Goal: Task Accomplishment & Management: Complete application form

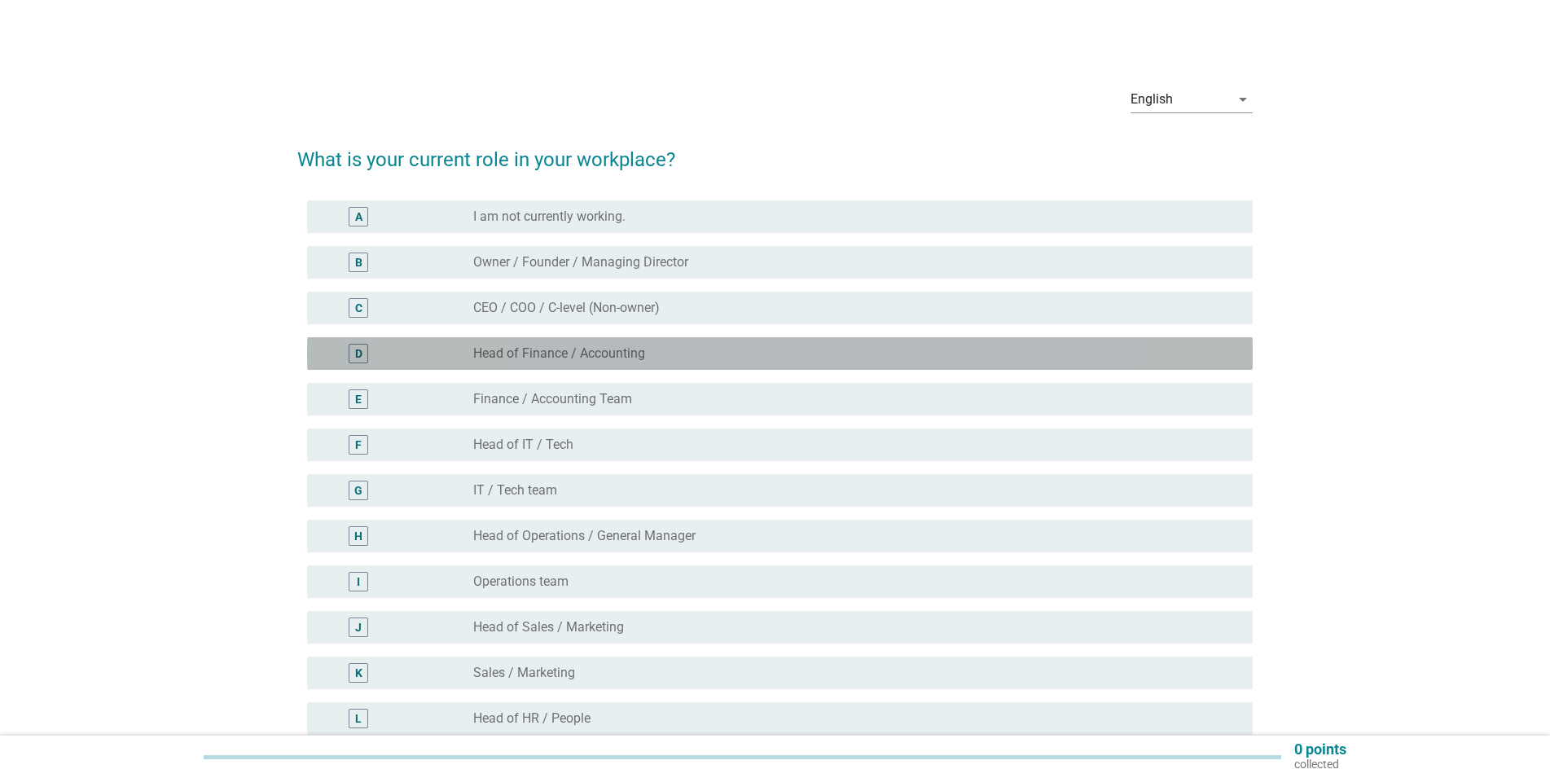
click at [597, 356] on label "Head of Finance / Accounting" at bounding box center [559, 353] width 172 height 16
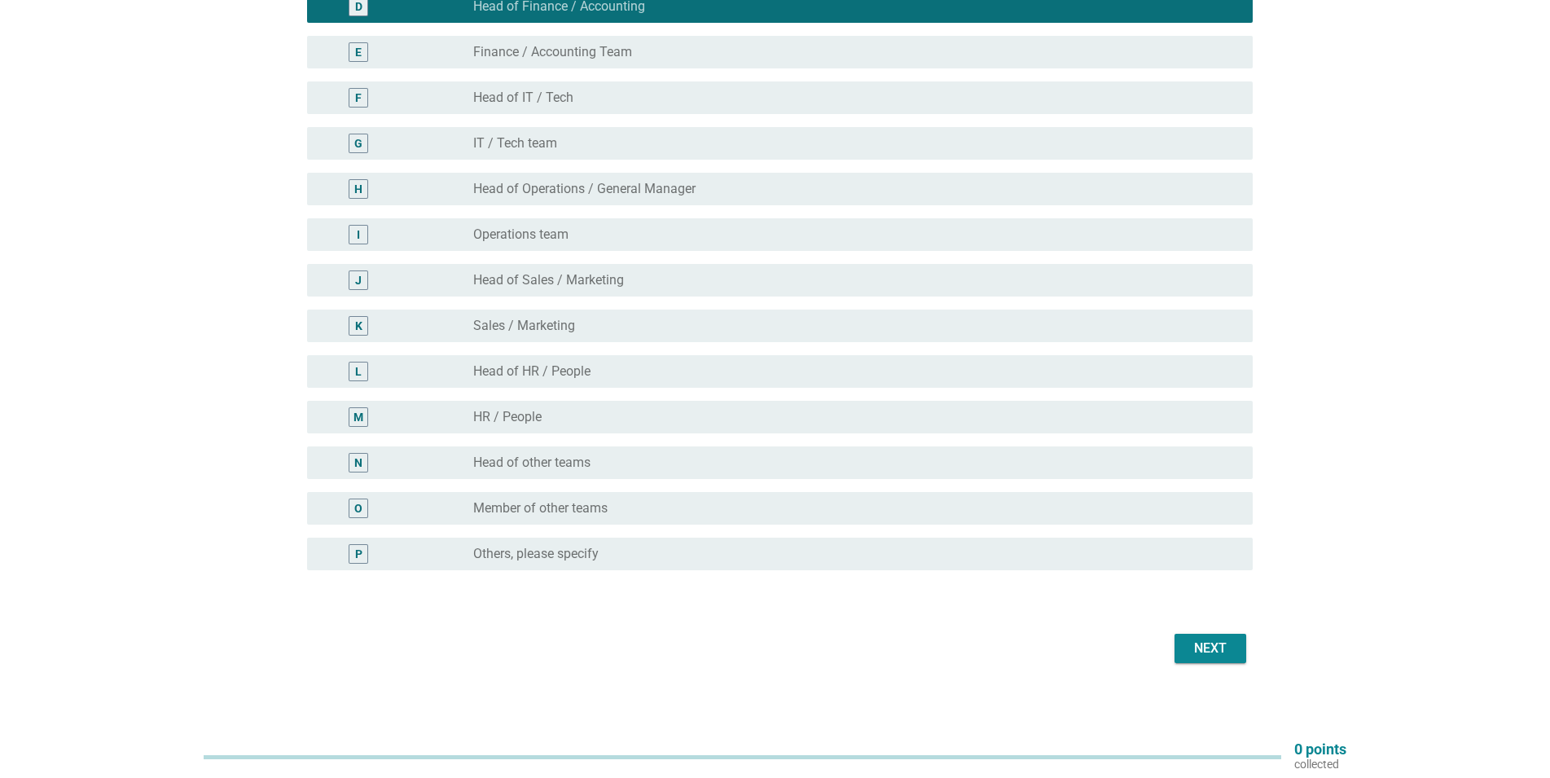
scroll to position [353, 0]
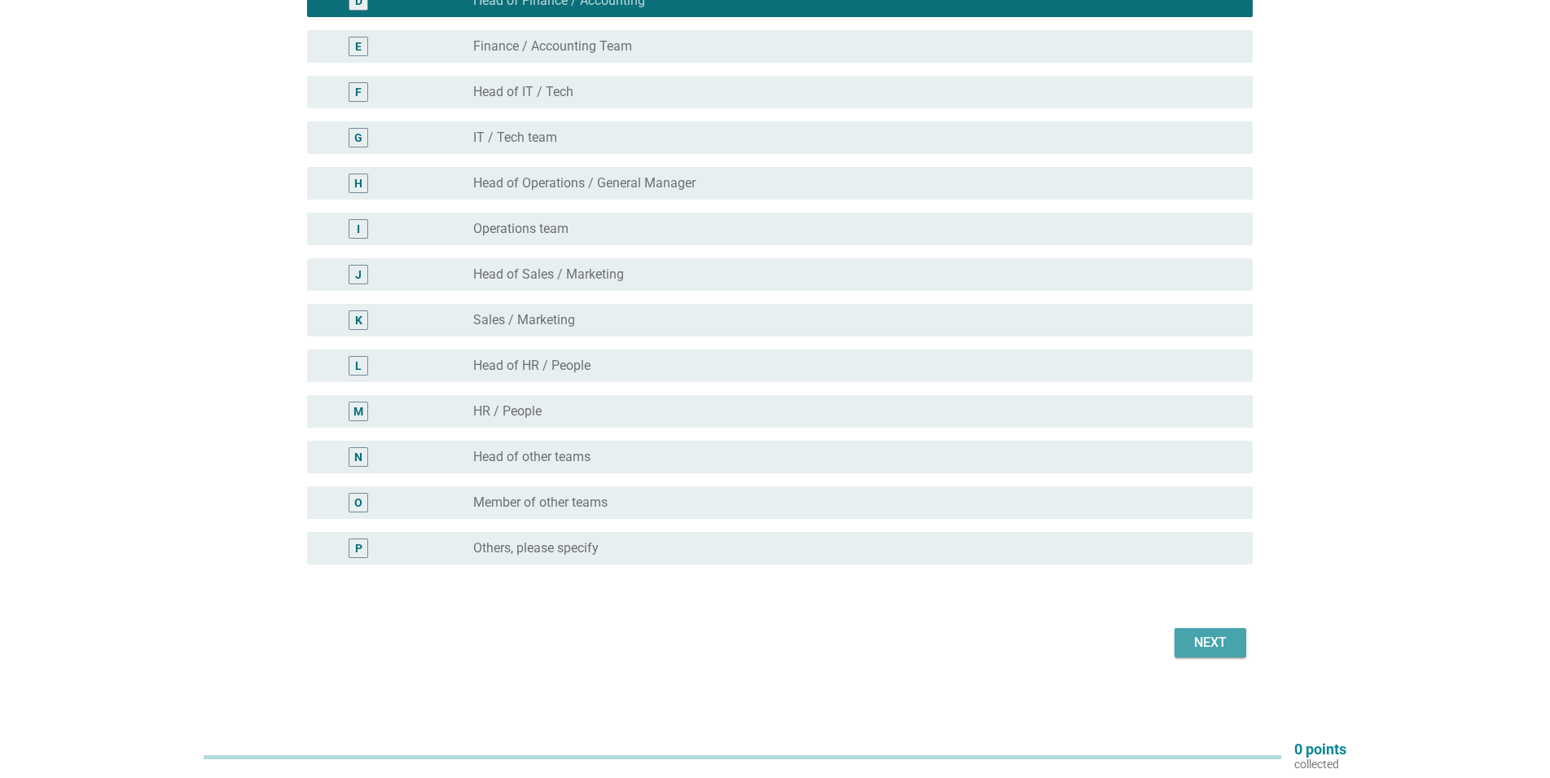
click at [1219, 635] on div "Next" at bounding box center [1211, 643] width 46 height 20
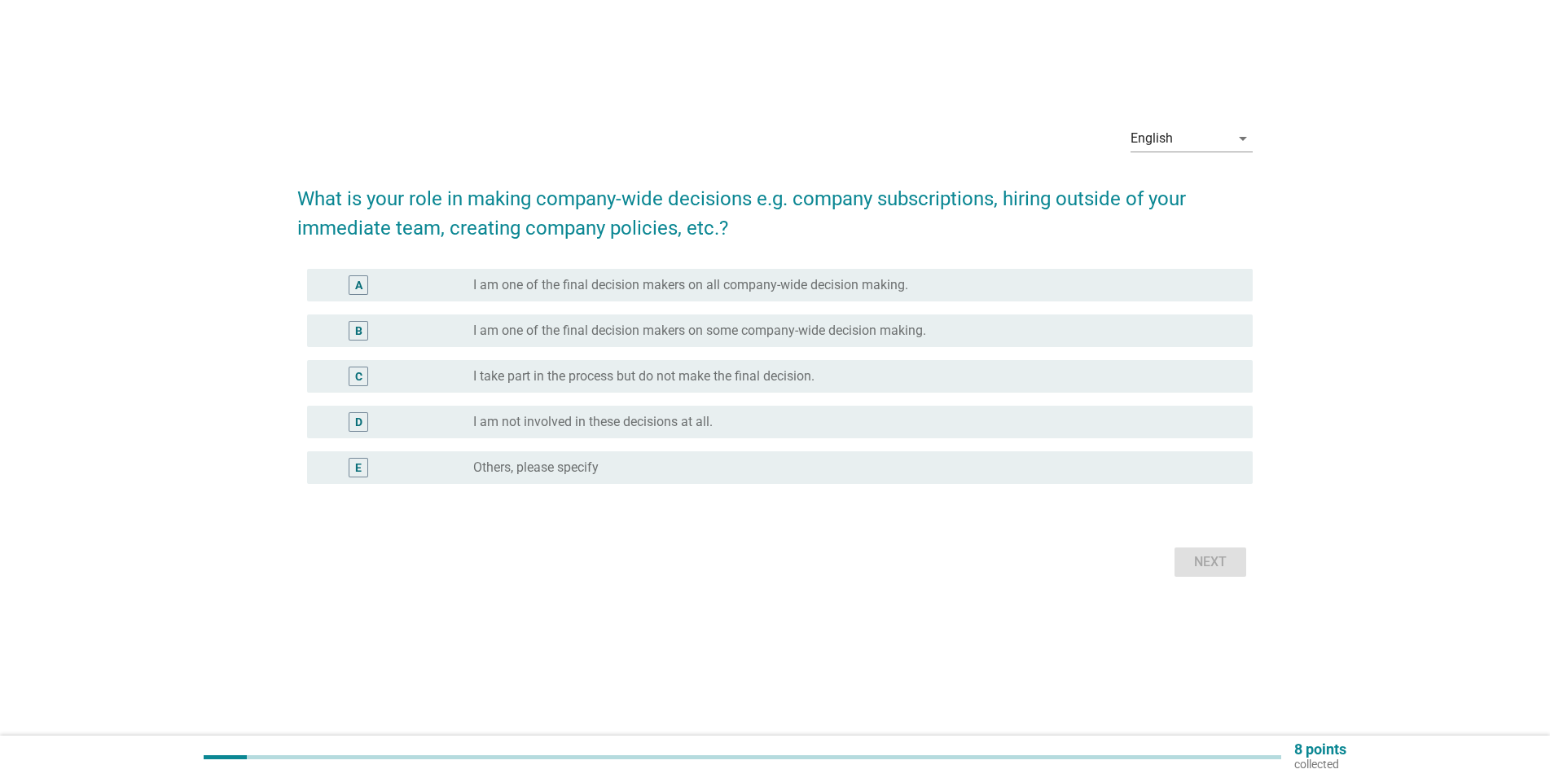
scroll to position [0, 0]
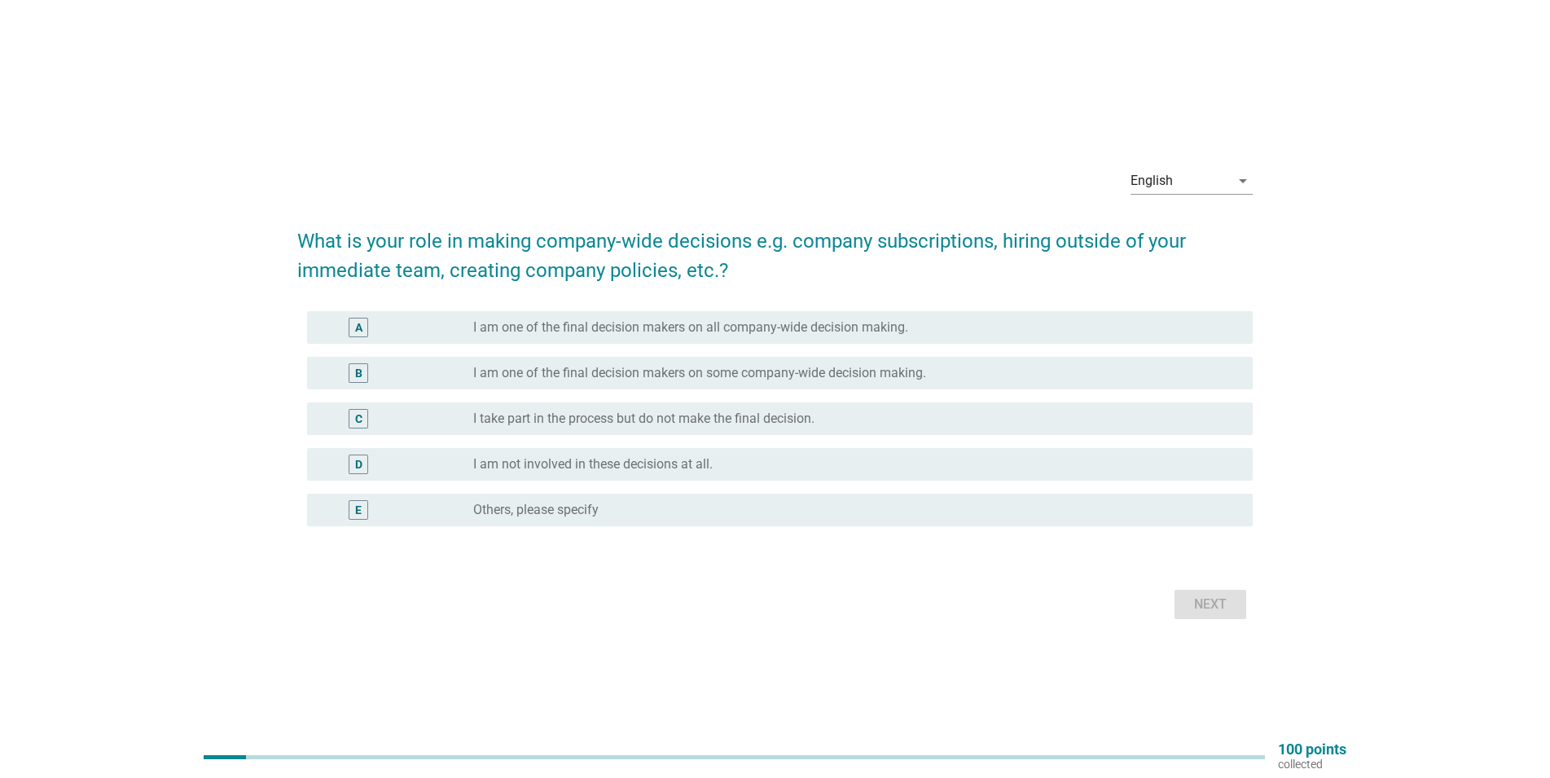
click at [653, 423] on label "I take part in the process but do not make the final decision." at bounding box center [643, 419] width 341 height 16
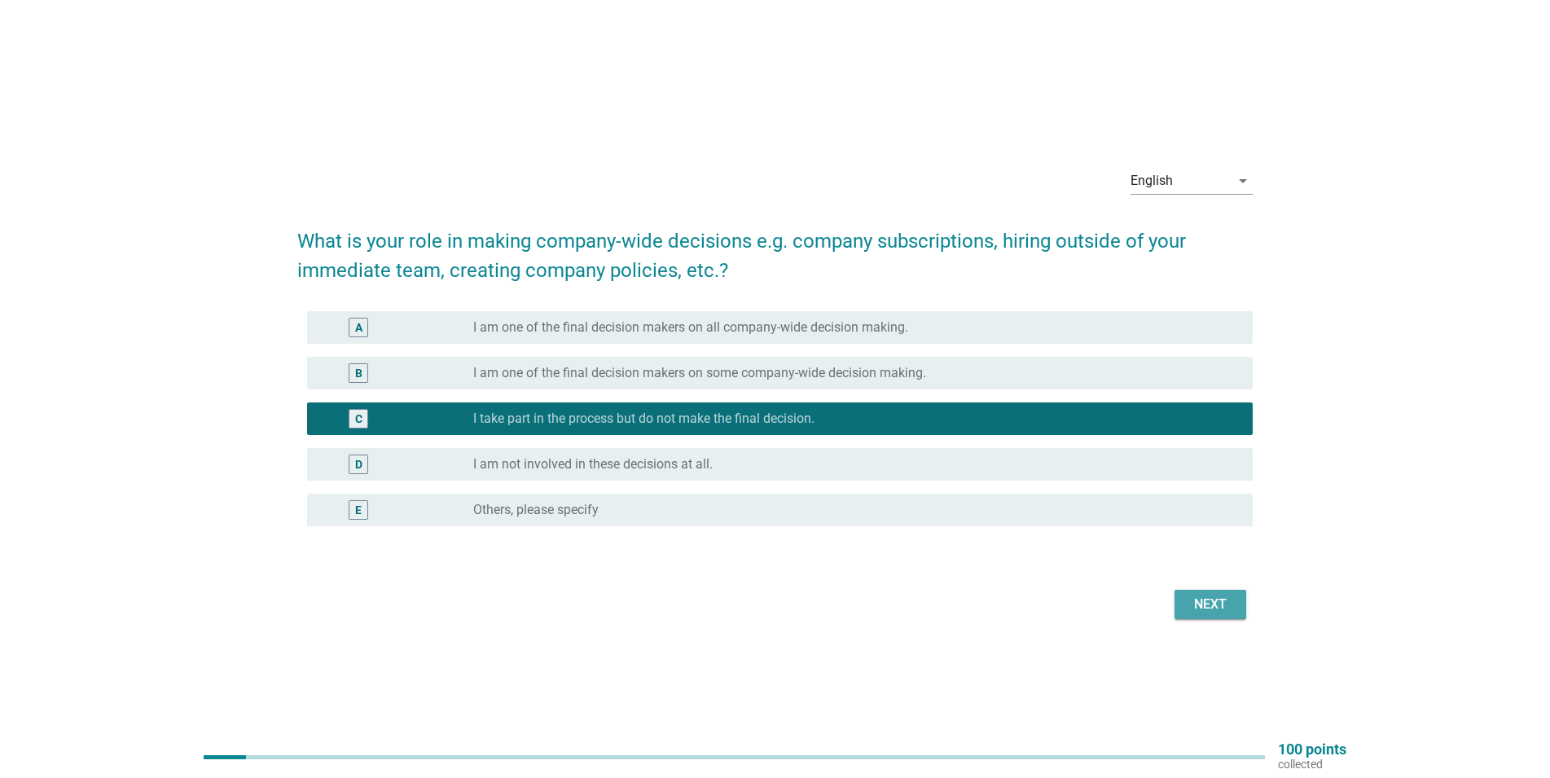
click at [1216, 602] on div "Next" at bounding box center [1211, 605] width 46 height 20
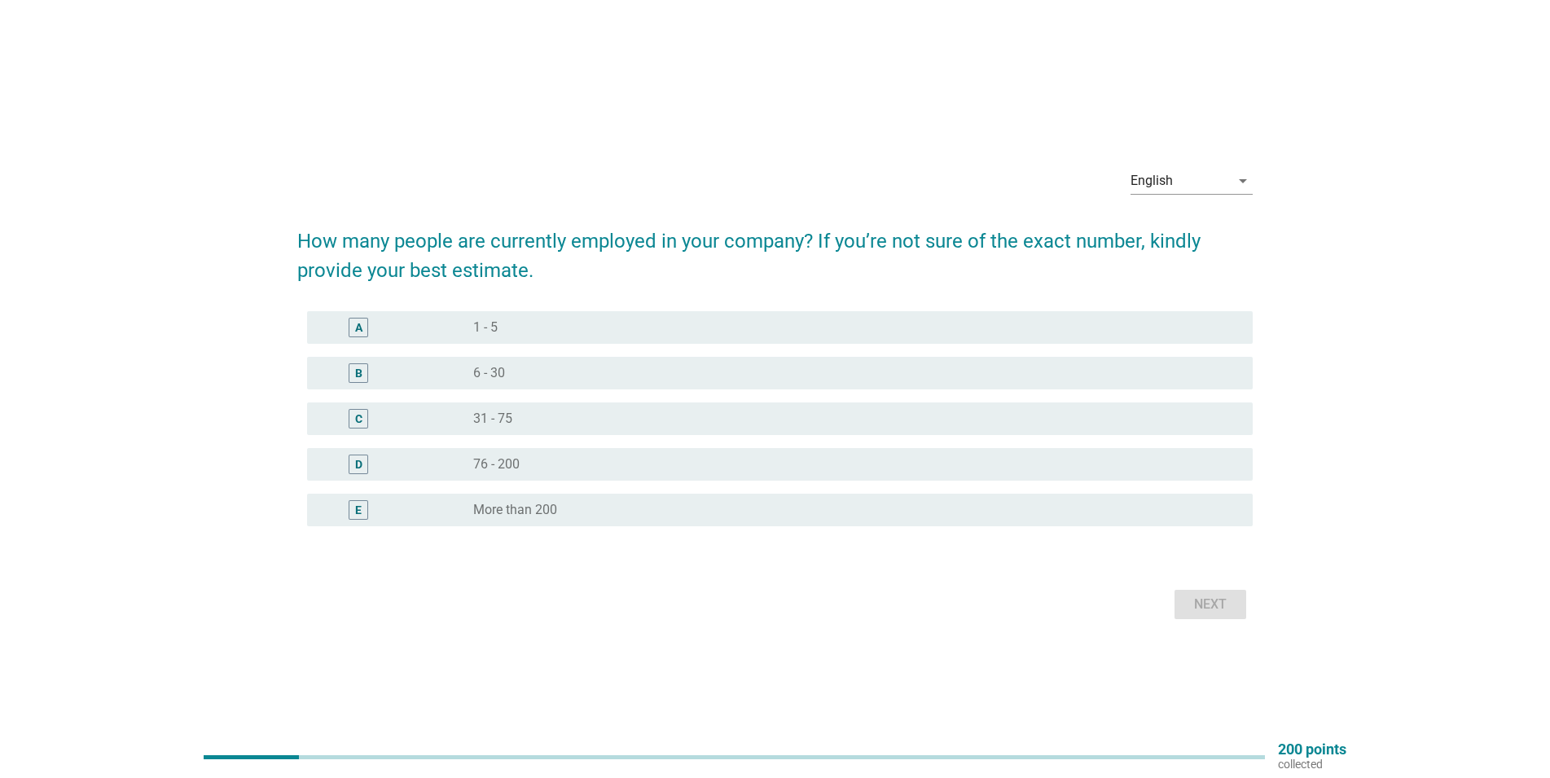
click at [578, 414] on div "radio_button_unchecked 31 - 75" at bounding box center [849, 419] width 753 height 16
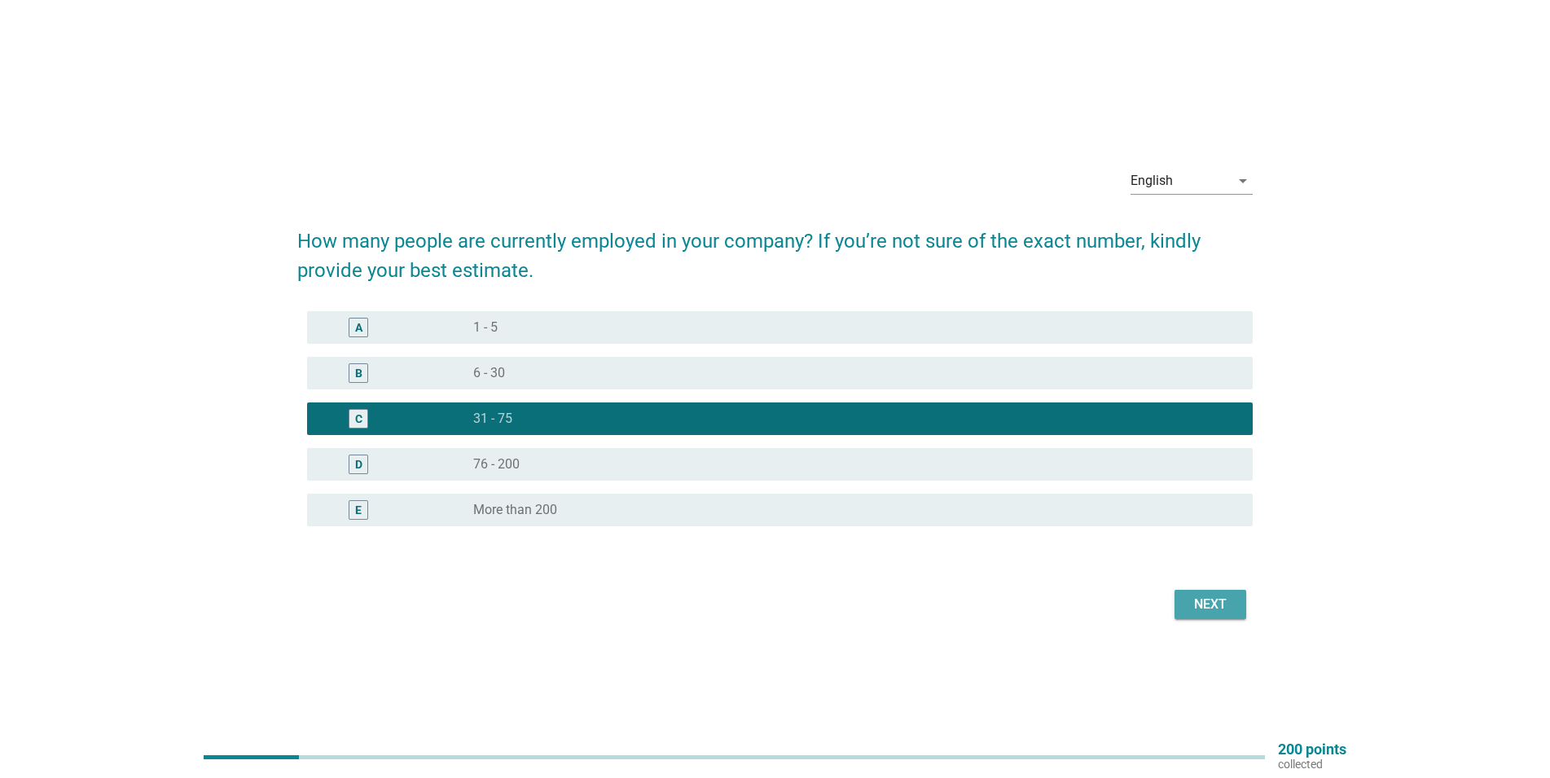
click at [1210, 597] on div "Next" at bounding box center [1211, 605] width 46 height 20
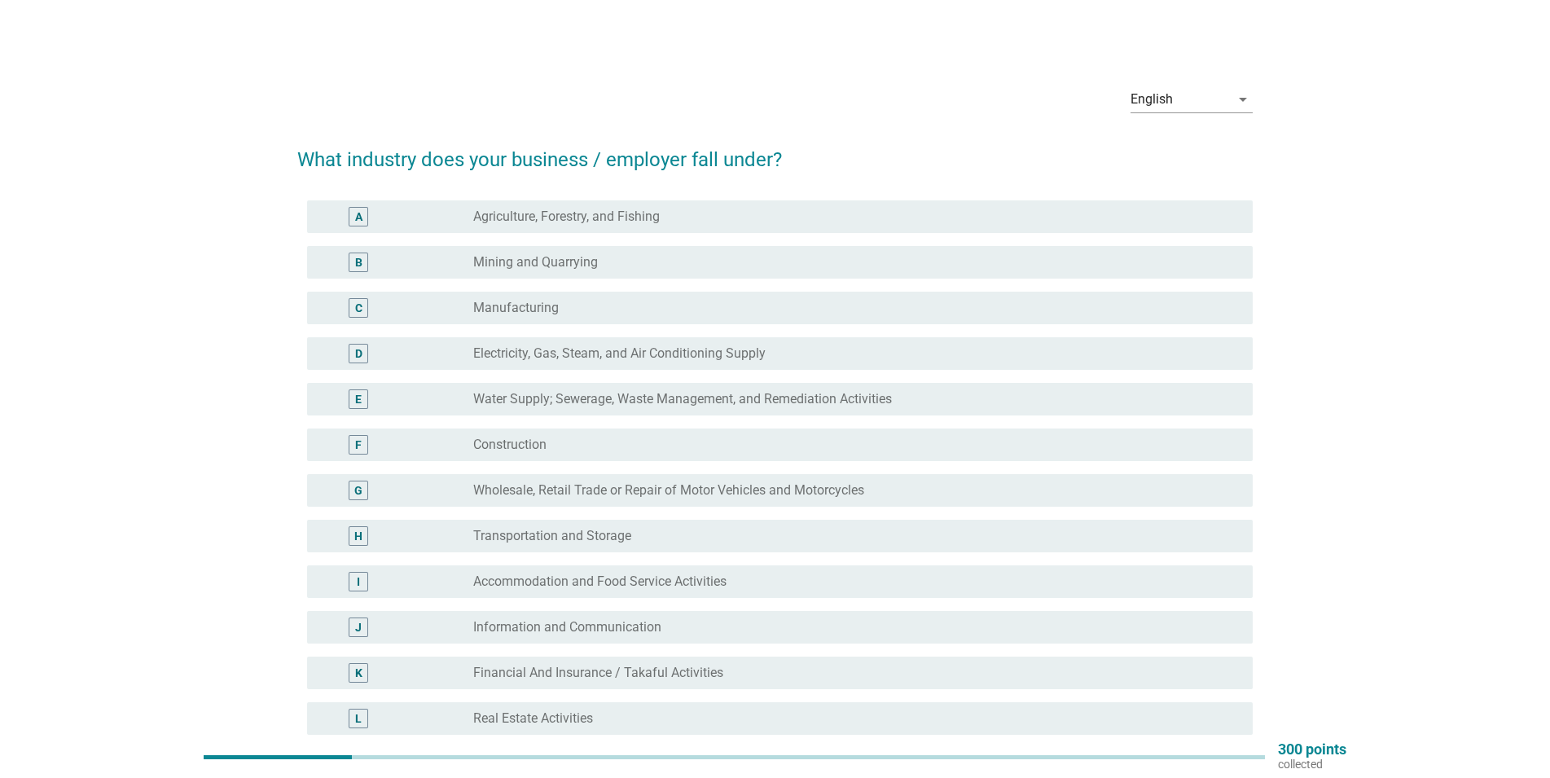
click at [598, 267] on div "radio_button_unchecked Mining and Quarrying" at bounding box center [849, 262] width 753 height 16
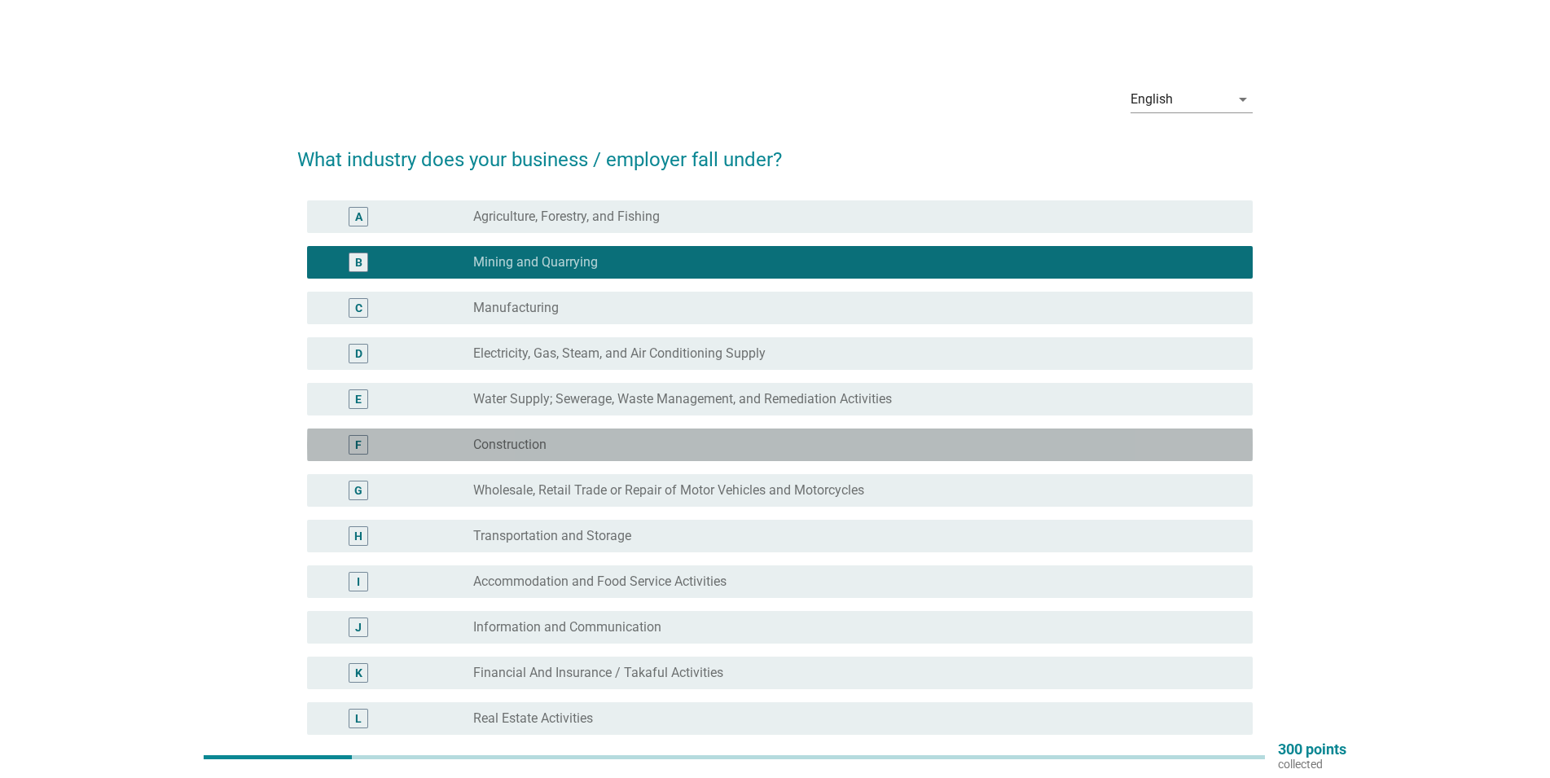
click at [638, 440] on div "radio_button_unchecked Construction" at bounding box center [849, 445] width 753 height 16
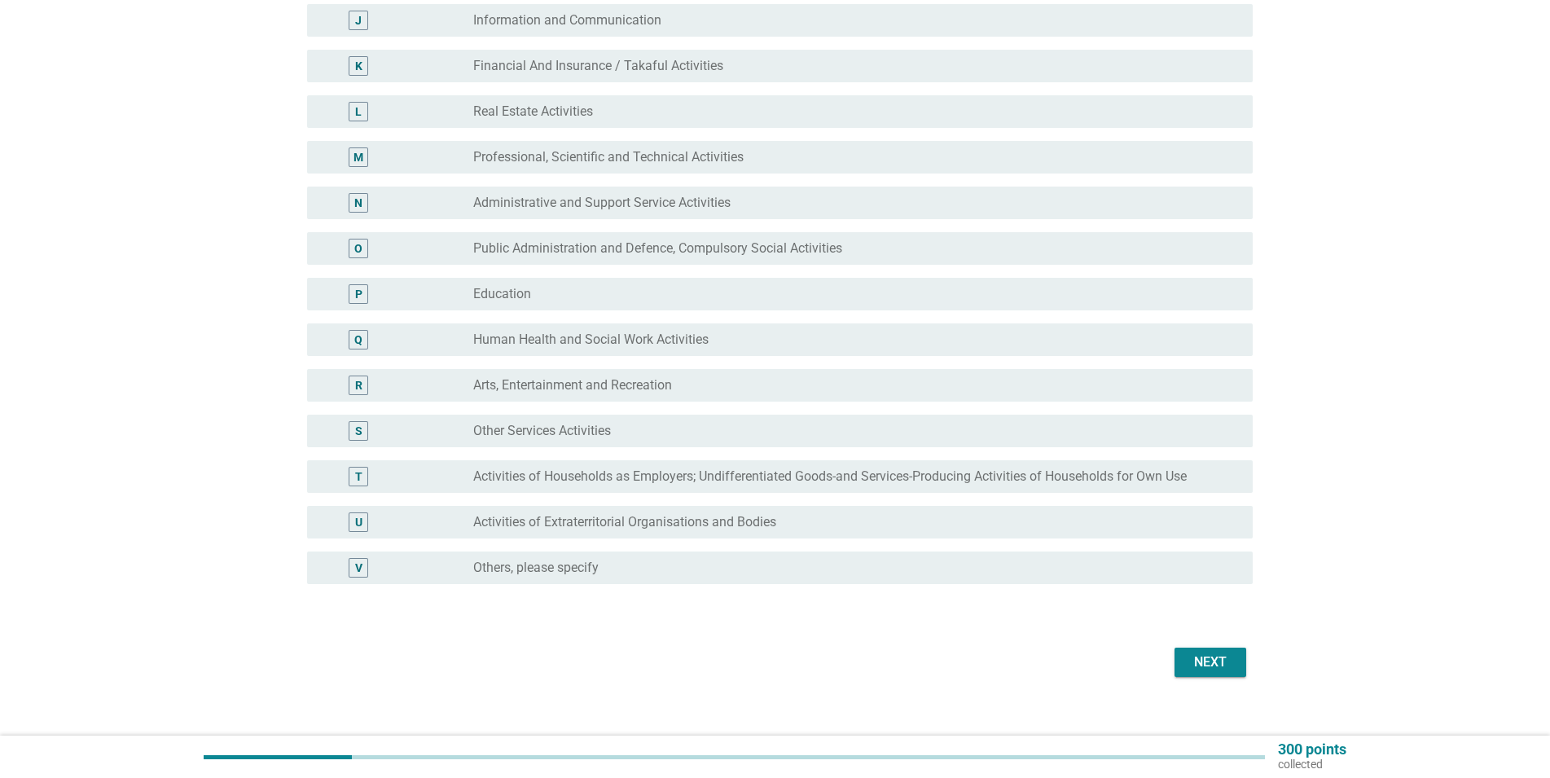
scroll to position [626, 0]
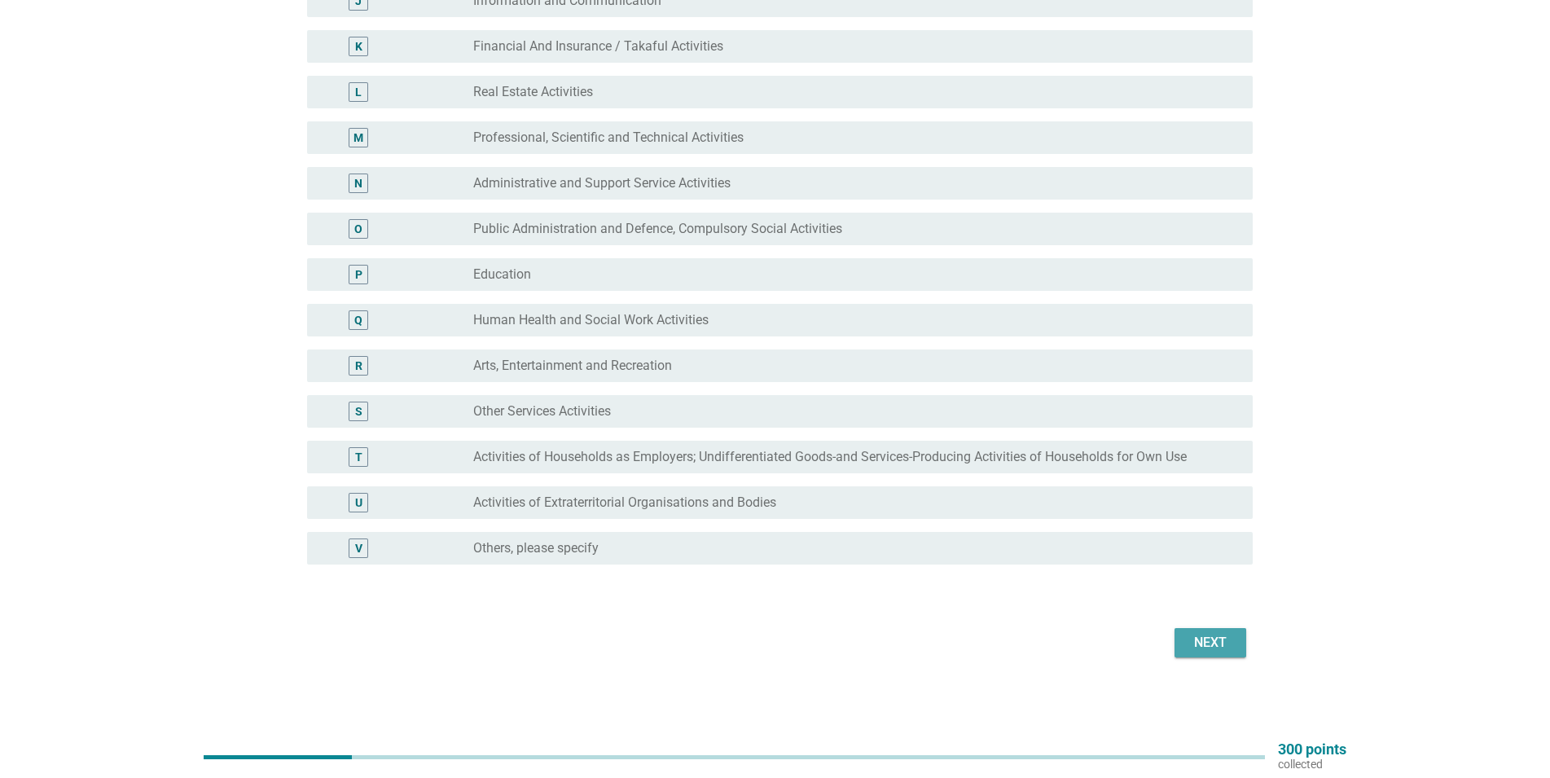
click at [1208, 653] on button "Next" at bounding box center [1211, 642] width 72 height 29
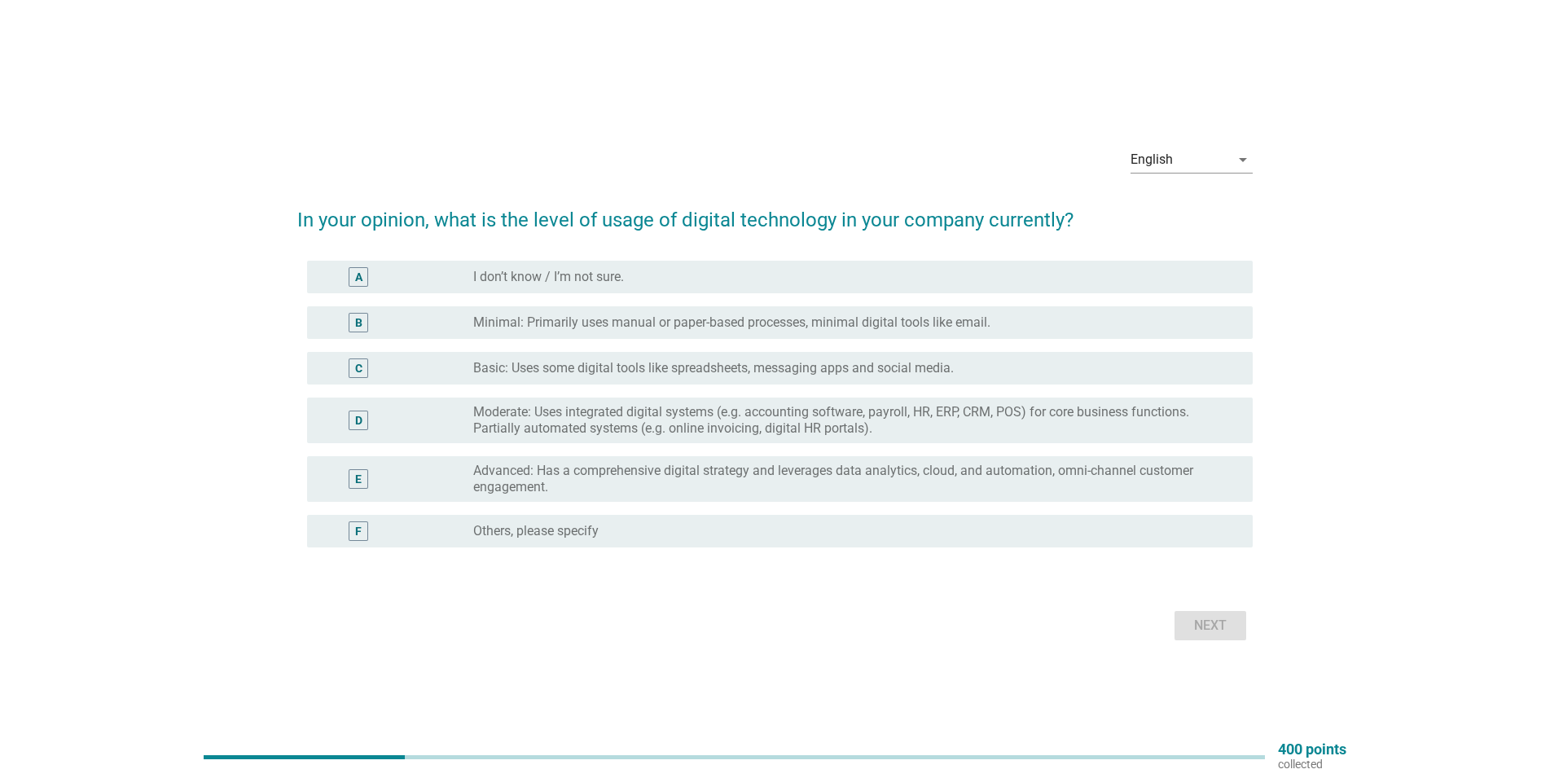
click at [599, 325] on label "Minimal: Primarily uses manual or paper-based processes, minimal digital tools …" at bounding box center [731, 322] width 517 height 16
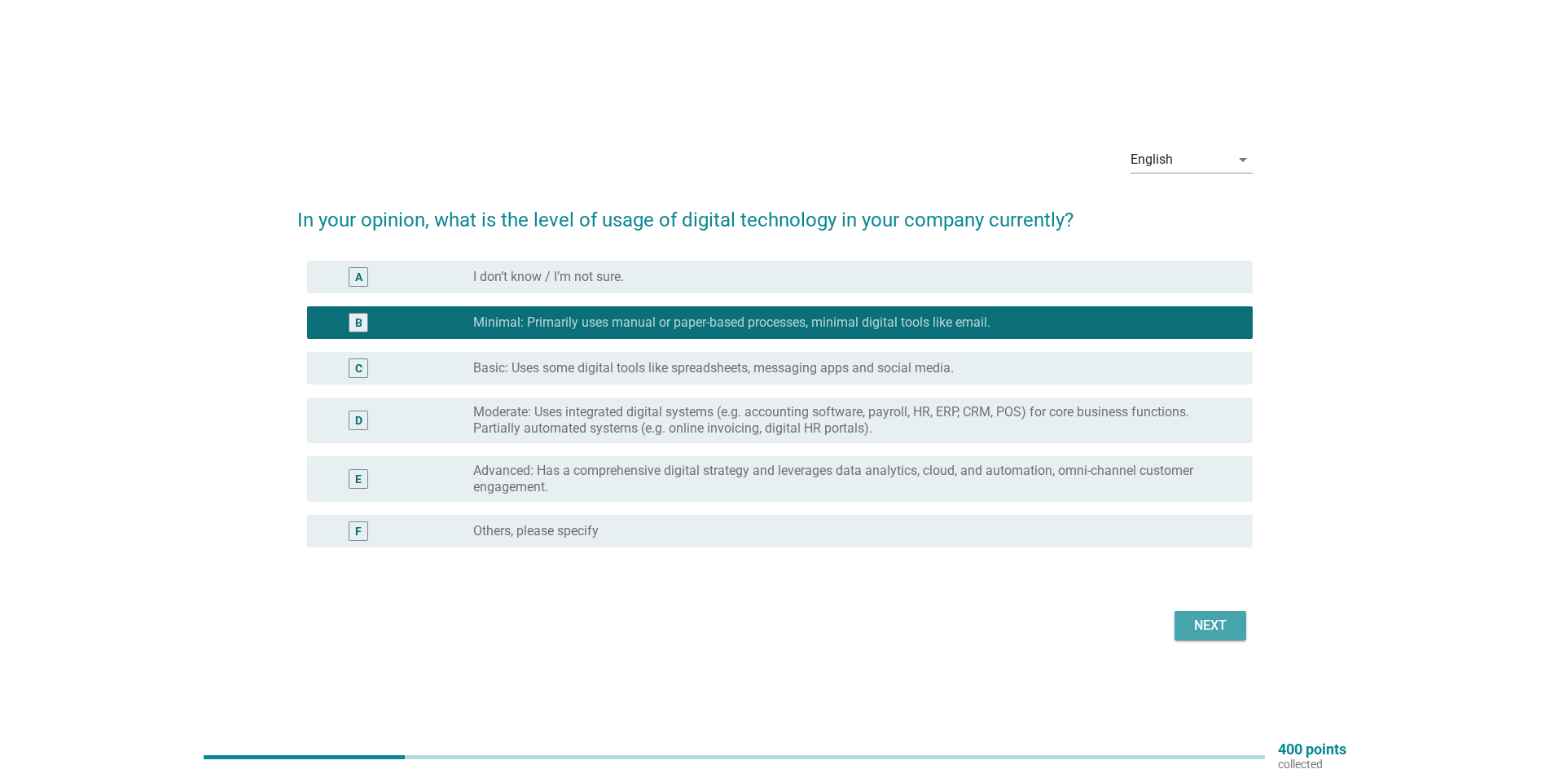
click at [1210, 631] on div "Next" at bounding box center [1211, 626] width 46 height 20
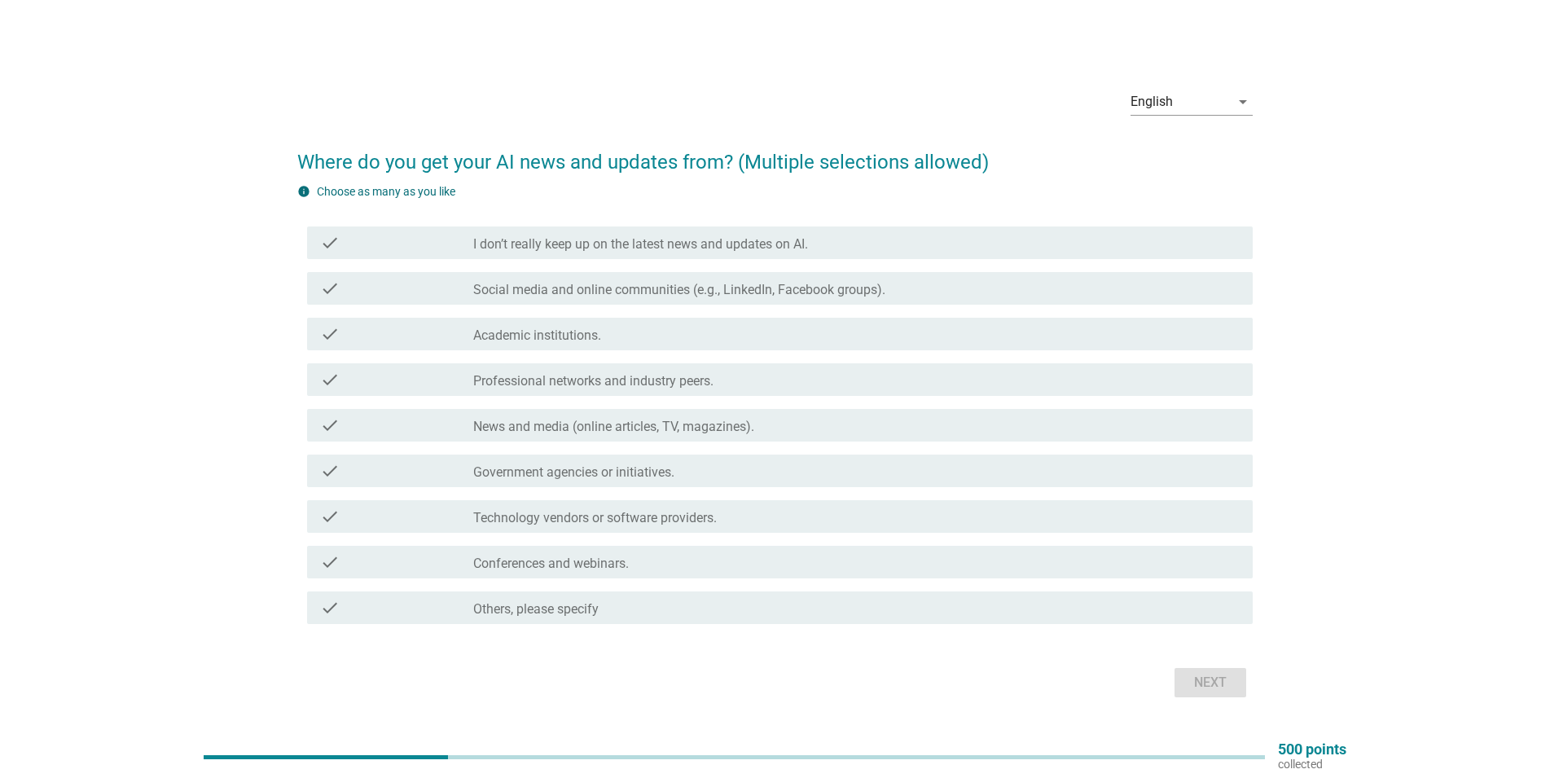
click at [639, 283] on label "Social media and online communities (e.g., LinkedIn, Facebook groups)." at bounding box center [679, 290] width 412 height 16
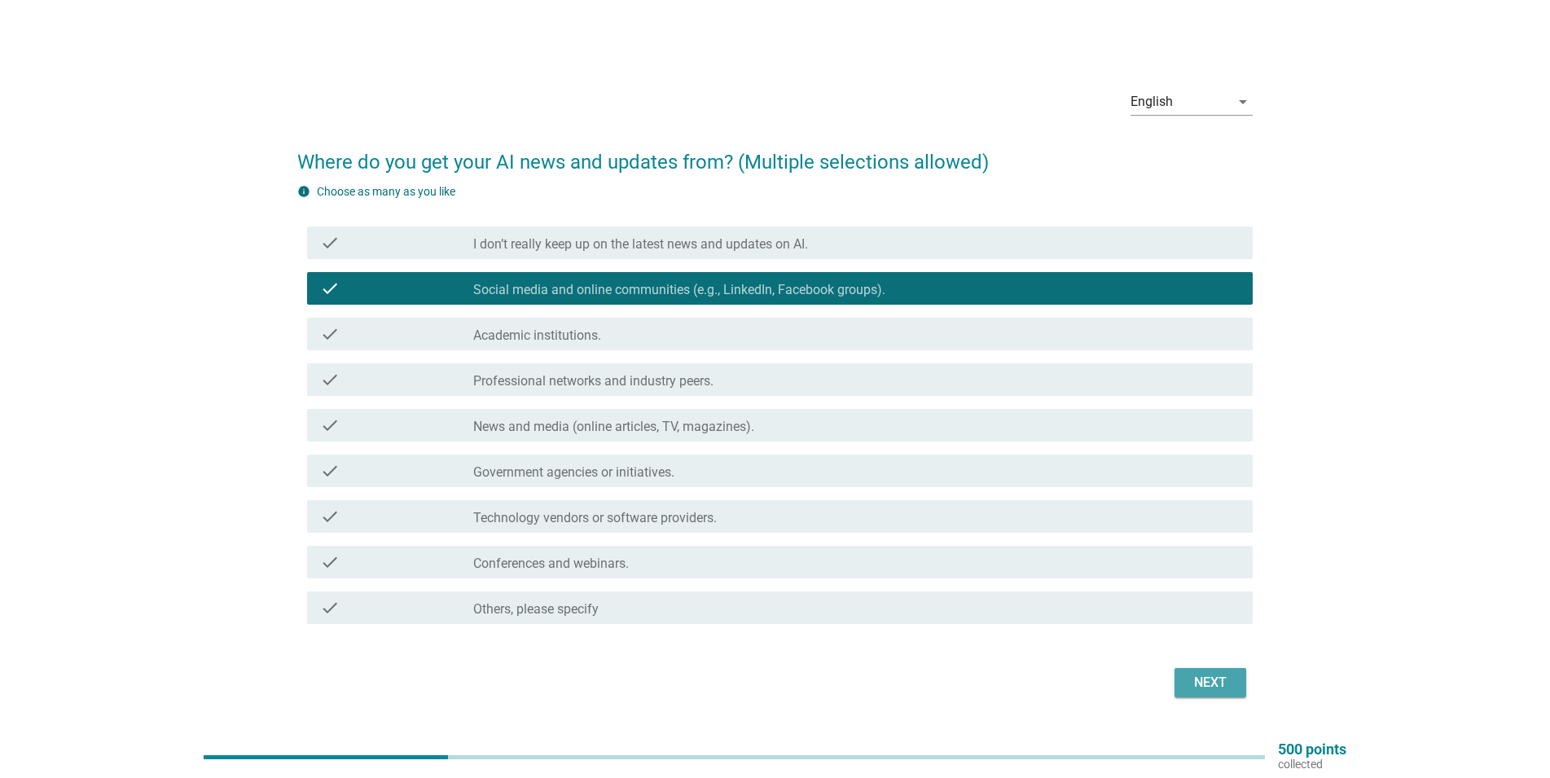
click at [1216, 679] on div "Next" at bounding box center [1211, 683] width 46 height 20
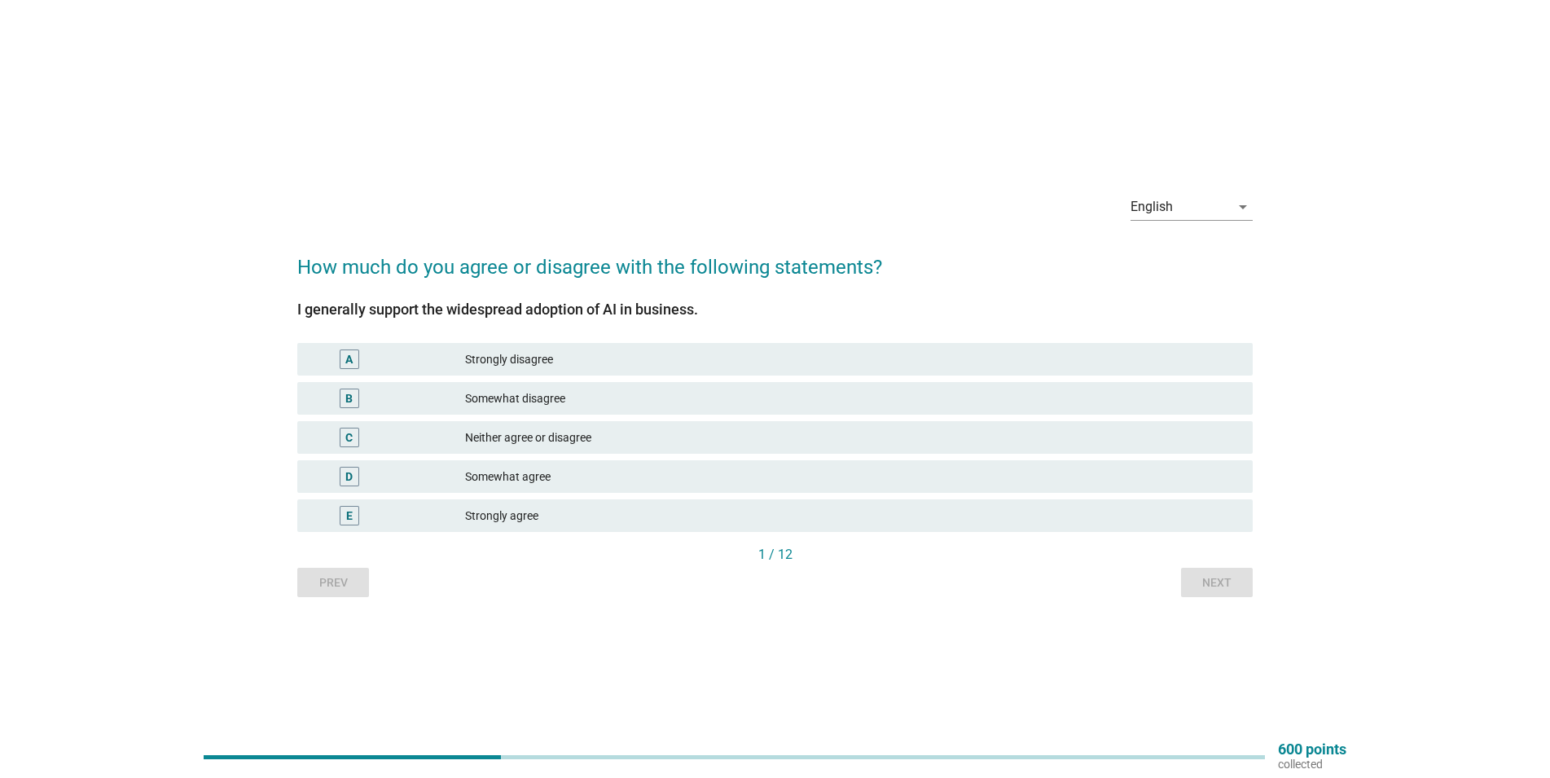
click at [546, 390] on div "Somewhat disagree" at bounding box center [852, 399] width 775 height 20
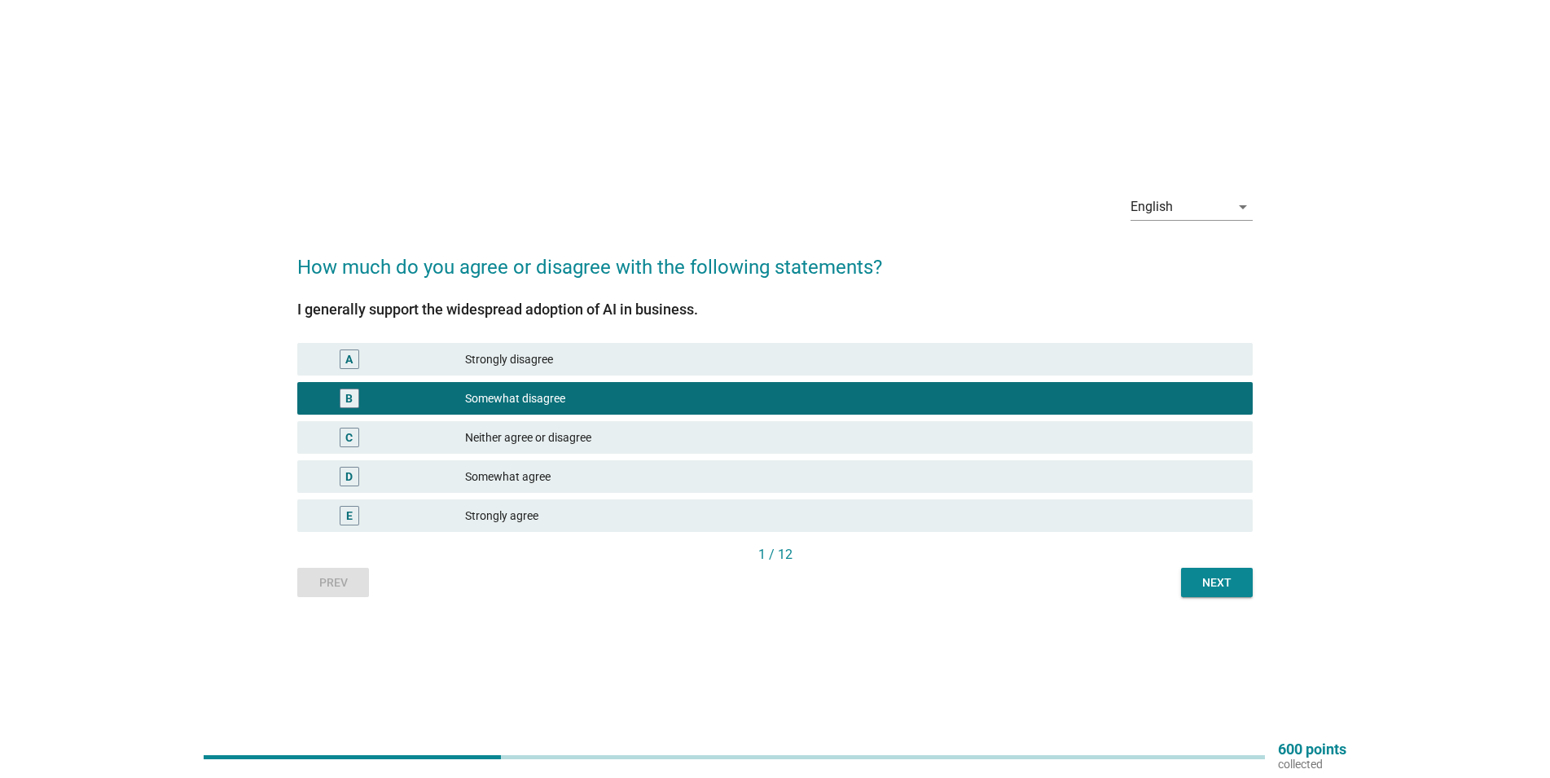
click at [578, 472] on div "Somewhat agree" at bounding box center [852, 477] width 775 height 20
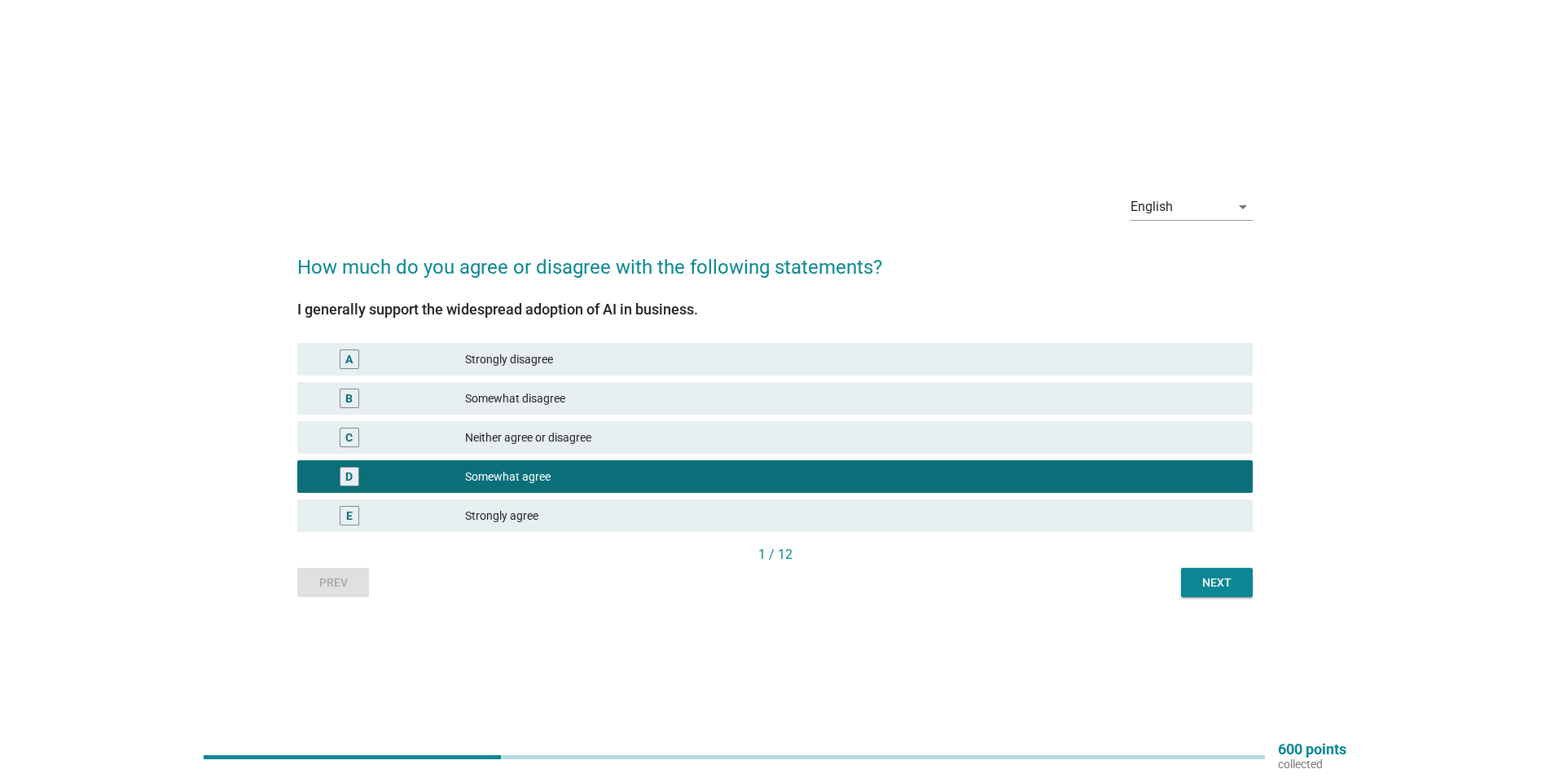
click at [1208, 566] on div "1 / 12" at bounding box center [774, 556] width 955 height 23
click at [1215, 577] on div "Next" at bounding box center [1217, 582] width 46 height 17
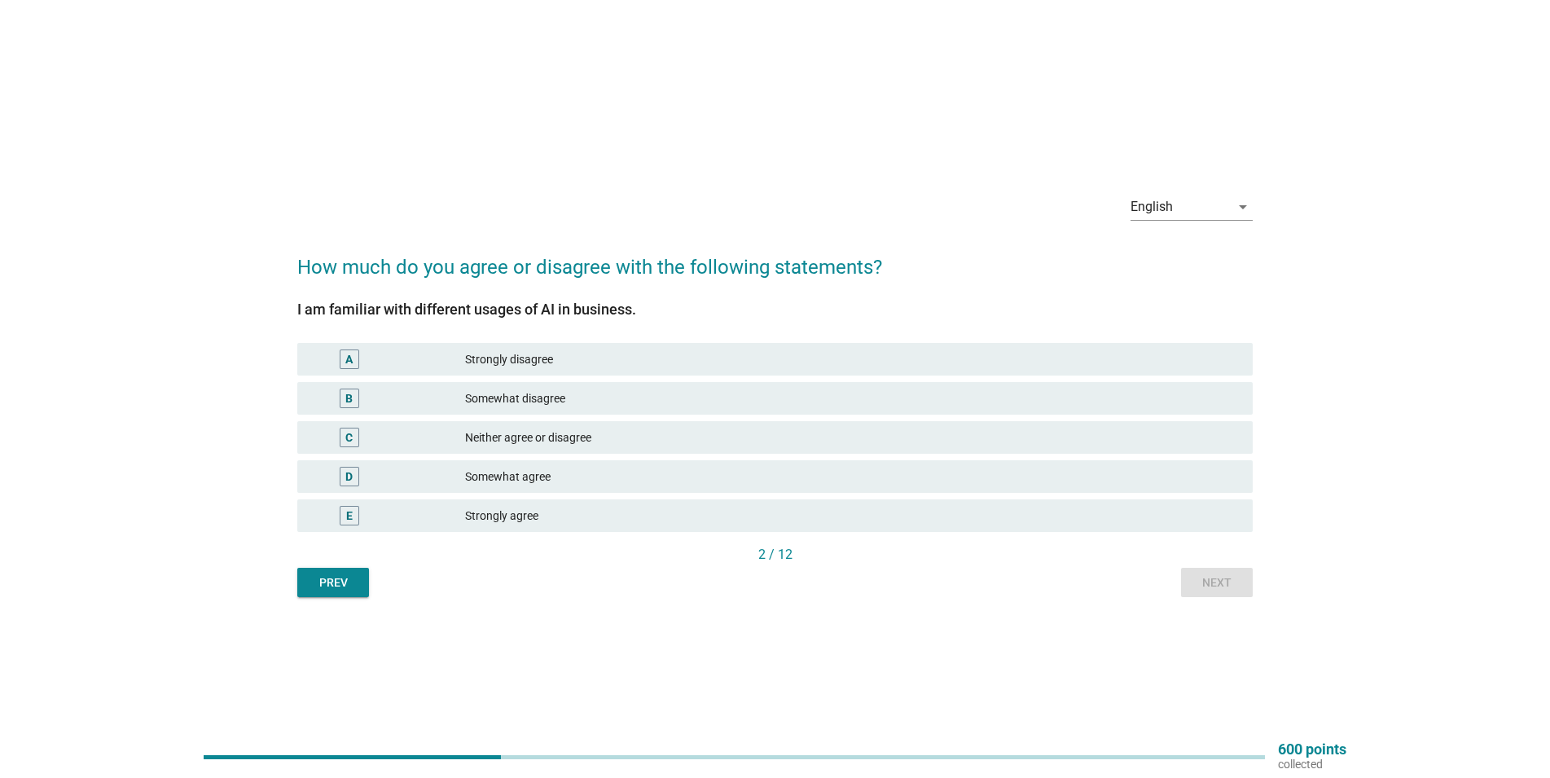
click at [589, 402] on div "Somewhat disagree" at bounding box center [852, 399] width 775 height 20
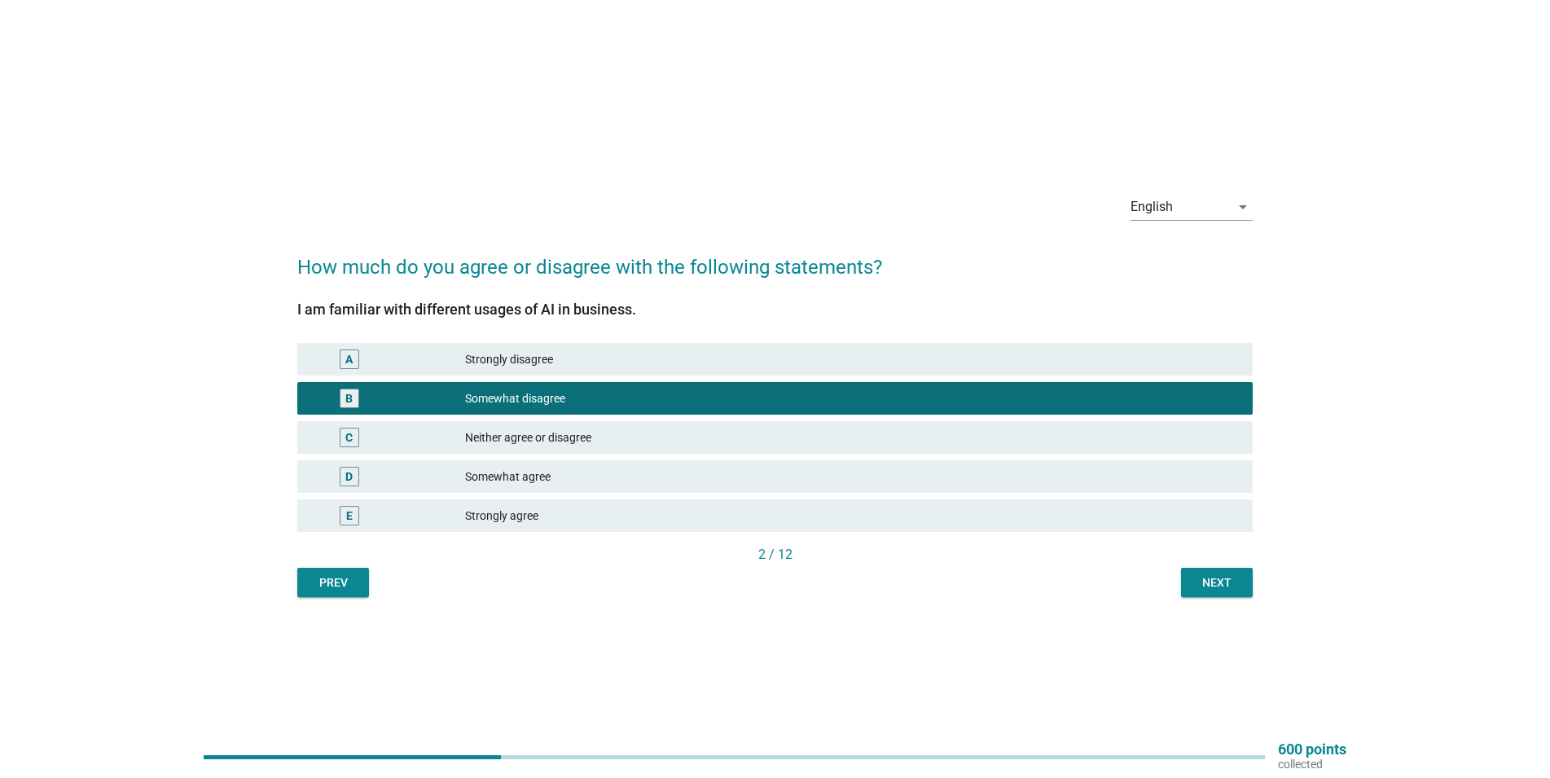
click at [1222, 566] on div "2 / 12" at bounding box center [774, 556] width 955 height 23
click at [1223, 570] on button "Next" at bounding box center [1217, 582] width 72 height 29
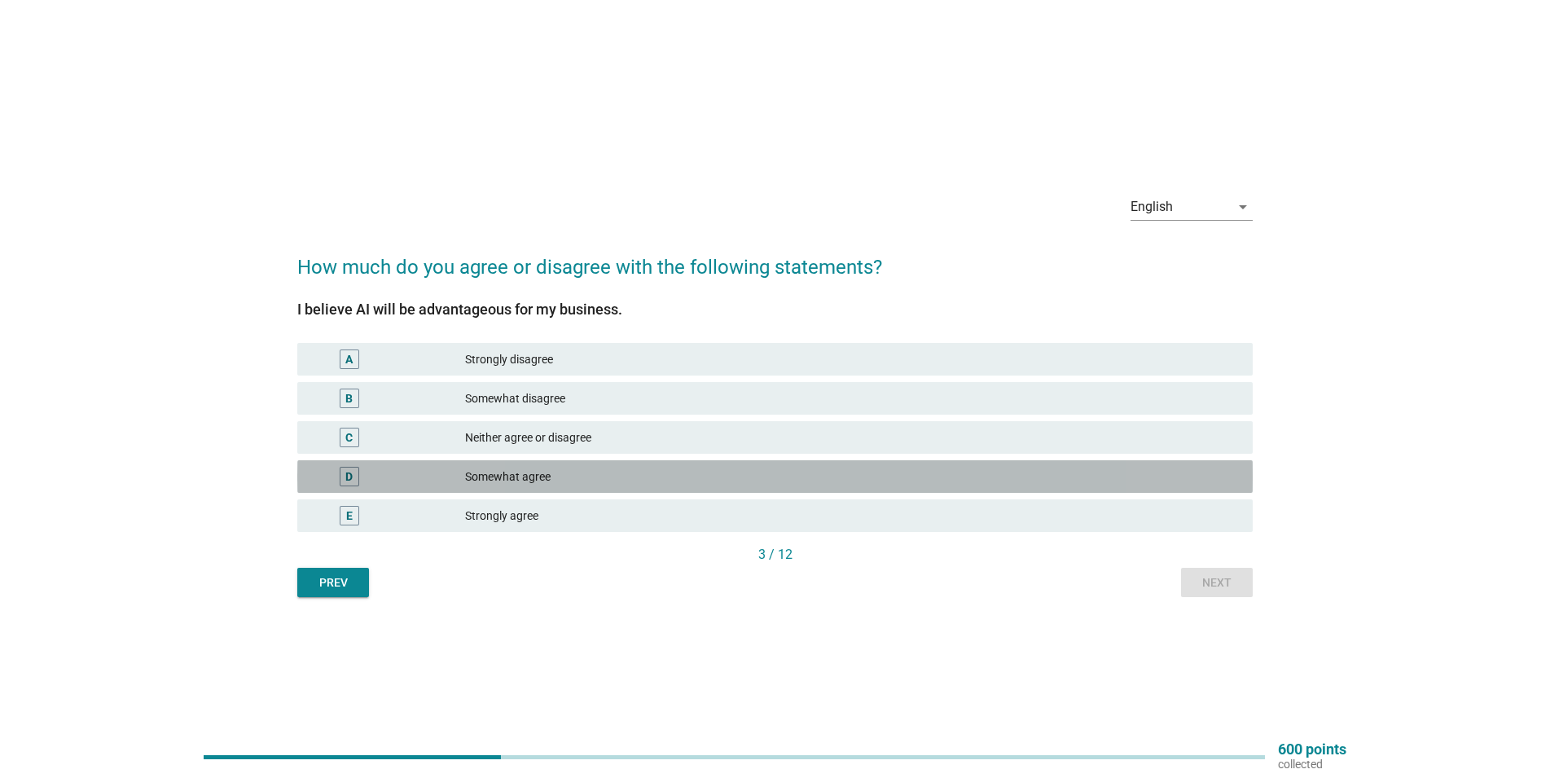
click at [586, 470] on div "Somewhat agree" at bounding box center [852, 477] width 775 height 20
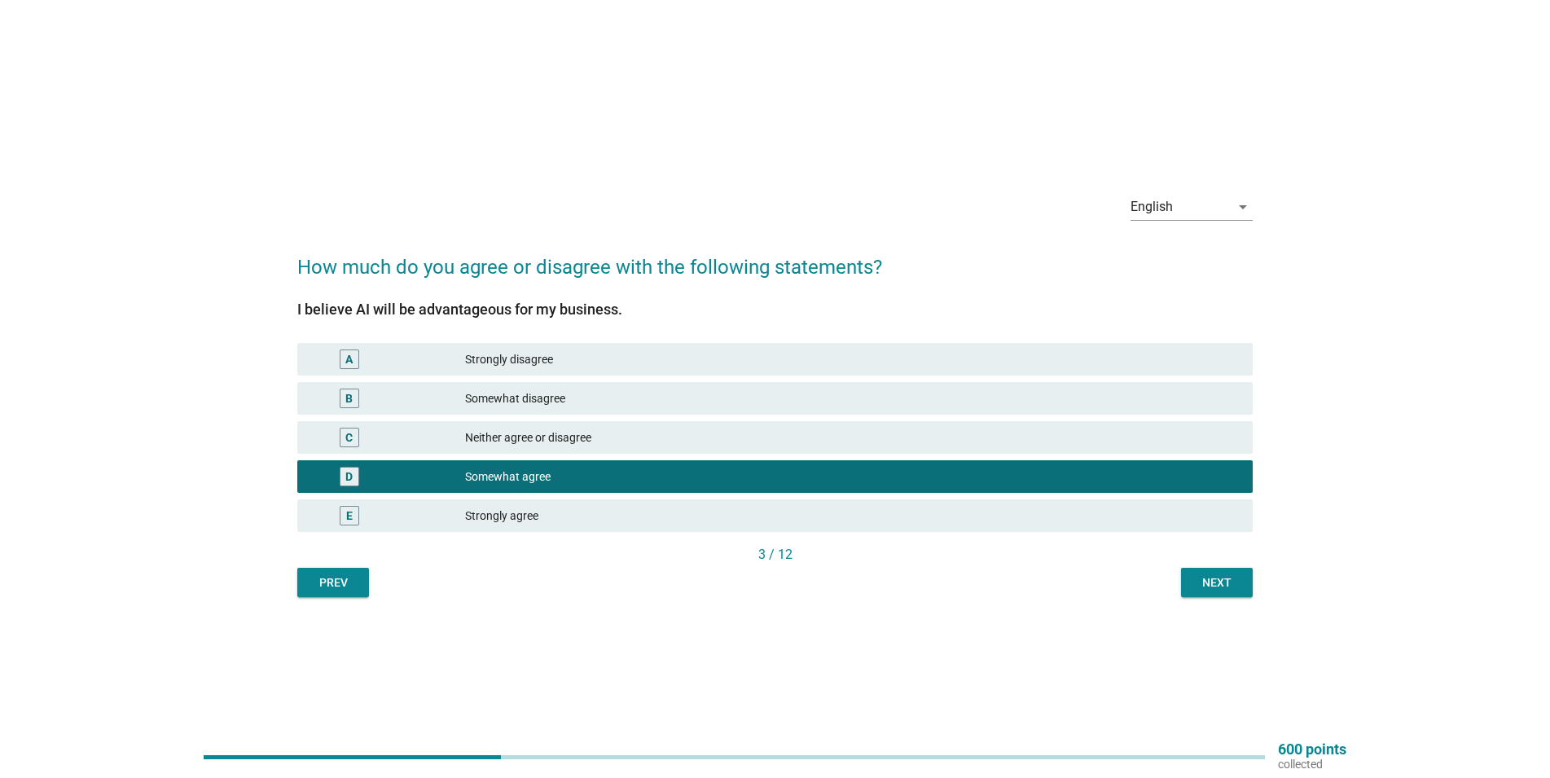
click at [1233, 577] on div "Next" at bounding box center [1217, 582] width 46 height 17
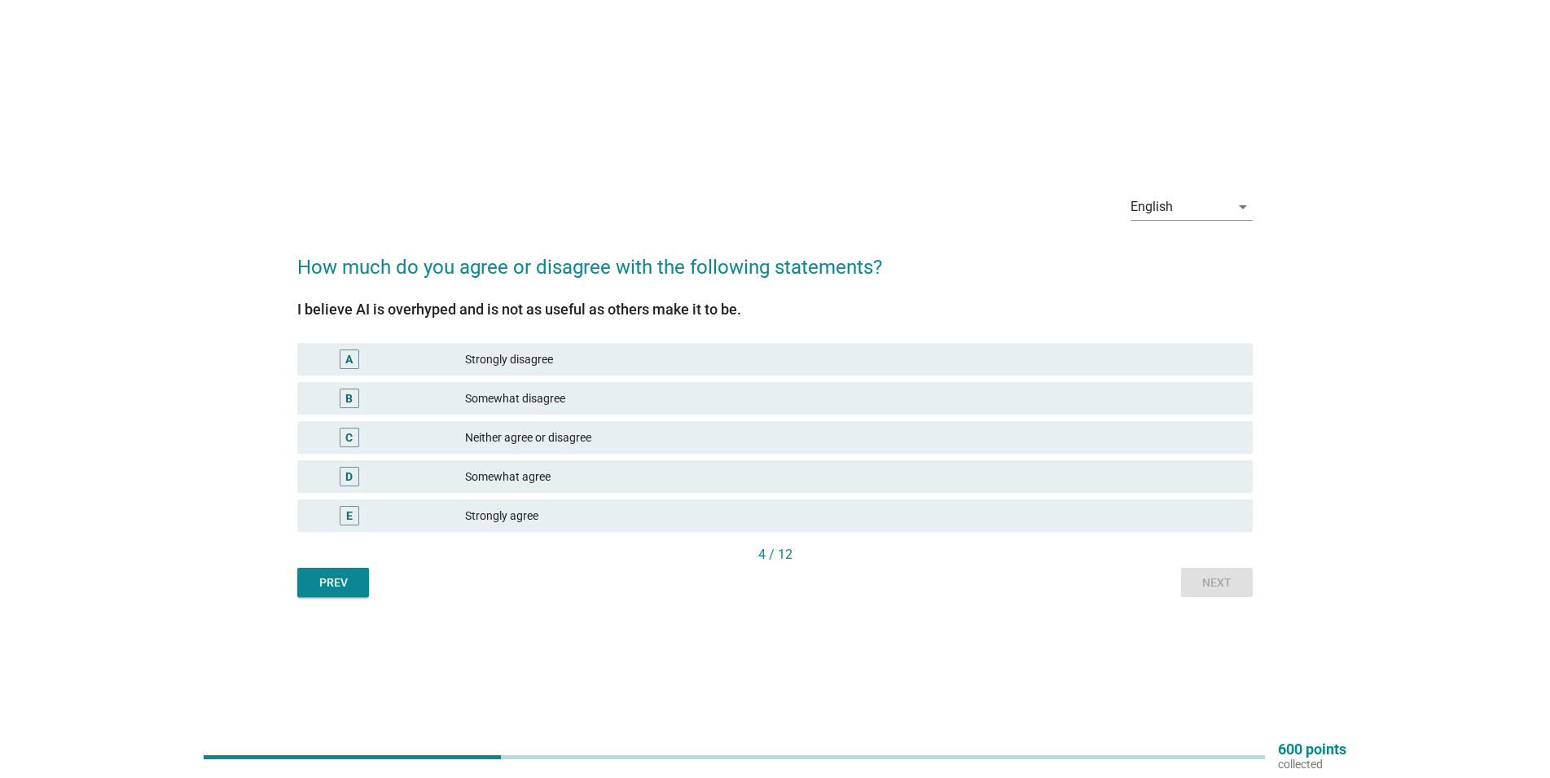
drag, startPoint x: 646, startPoint y: 472, endPoint x: 715, endPoint y: 476, distance: 69.3
click at [646, 472] on div "Somewhat agree" at bounding box center [852, 477] width 775 height 20
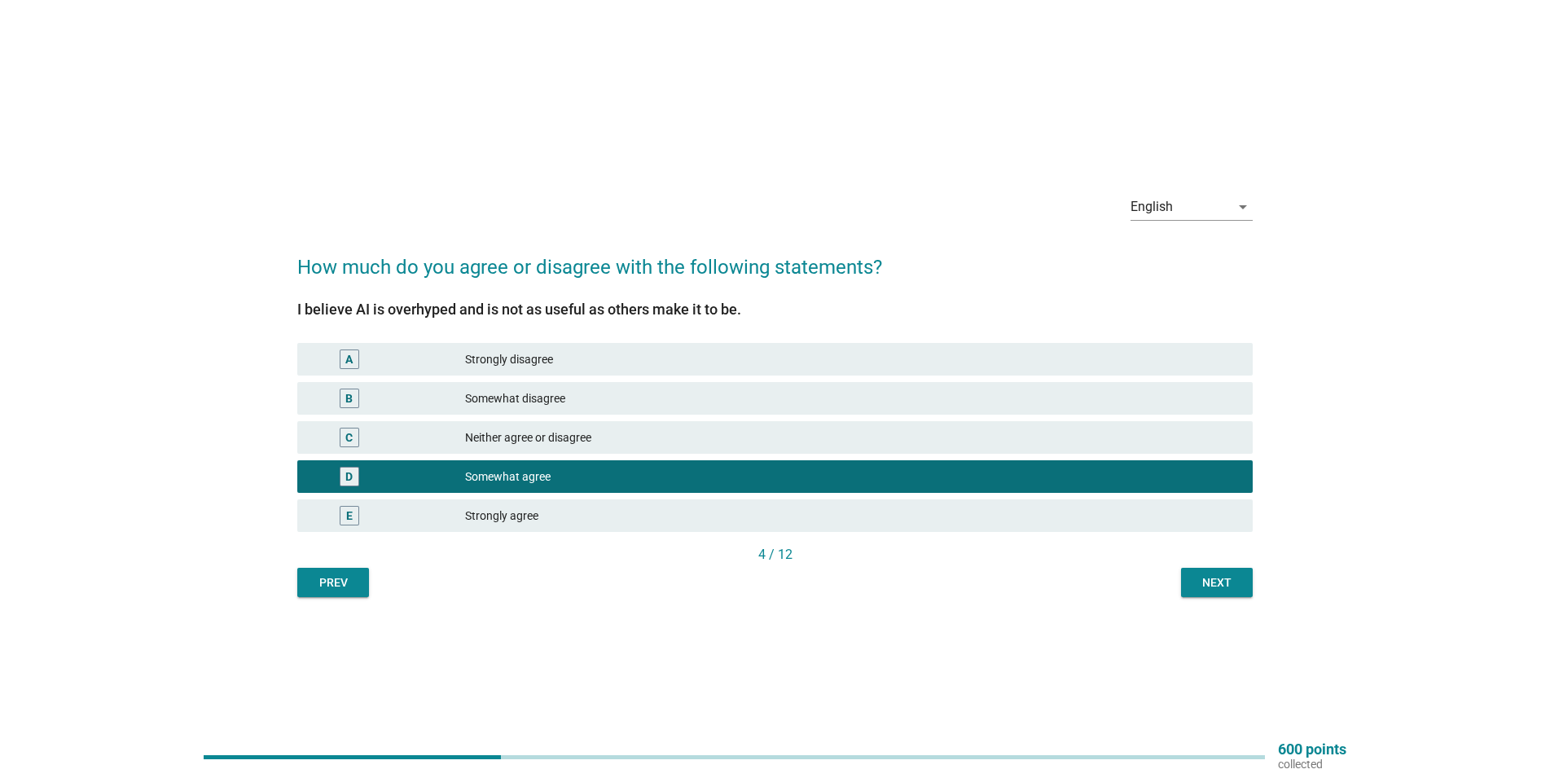
click at [641, 399] on div "Somewhat disagree" at bounding box center [852, 399] width 775 height 20
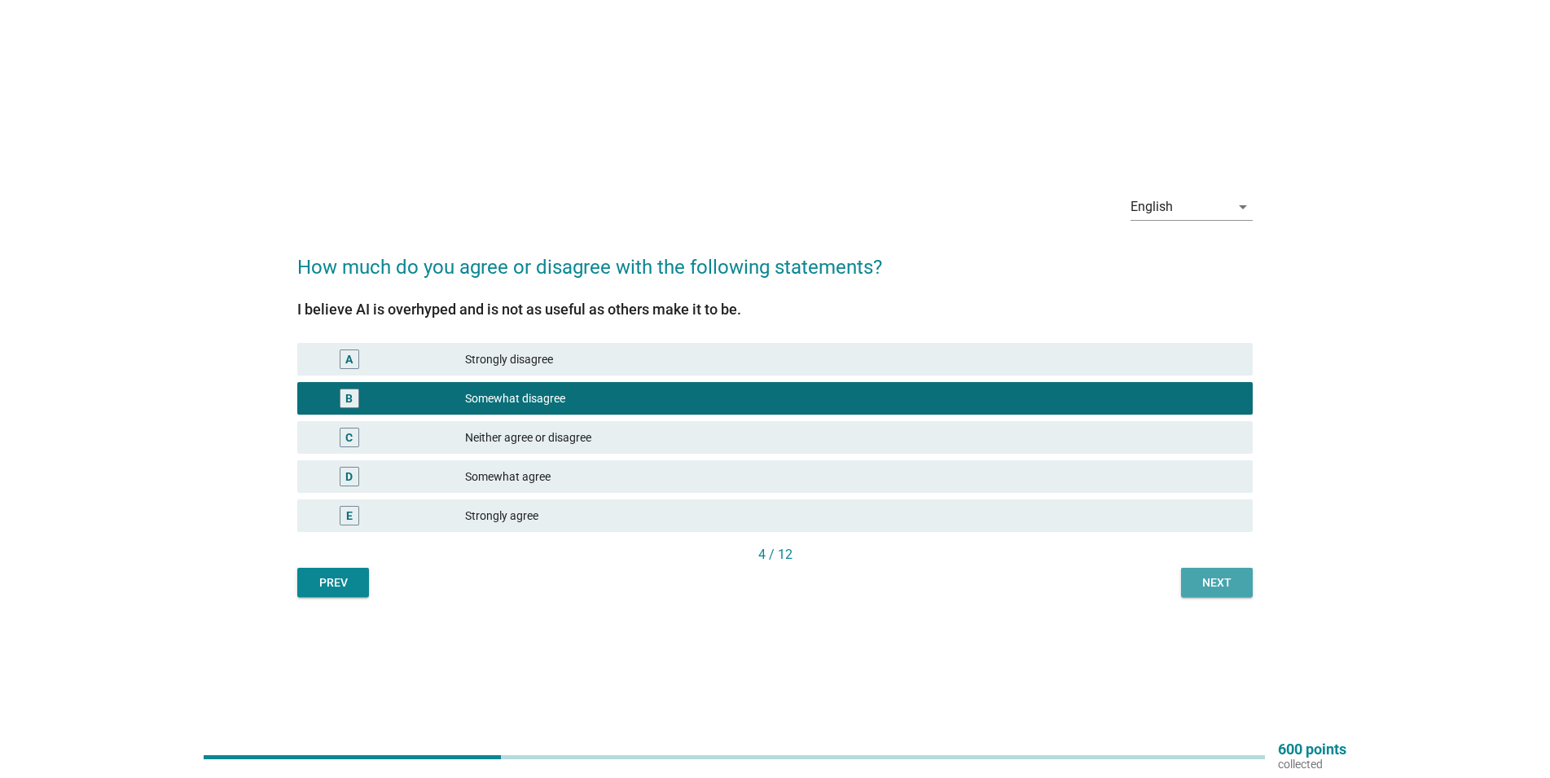
click at [1210, 585] on div "Next" at bounding box center [1217, 582] width 46 height 17
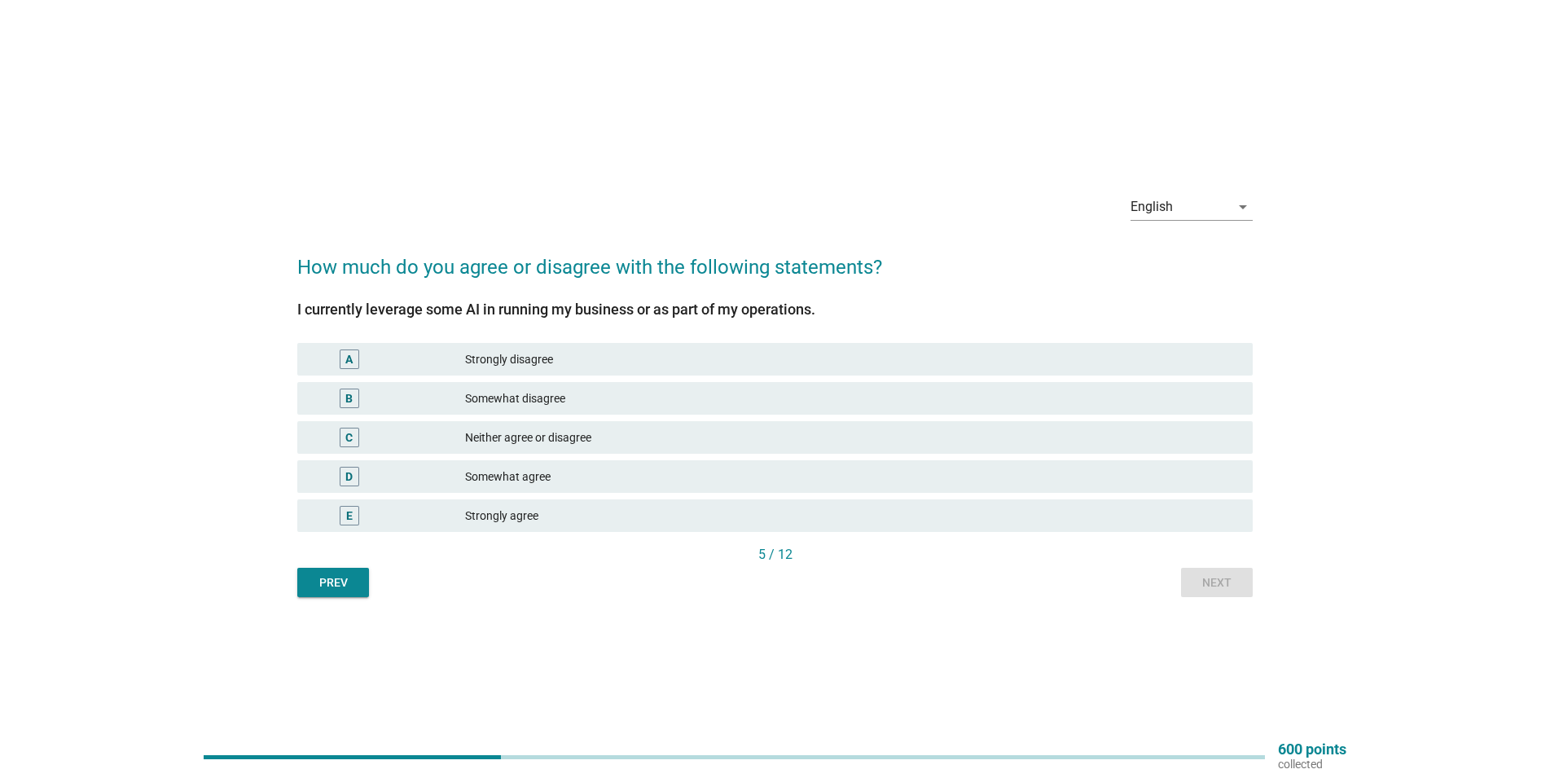
click at [572, 464] on div "D Somewhat agree" at bounding box center [774, 476] width 955 height 33
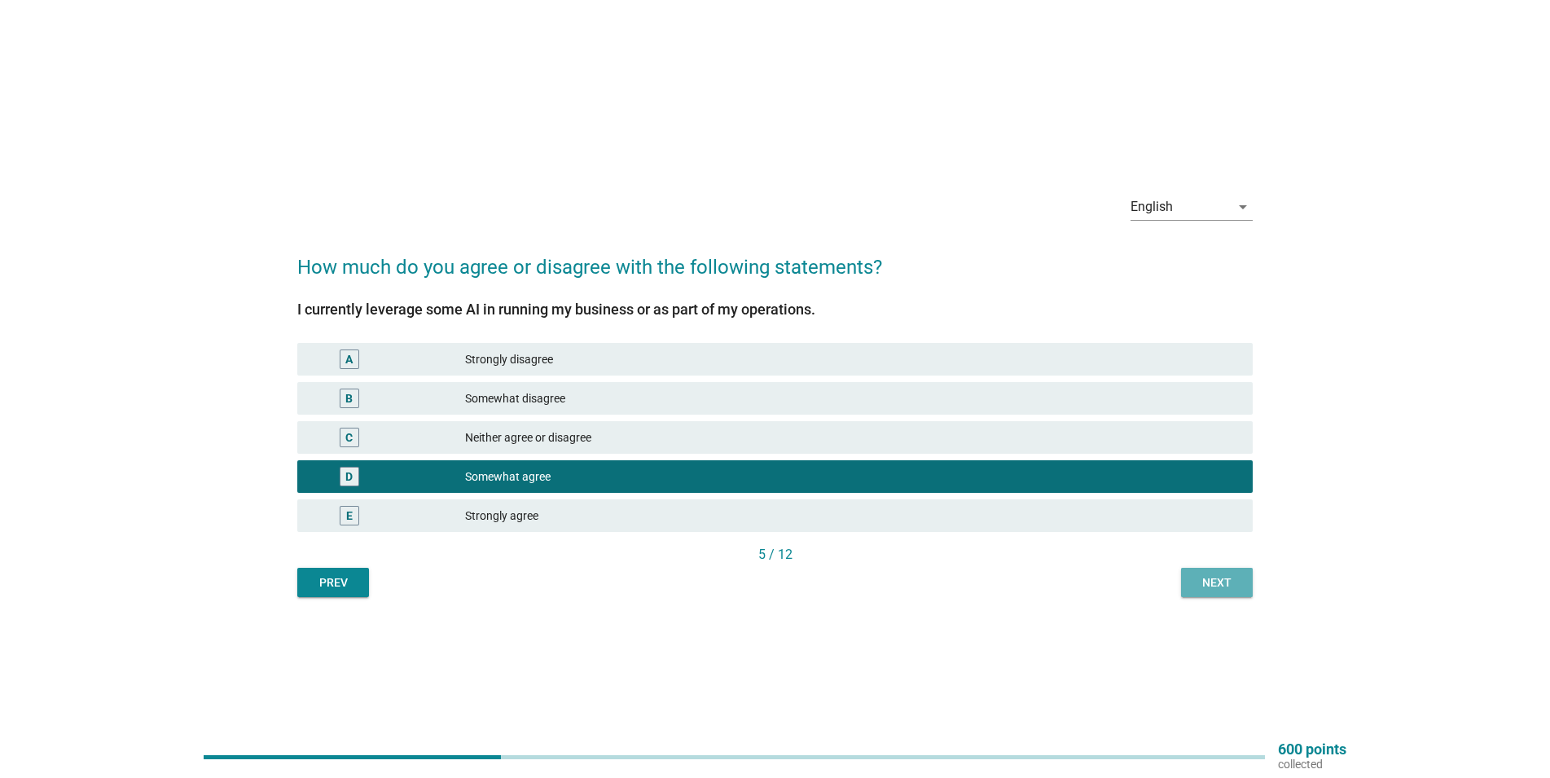
drag, startPoint x: 1225, startPoint y: 585, endPoint x: 1201, endPoint y: 579, distance: 25.1
click at [1222, 583] on div "Next" at bounding box center [1217, 582] width 46 height 17
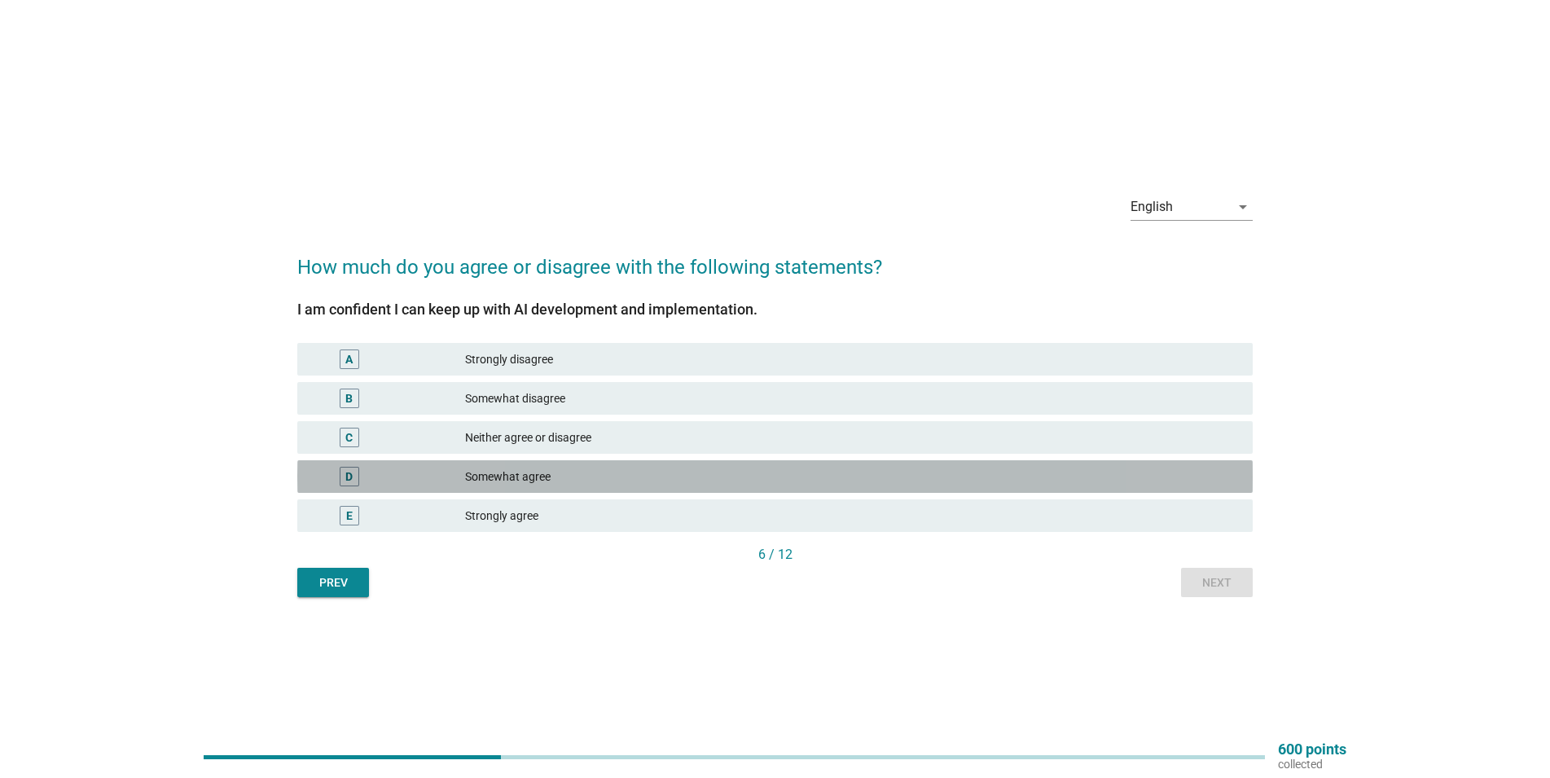
click at [599, 472] on div "Somewhat agree" at bounding box center [852, 477] width 775 height 20
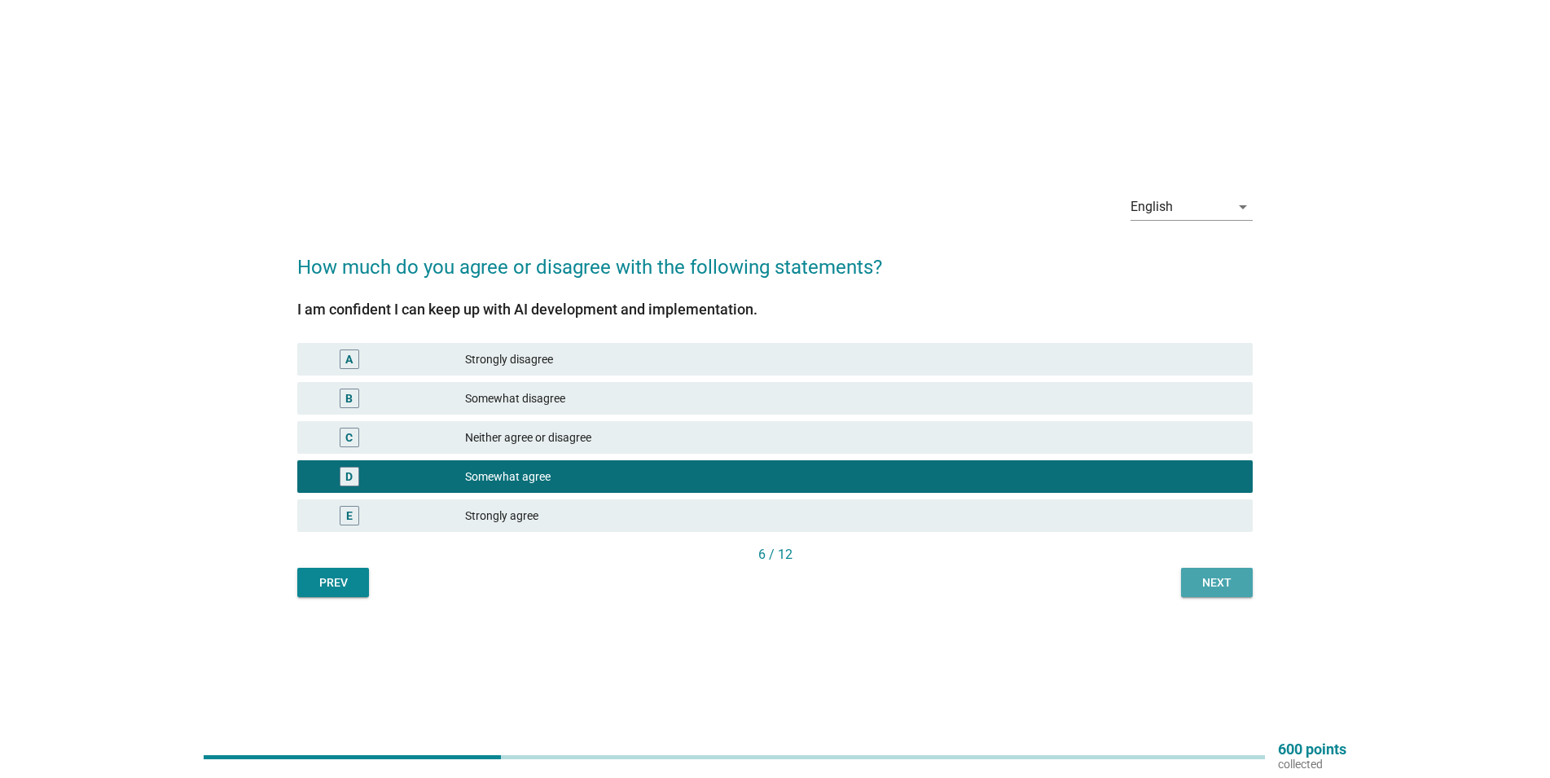
click at [1205, 581] on div "Next" at bounding box center [1217, 582] width 46 height 17
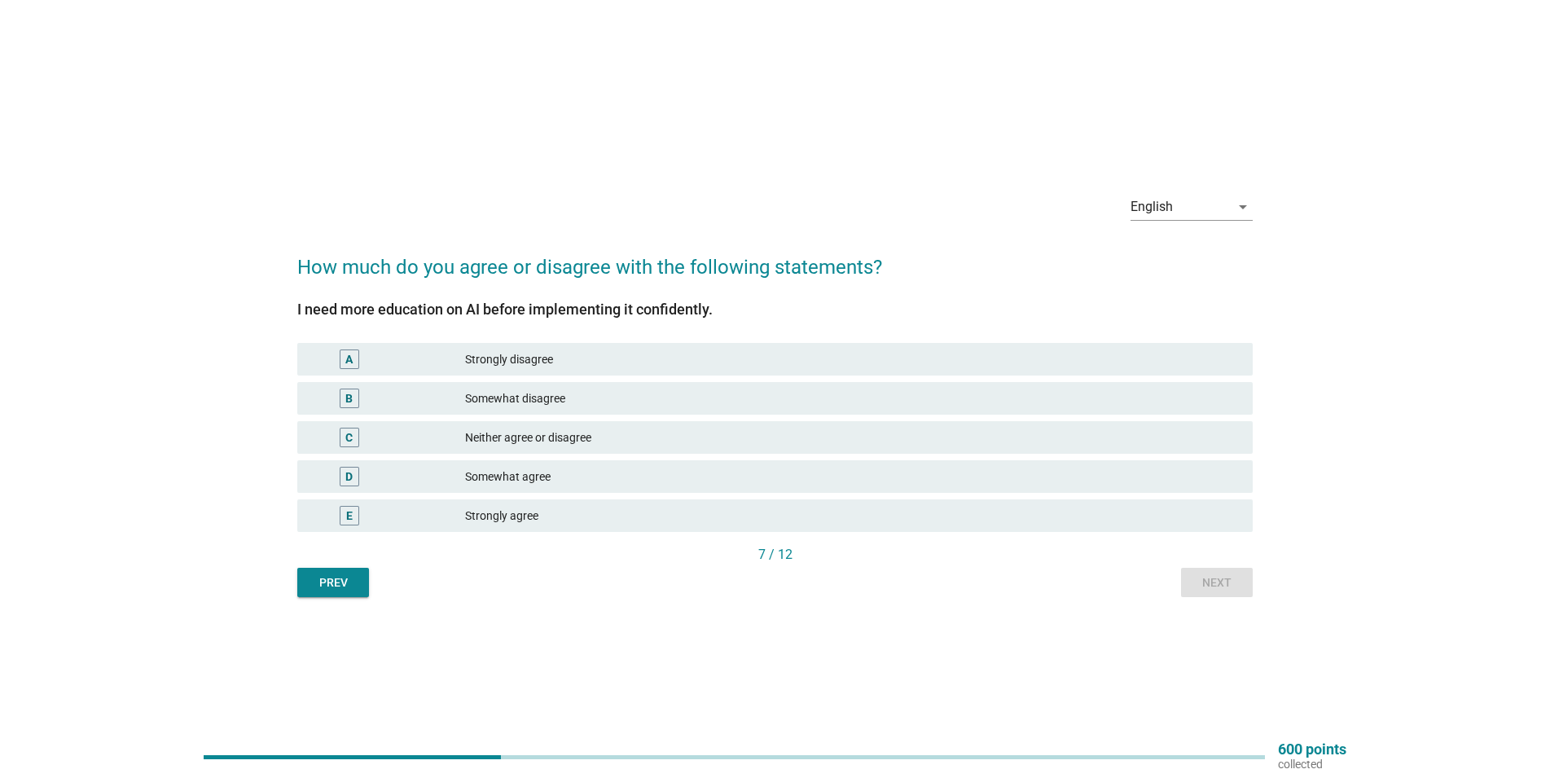
click at [564, 392] on div "Somewhat disagree" at bounding box center [852, 399] width 775 height 20
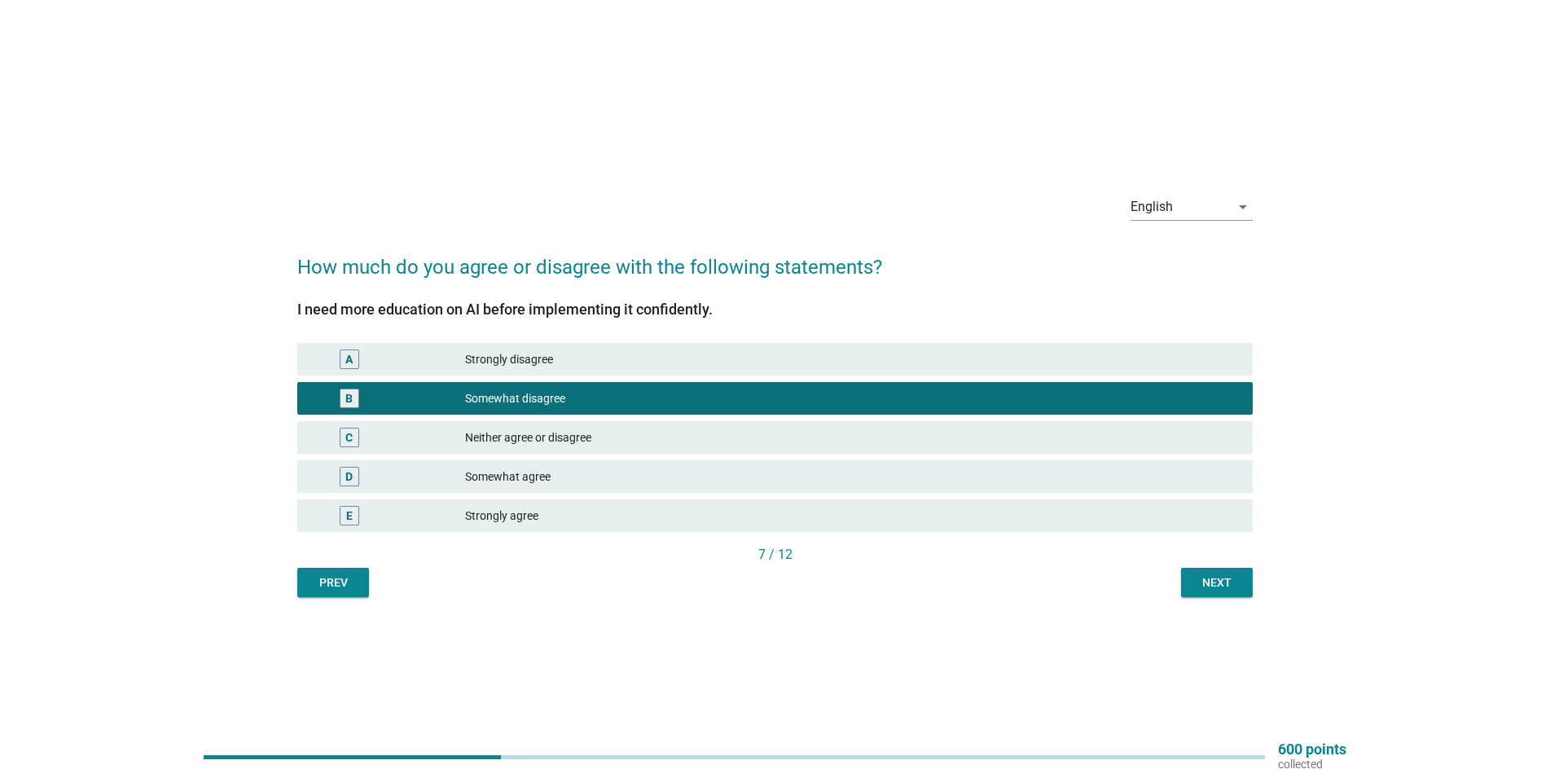
click at [676, 470] on div "Somewhat agree" at bounding box center [852, 477] width 775 height 20
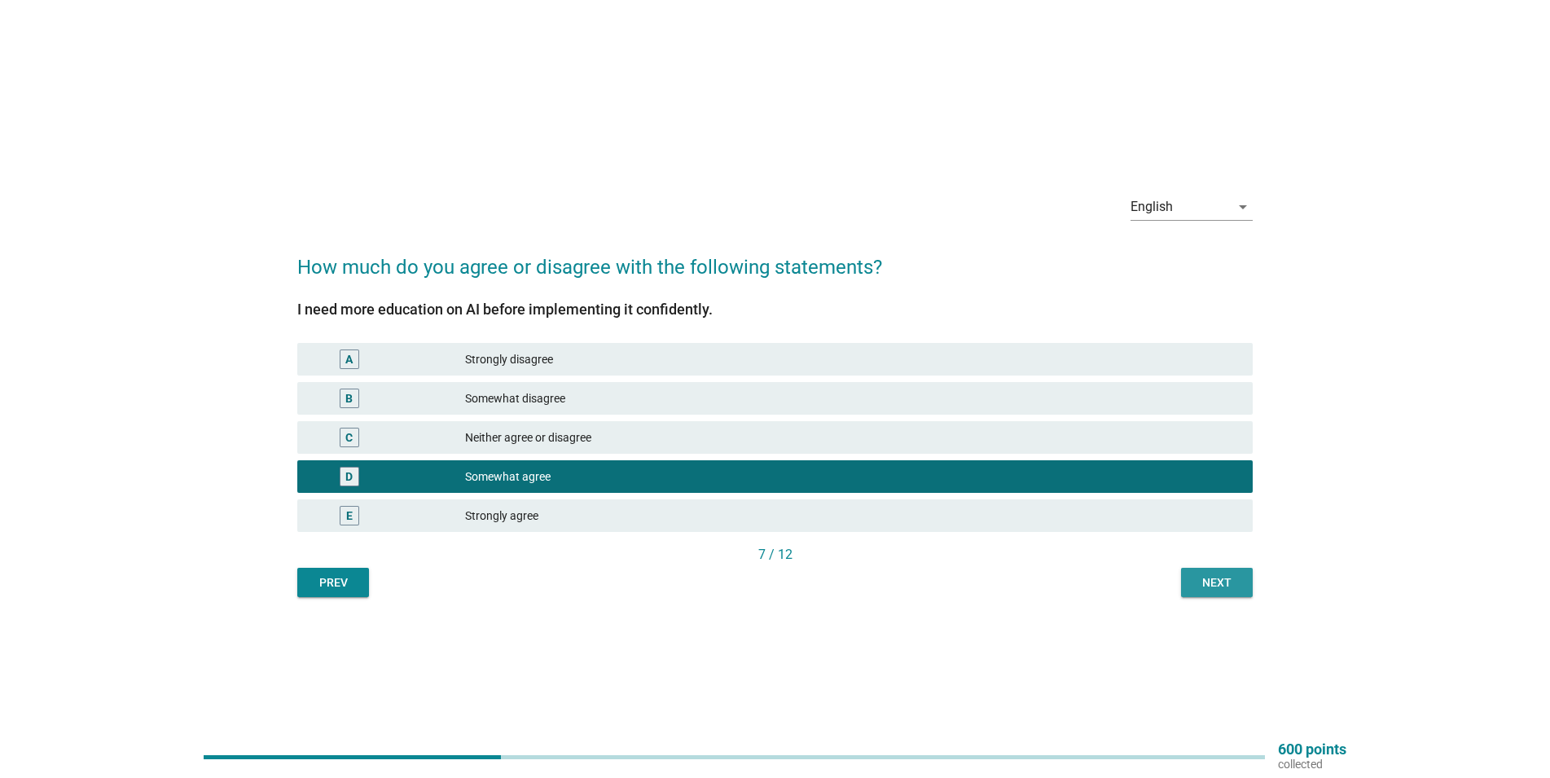
drag, startPoint x: 1216, startPoint y: 589, endPoint x: 1183, endPoint y: 574, distance: 36.5
click at [1214, 588] on div "Next" at bounding box center [1217, 582] width 46 height 17
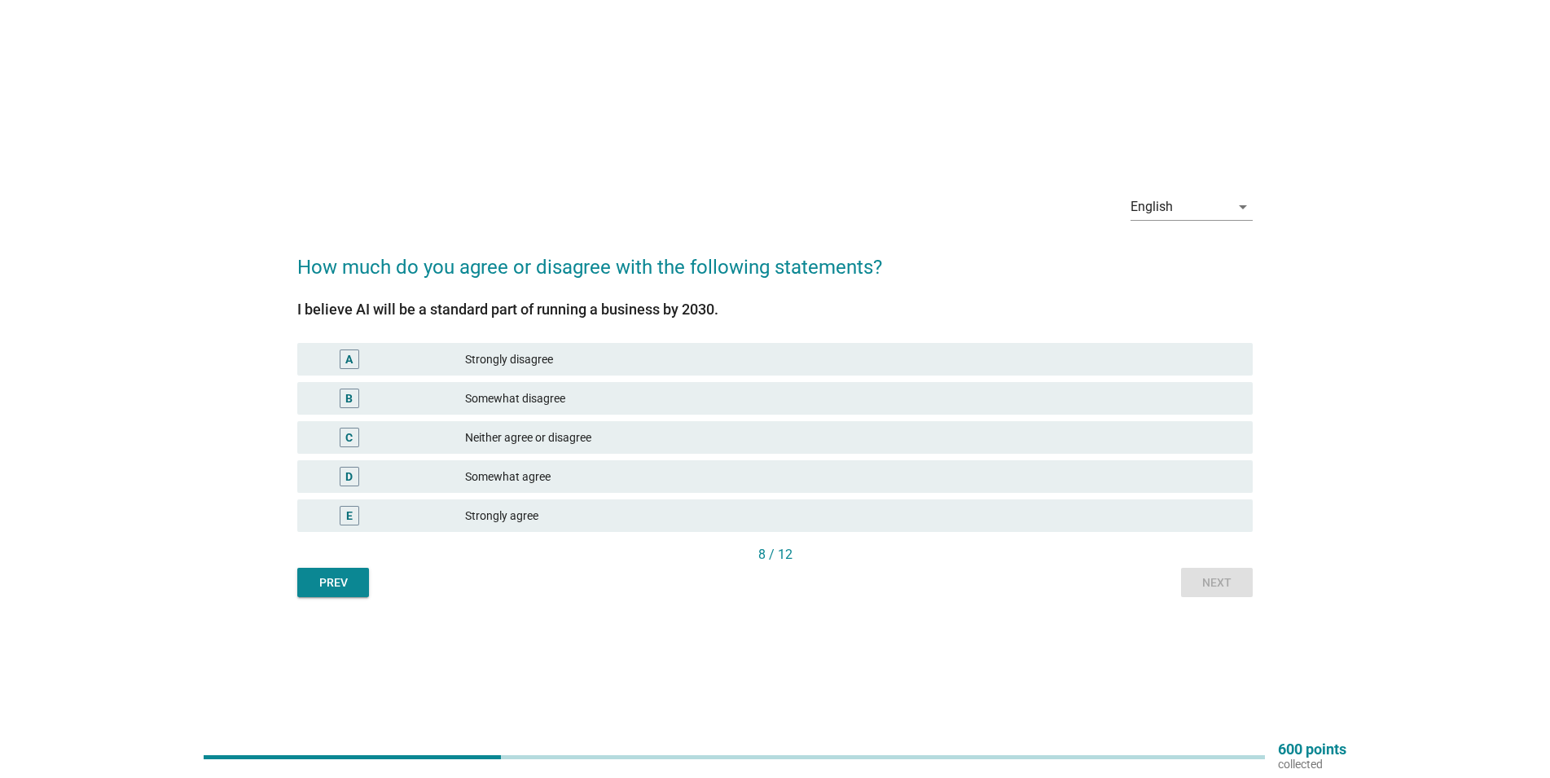
drag, startPoint x: 554, startPoint y: 468, endPoint x: 714, endPoint y: 502, distance: 163.9
click at [555, 468] on div "Somewhat agree" at bounding box center [852, 477] width 775 height 20
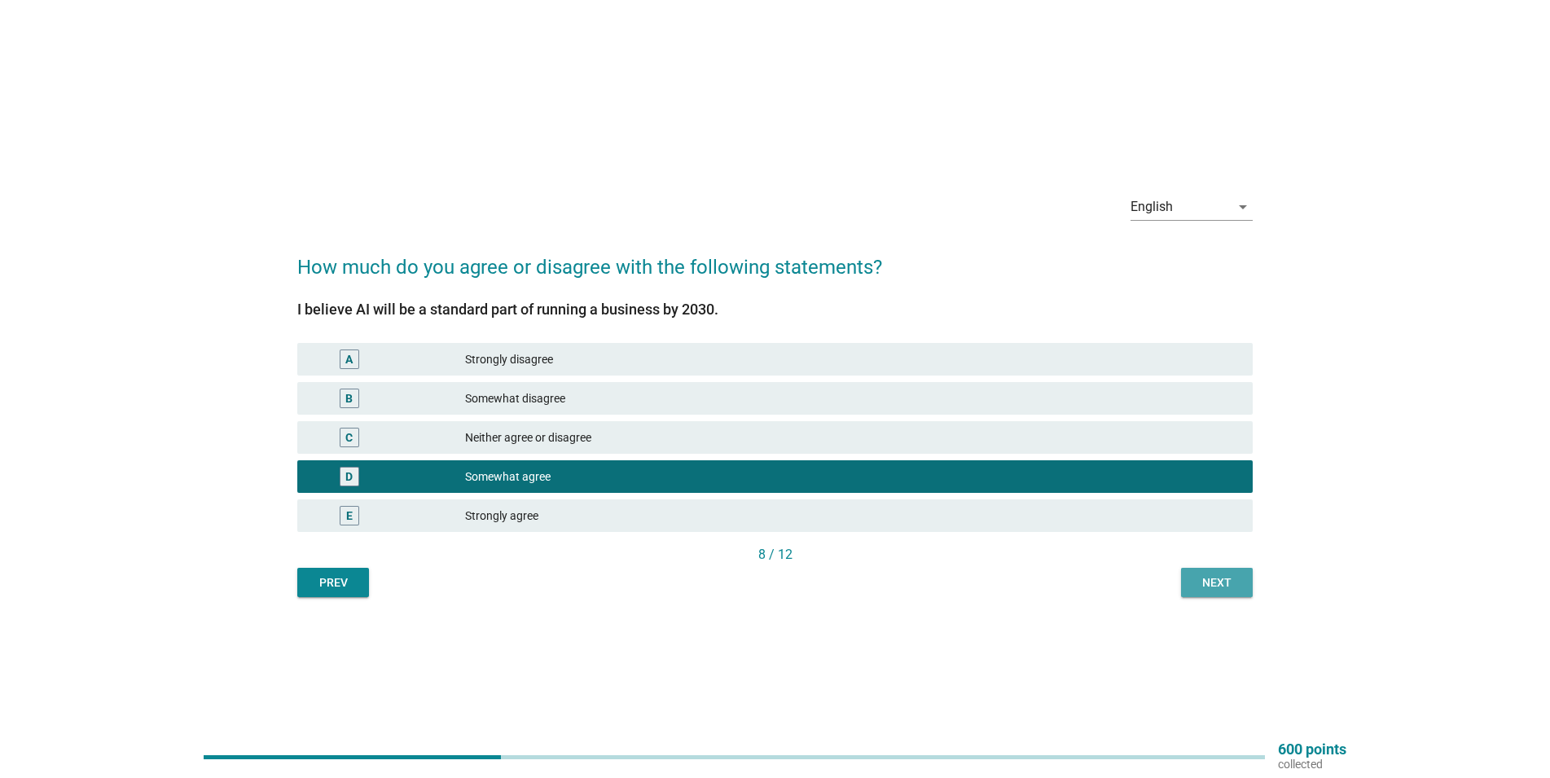
click at [1223, 582] on div "Next" at bounding box center [1217, 582] width 46 height 17
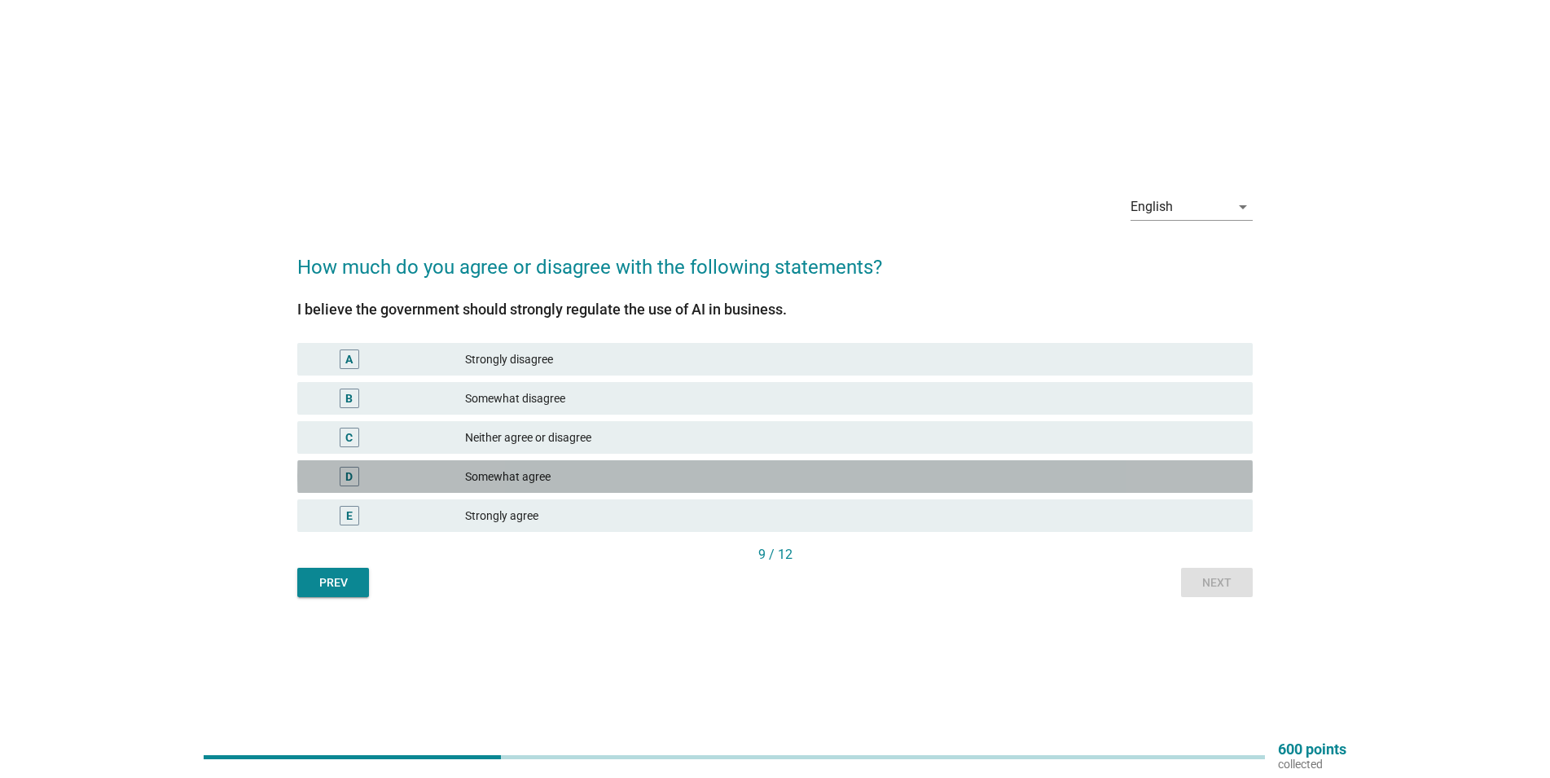
click at [685, 474] on div "Somewhat agree" at bounding box center [852, 477] width 775 height 20
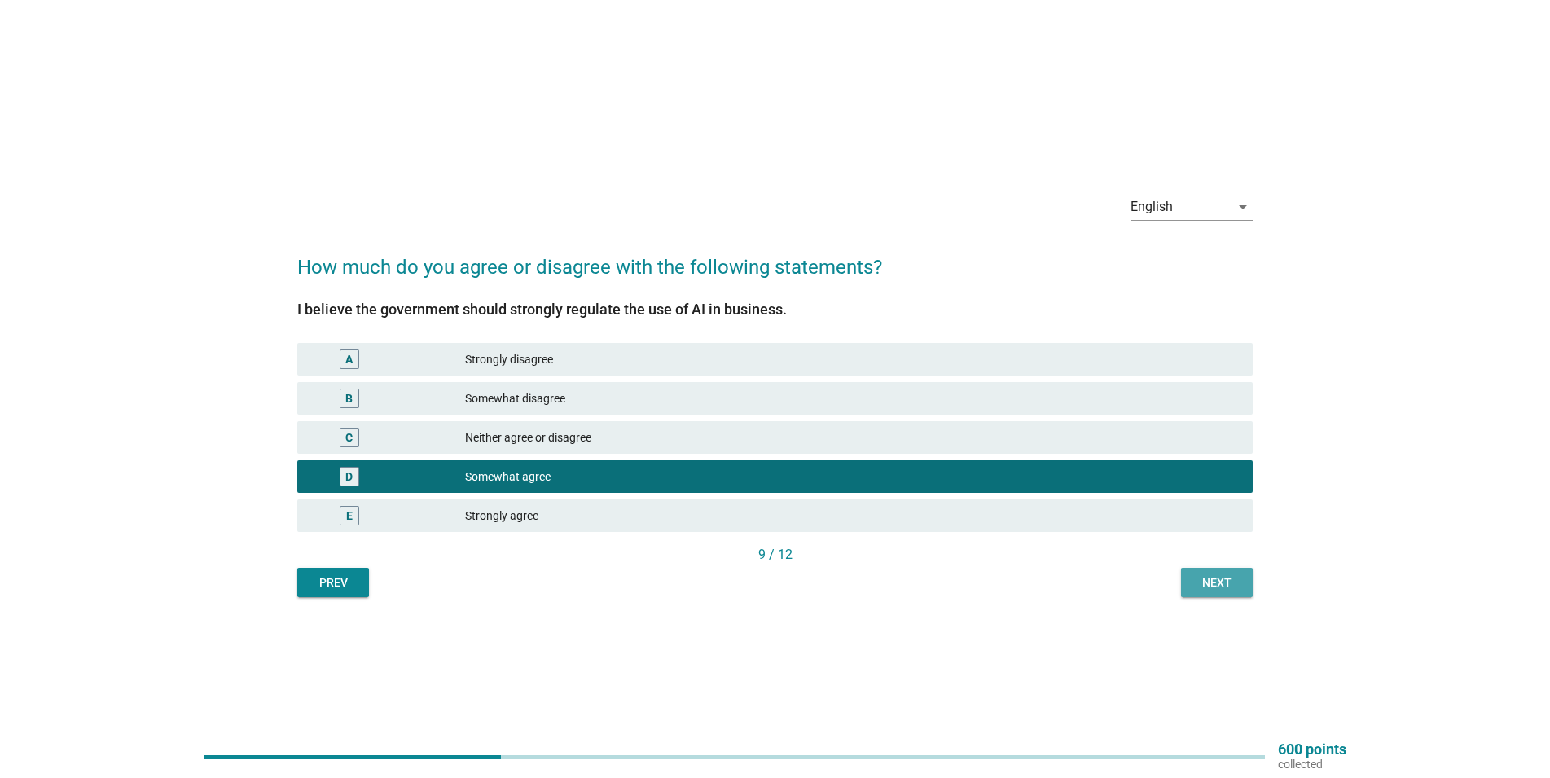
click at [1236, 585] on div "Next" at bounding box center [1217, 582] width 46 height 17
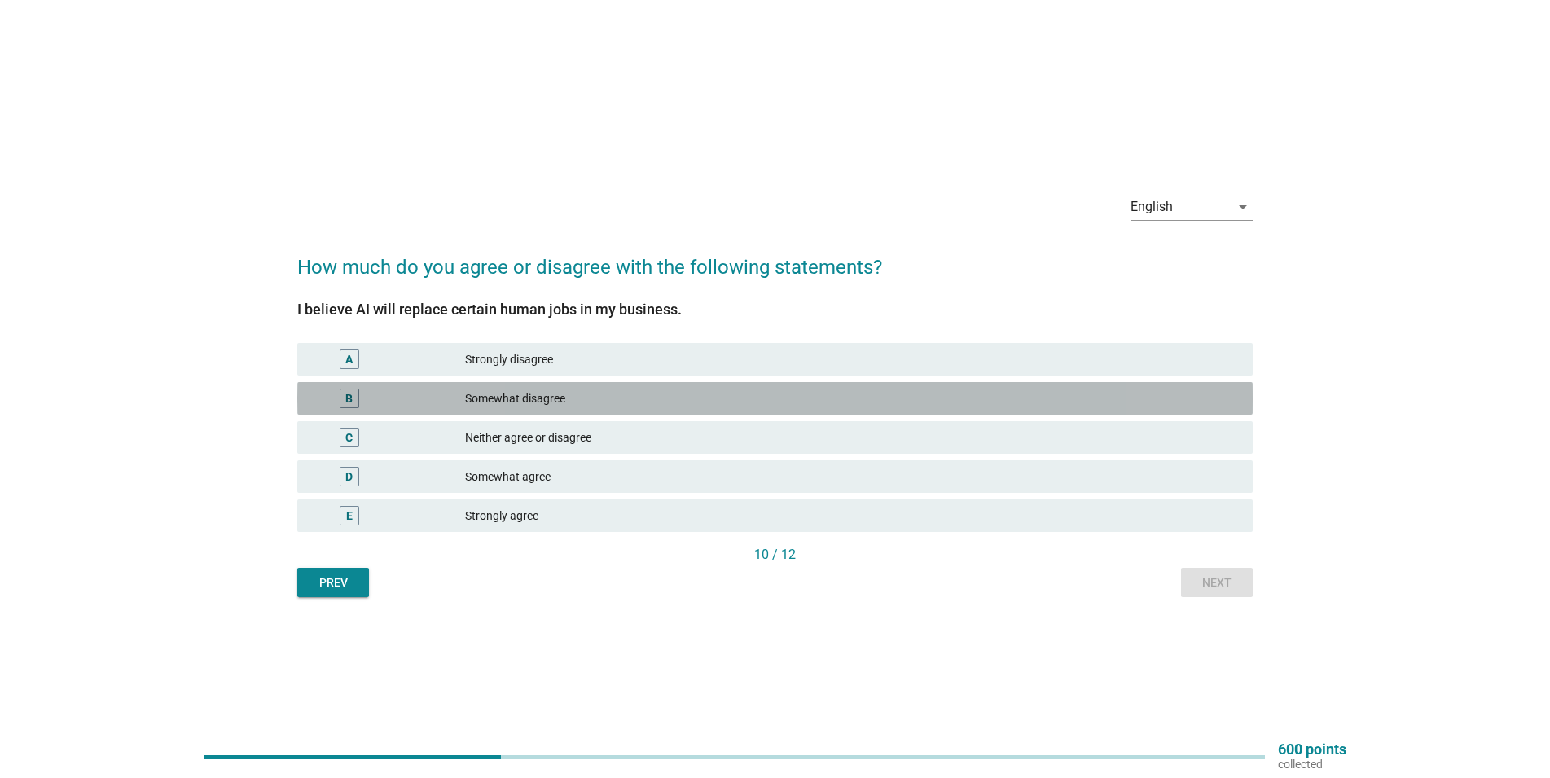
click at [629, 404] on div "Somewhat disagree" at bounding box center [852, 399] width 775 height 20
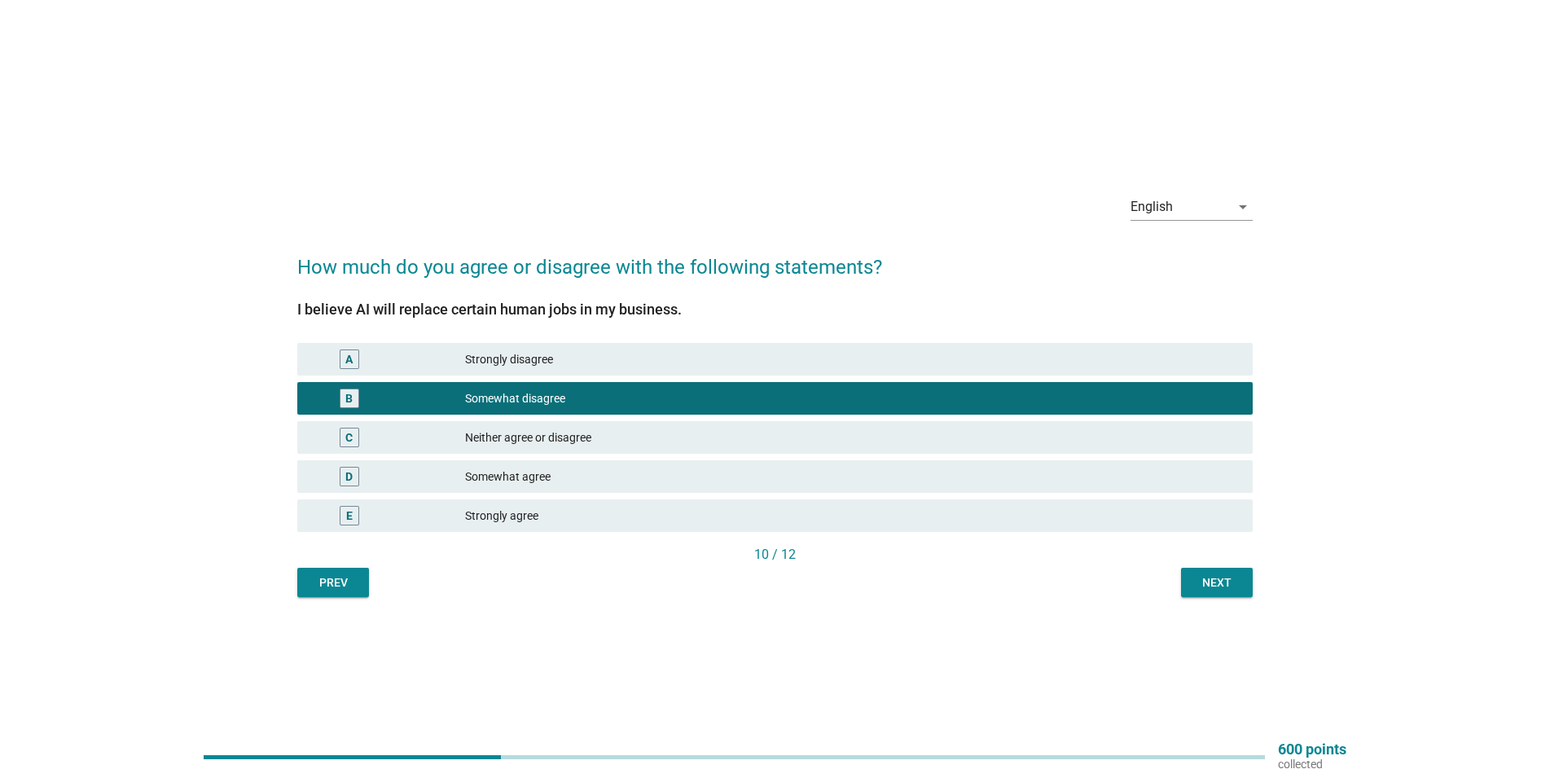
click at [1222, 597] on div "English arrow_drop_down How much do you agree or disagree with the following st…" at bounding box center [774, 389] width 981 height 442
click at [1217, 584] on div "Next" at bounding box center [1217, 582] width 46 height 17
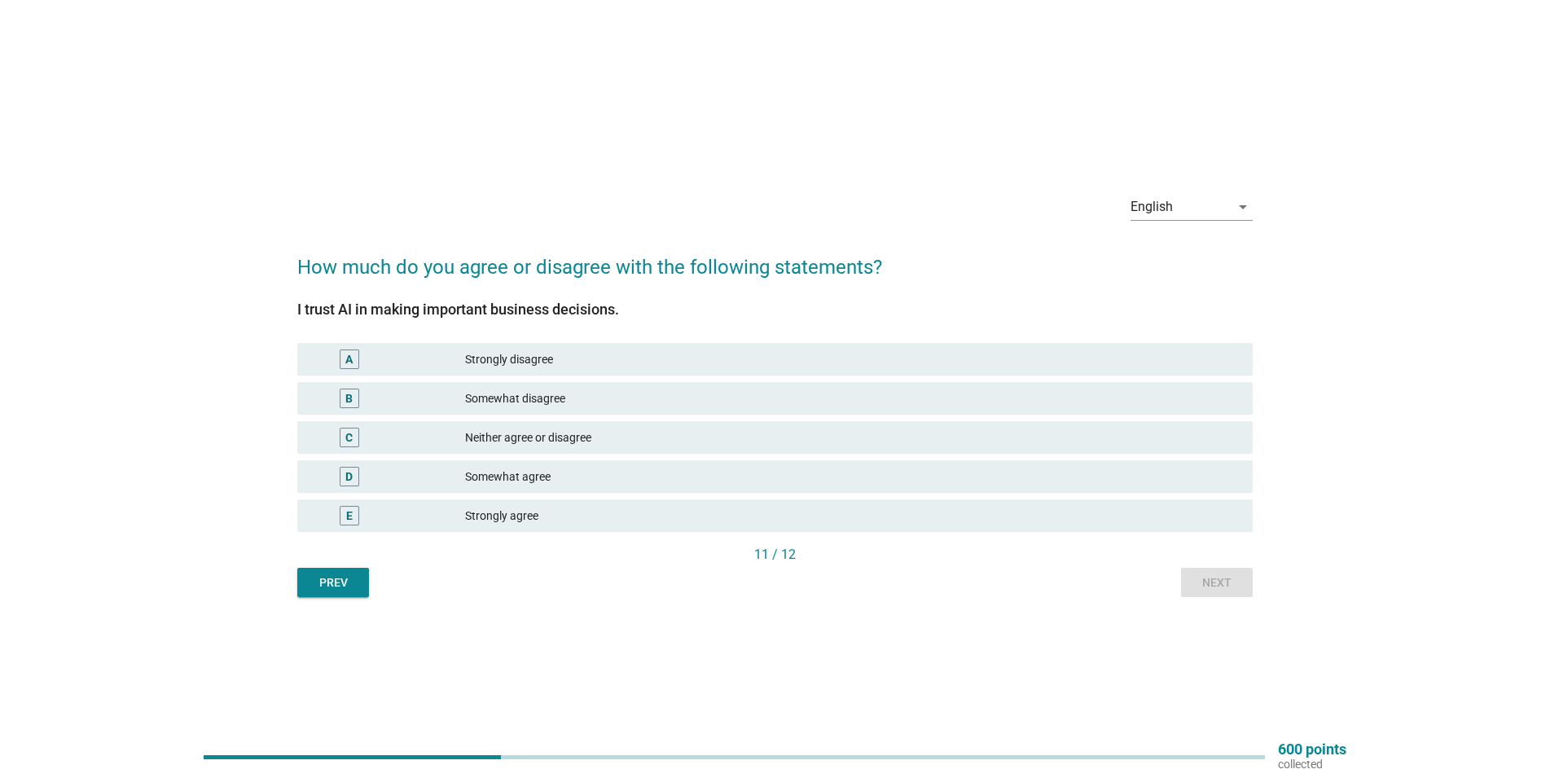
click at [628, 469] on div "Somewhat agree" at bounding box center [852, 477] width 775 height 20
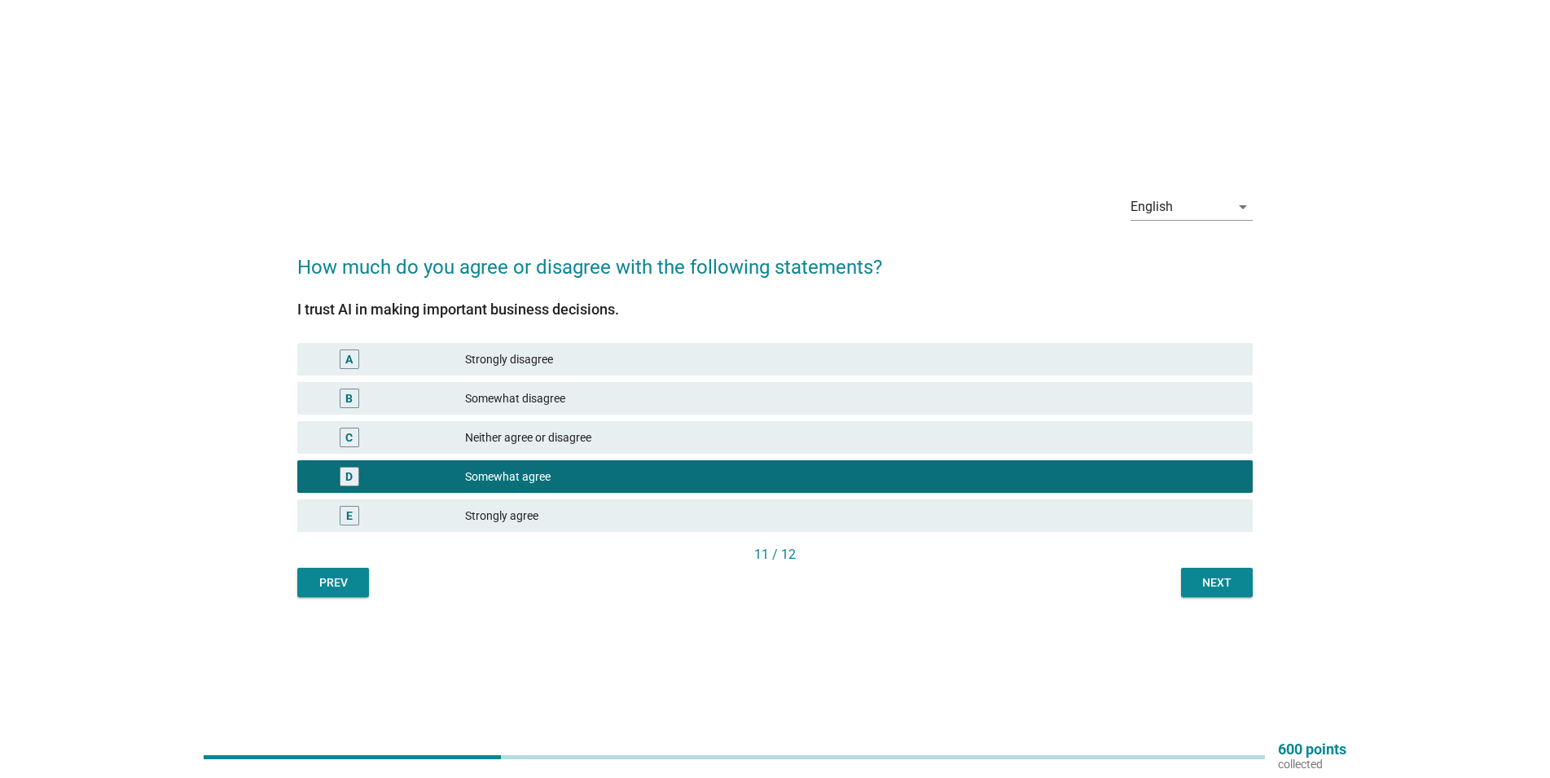
click at [1192, 587] on button "Next" at bounding box center [1217, 582] width 72 height 29
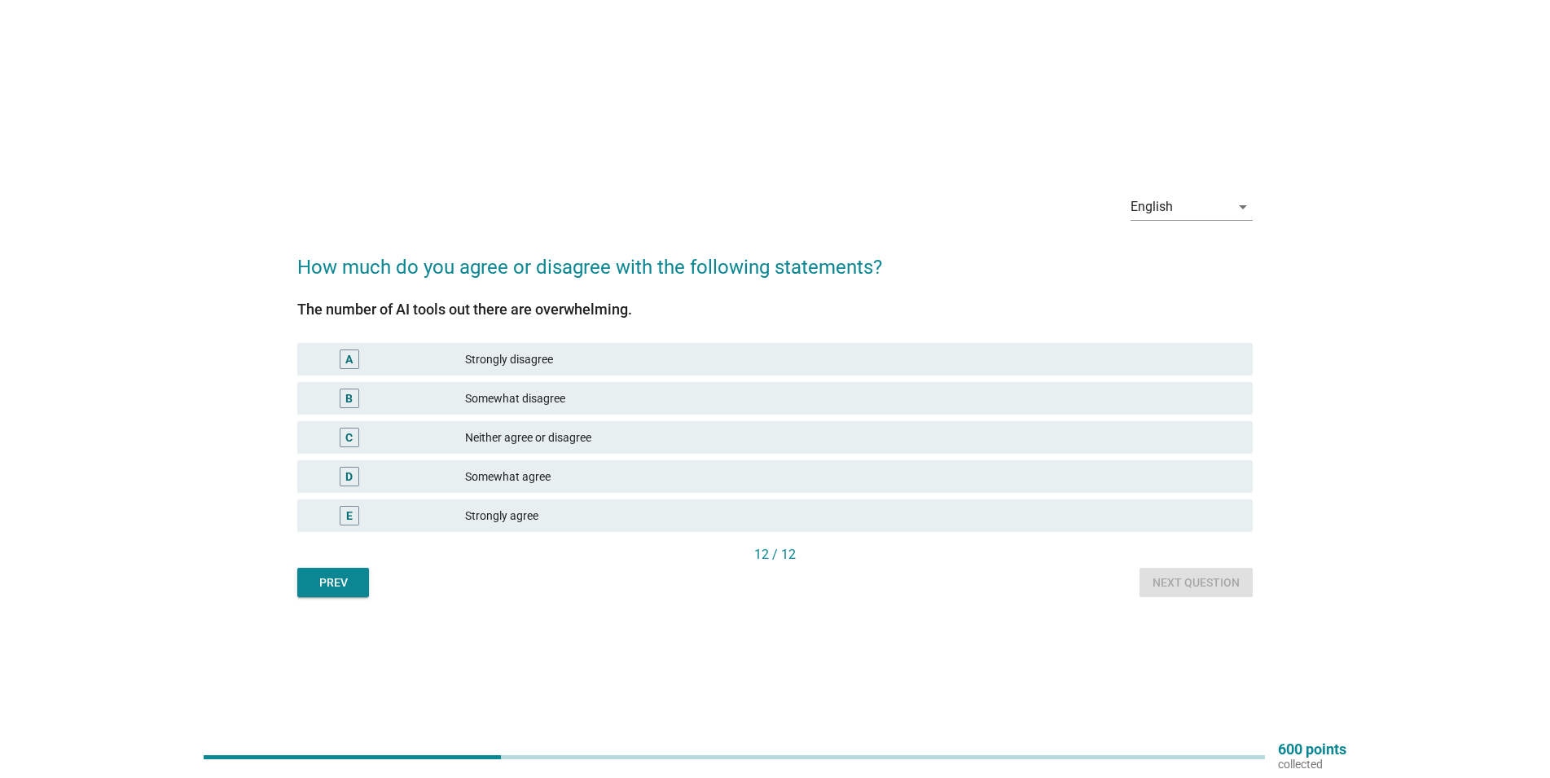
drag, startPoint x: 612, startPoint y: 472, endPoint x: 911, endPoint y: 548, distance: 309.2
click at [613, 472] on div "Somewhat agree" at bounding box center [852, 477] width 775 height 20
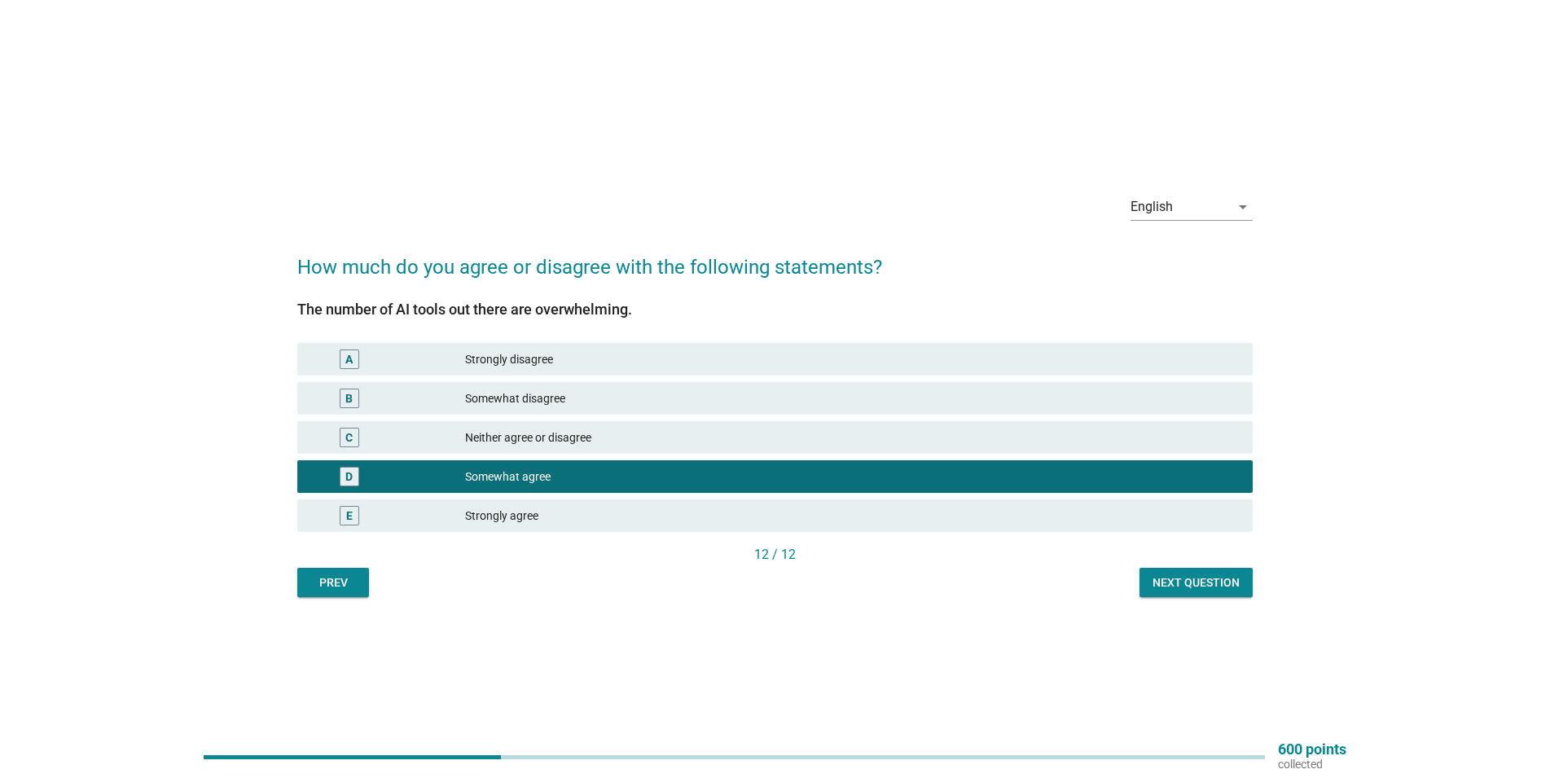
click at [1184, 586] on div "Next question" at bounding box center [1196, 582] width 87 height 17
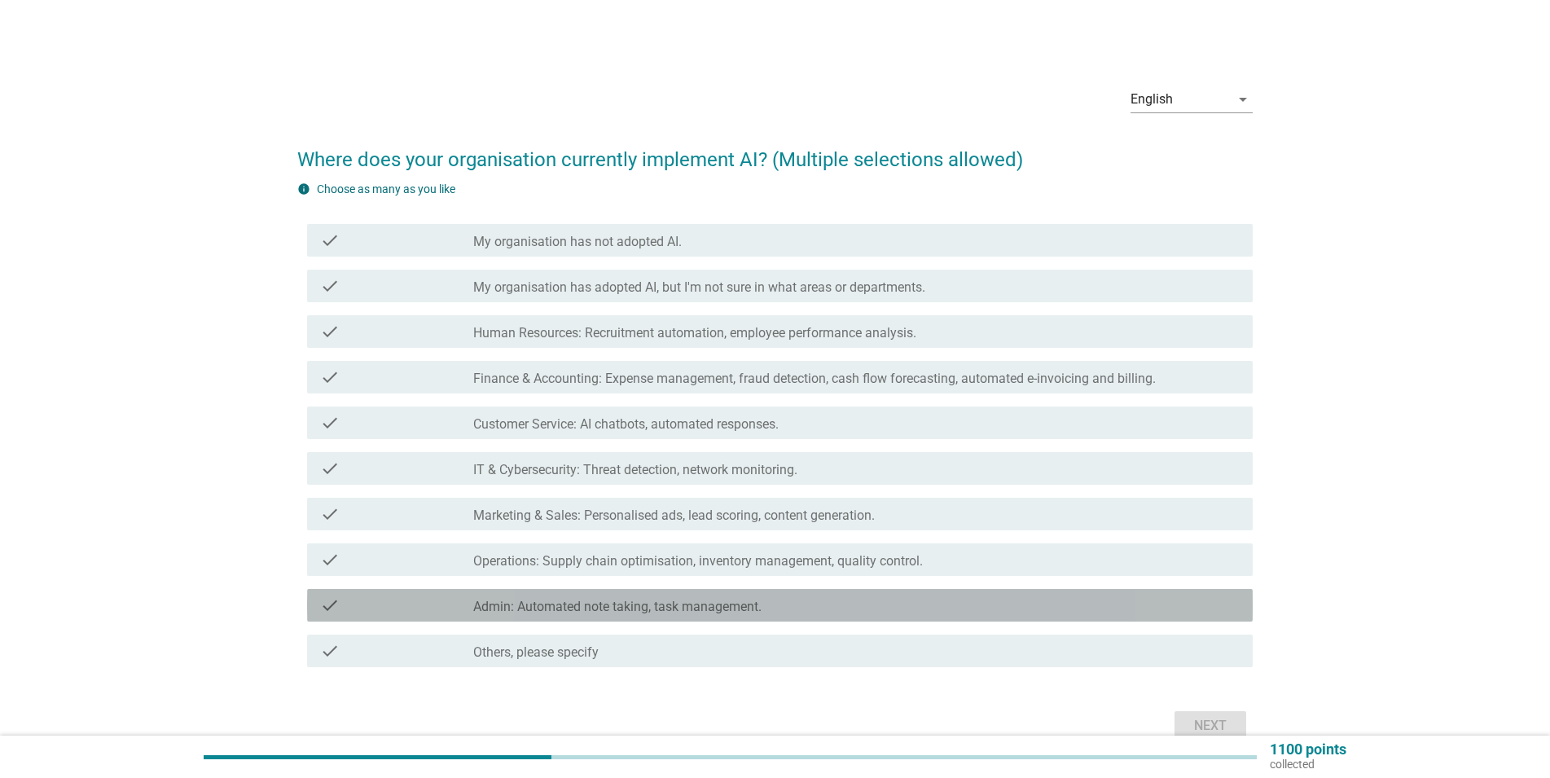
click at [663, 601] on label "Admin: Automated note taking, task management." at bounding box center [617, 607] width 288 height 16
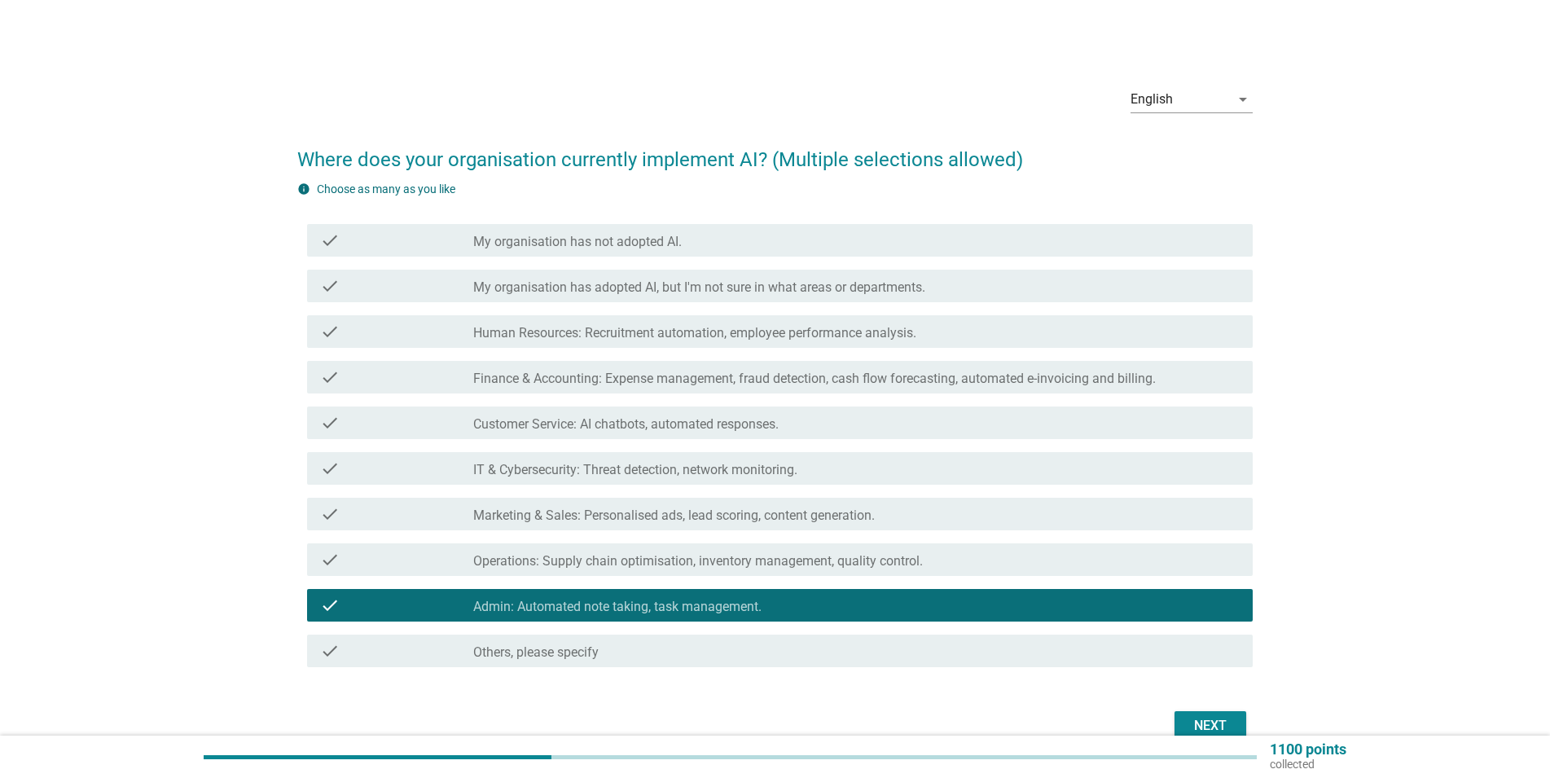
scroll to position [83, 0]
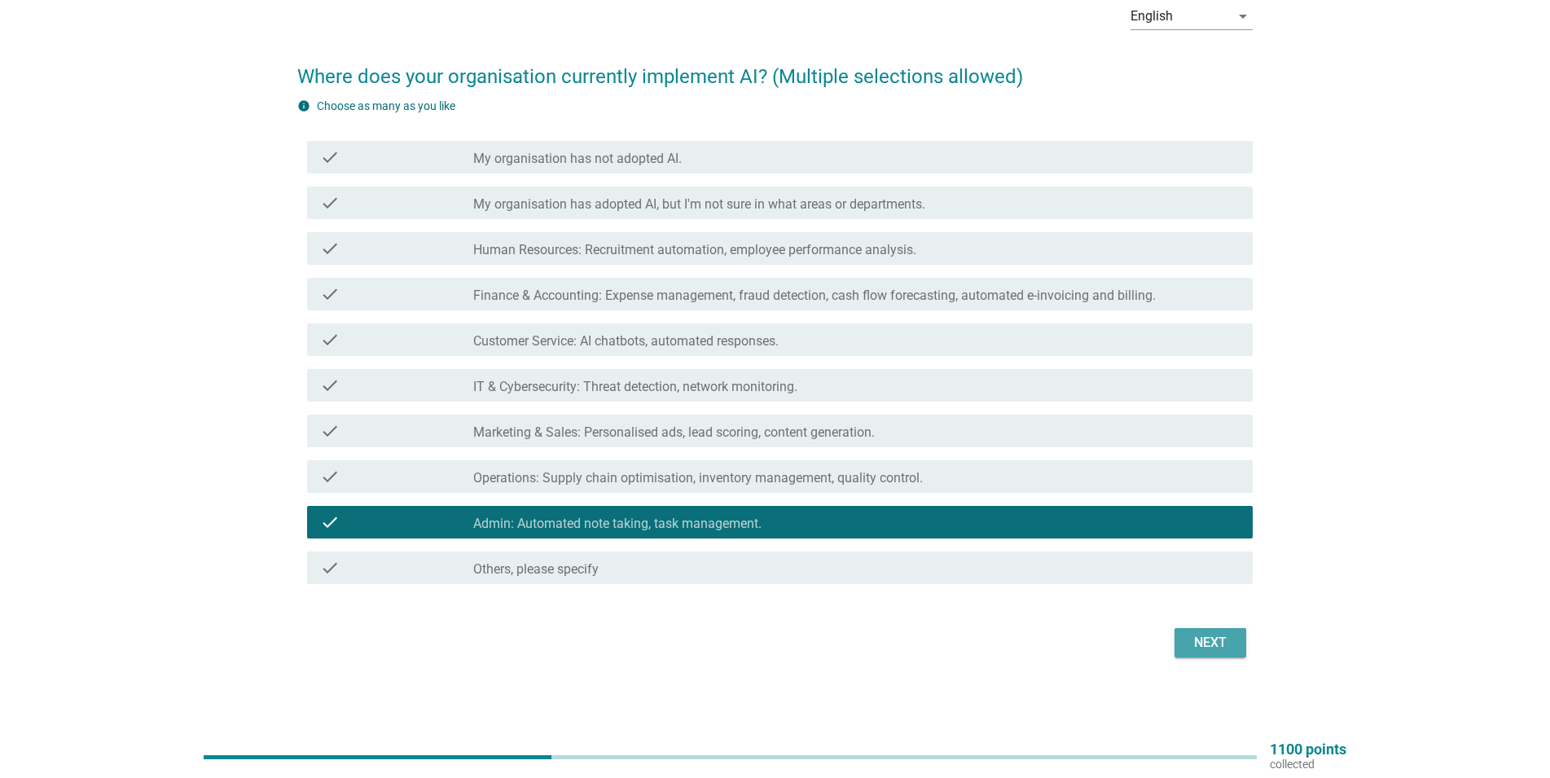
click at [1196, 639] on div "Next" at bounding box center [1211, 643] width 46 height 20
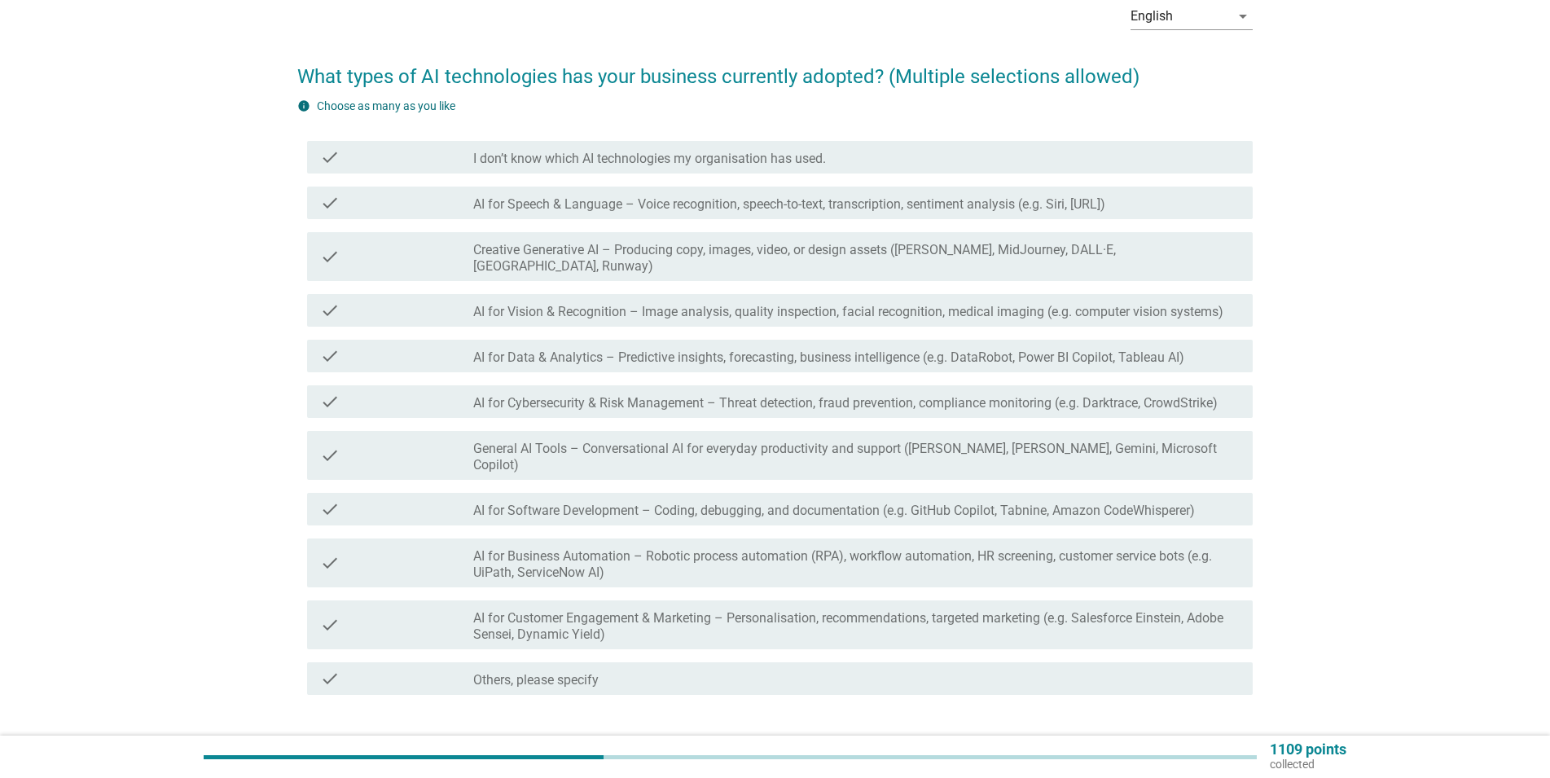
scroll to position [0, 0]
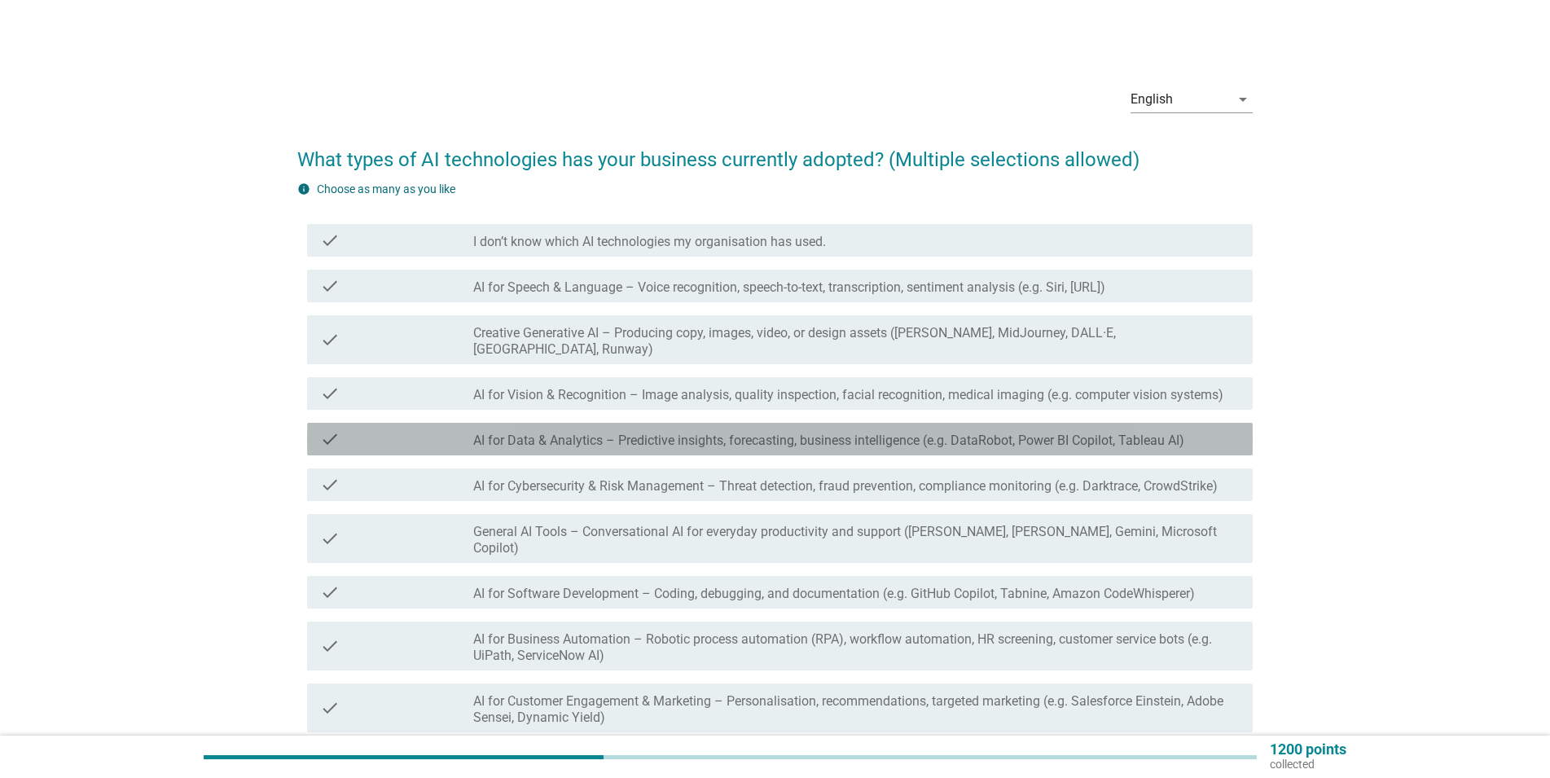
click at [716, 432] on div "check check_box_outline_blank AI for Data & Analytics – Predictive insights, fo…" at bounding box center [780, 439] width 946 height 33
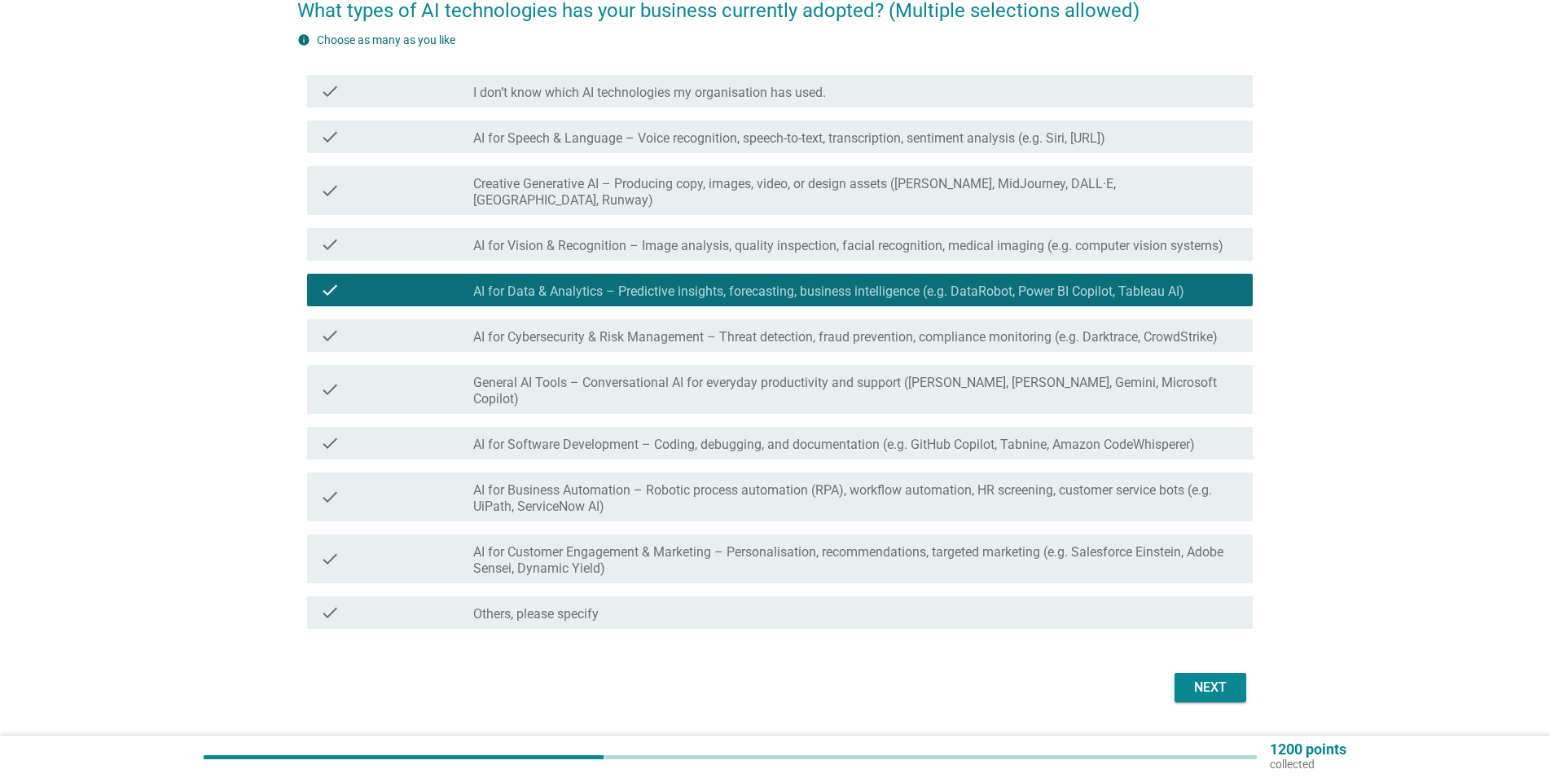
scroll to position [161, 0]
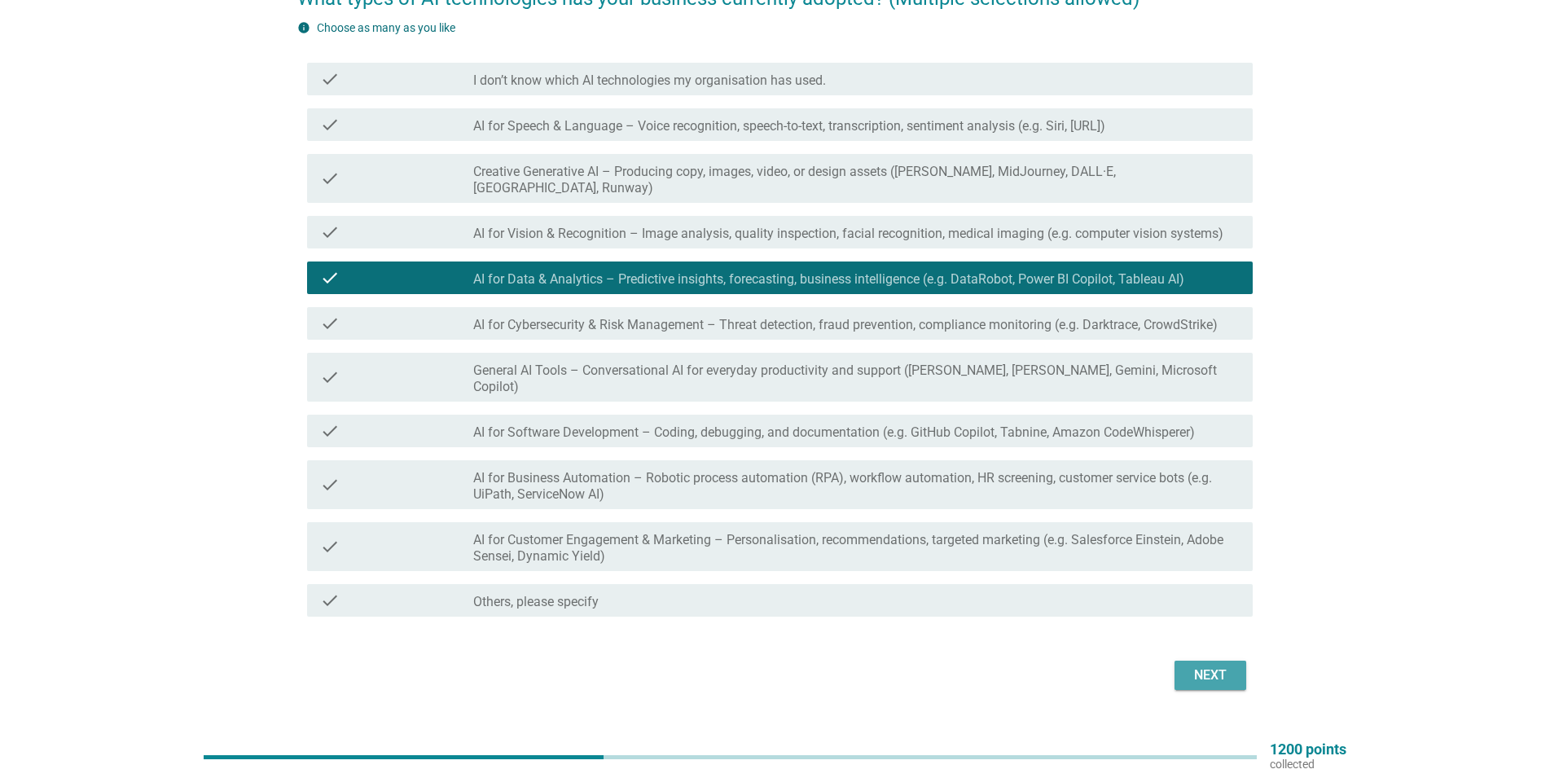
click at [1222, 665] on div "Next" at bounding box center [1211, 675] width 46 height 20
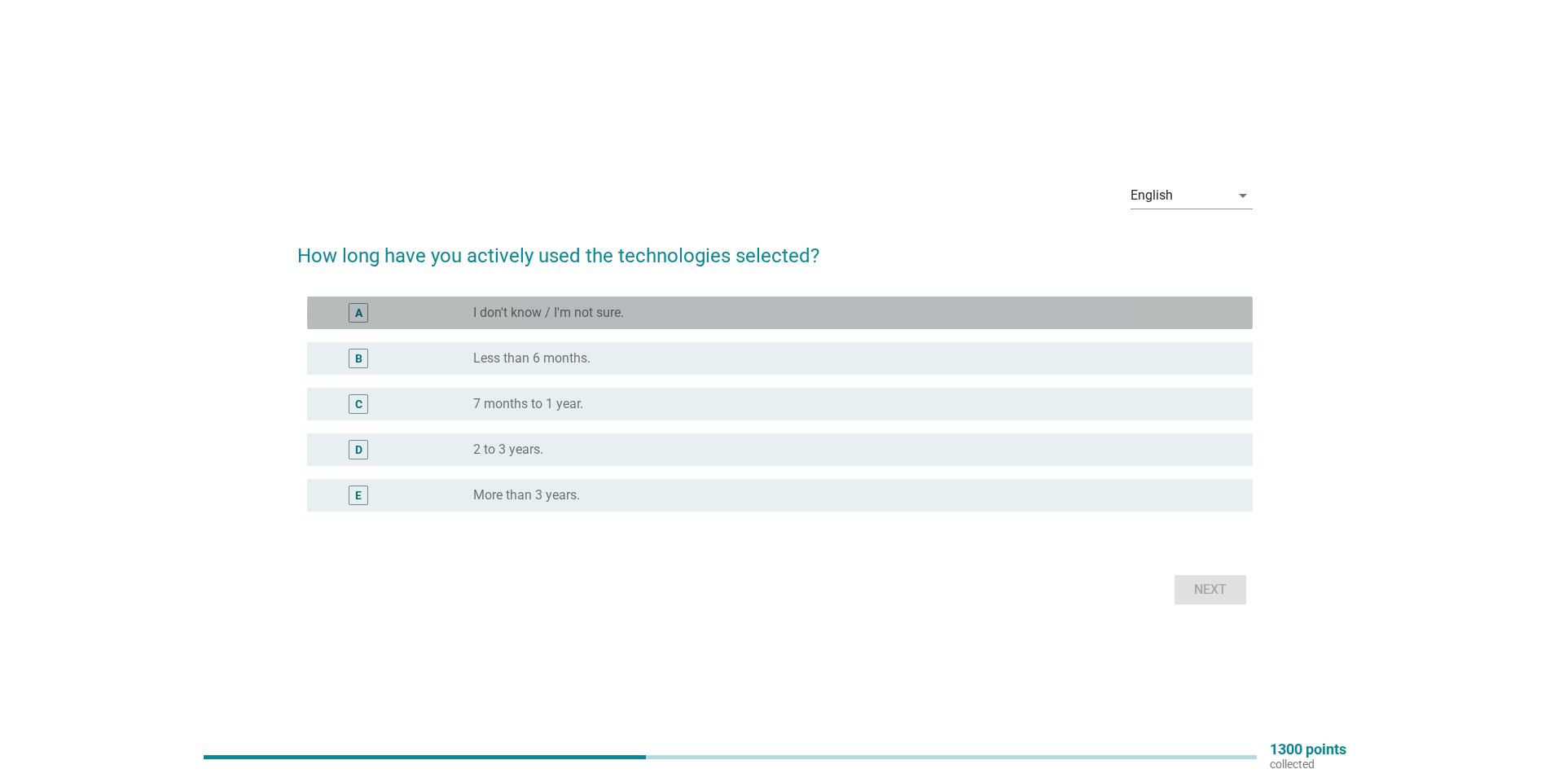
click at [565, 315] on label "I don't know / I'm not sure." at bounding box center [548, 313] width 151 height 16
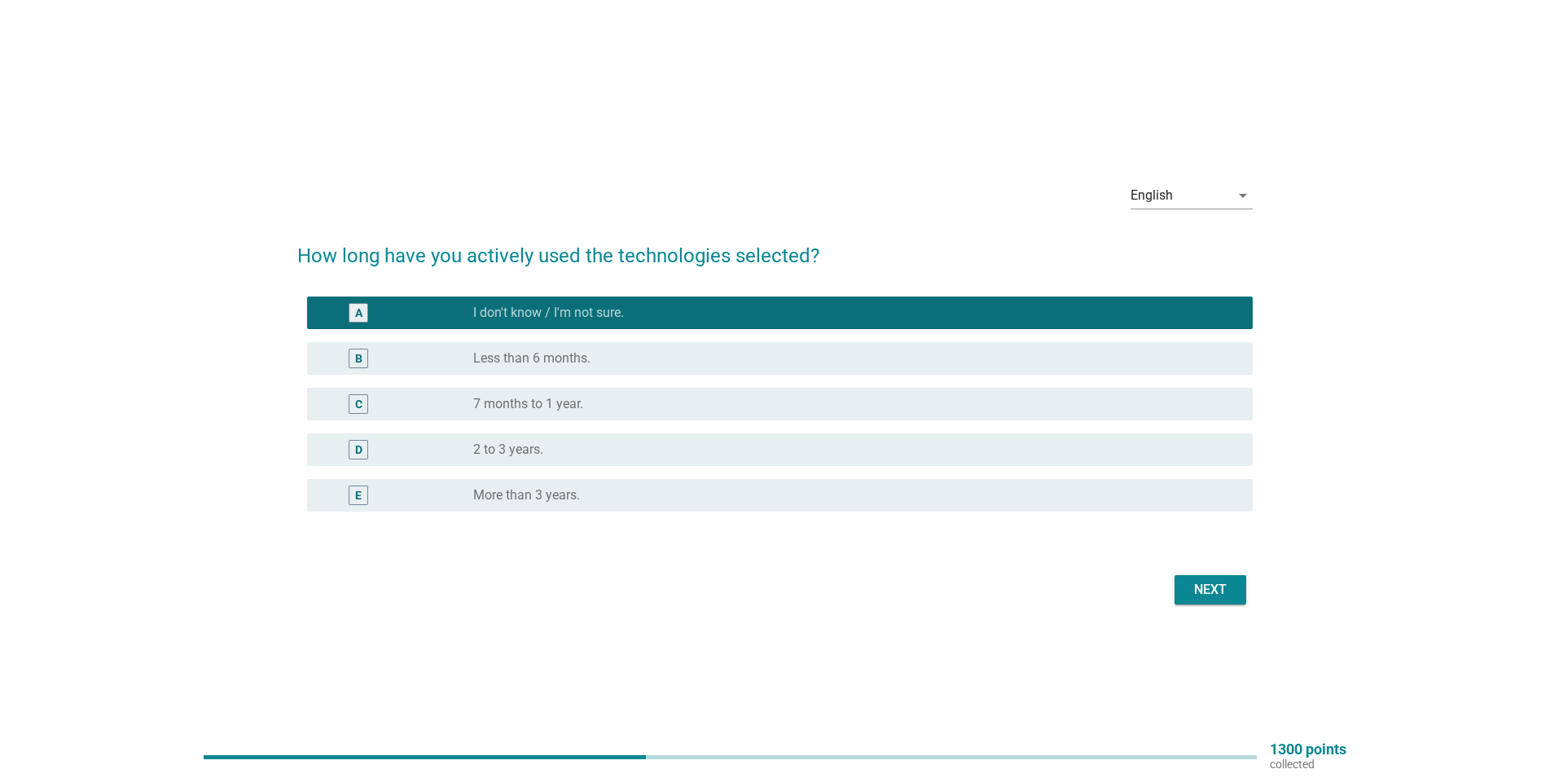
click at [1210, 591] on div "Next" at bounding box center [1211, 590] width 46 height 20
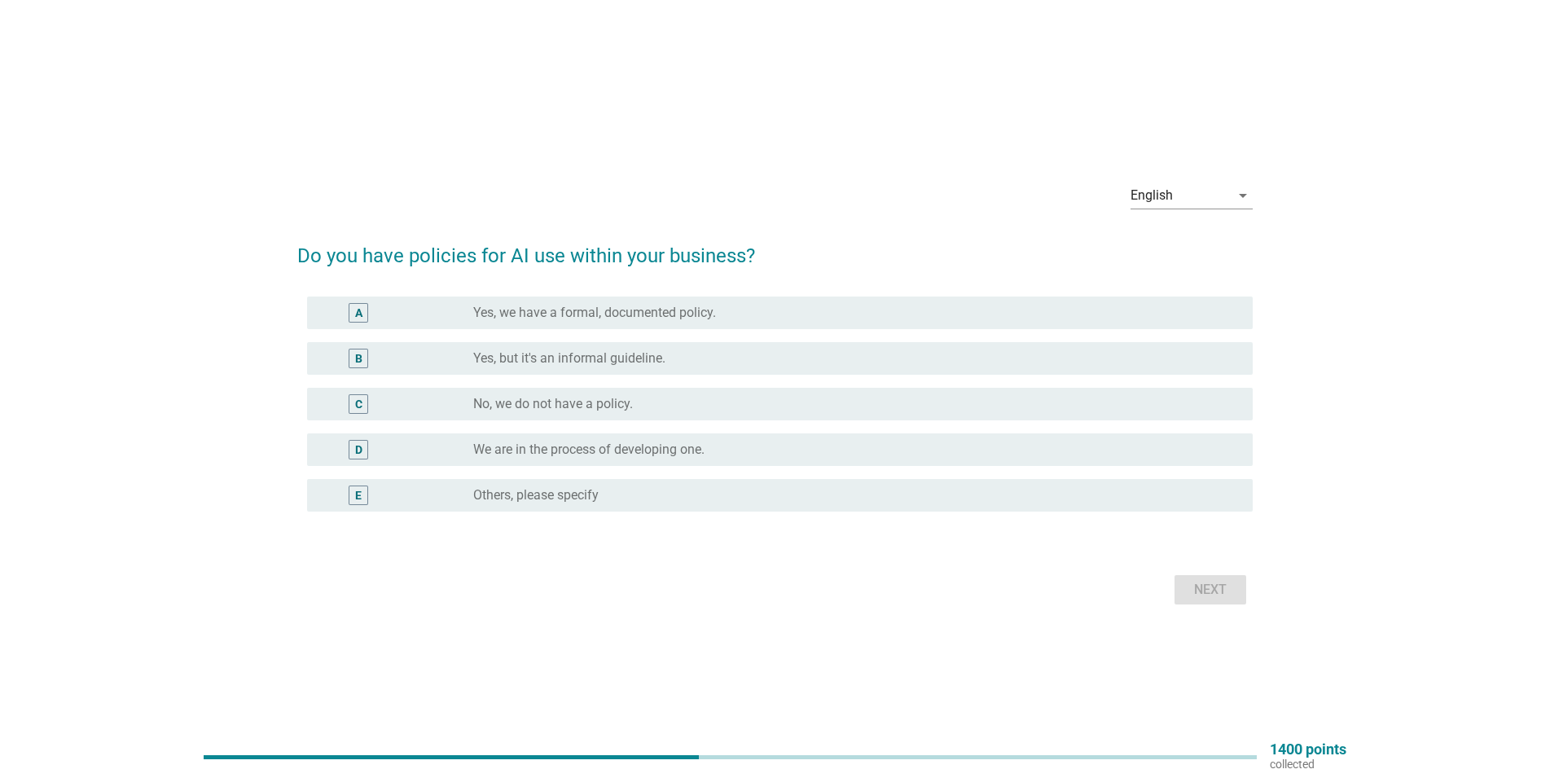
click at [591, 403] on label "No, we do not have a policy." at bounding box center [553, 404] width 160 height 16
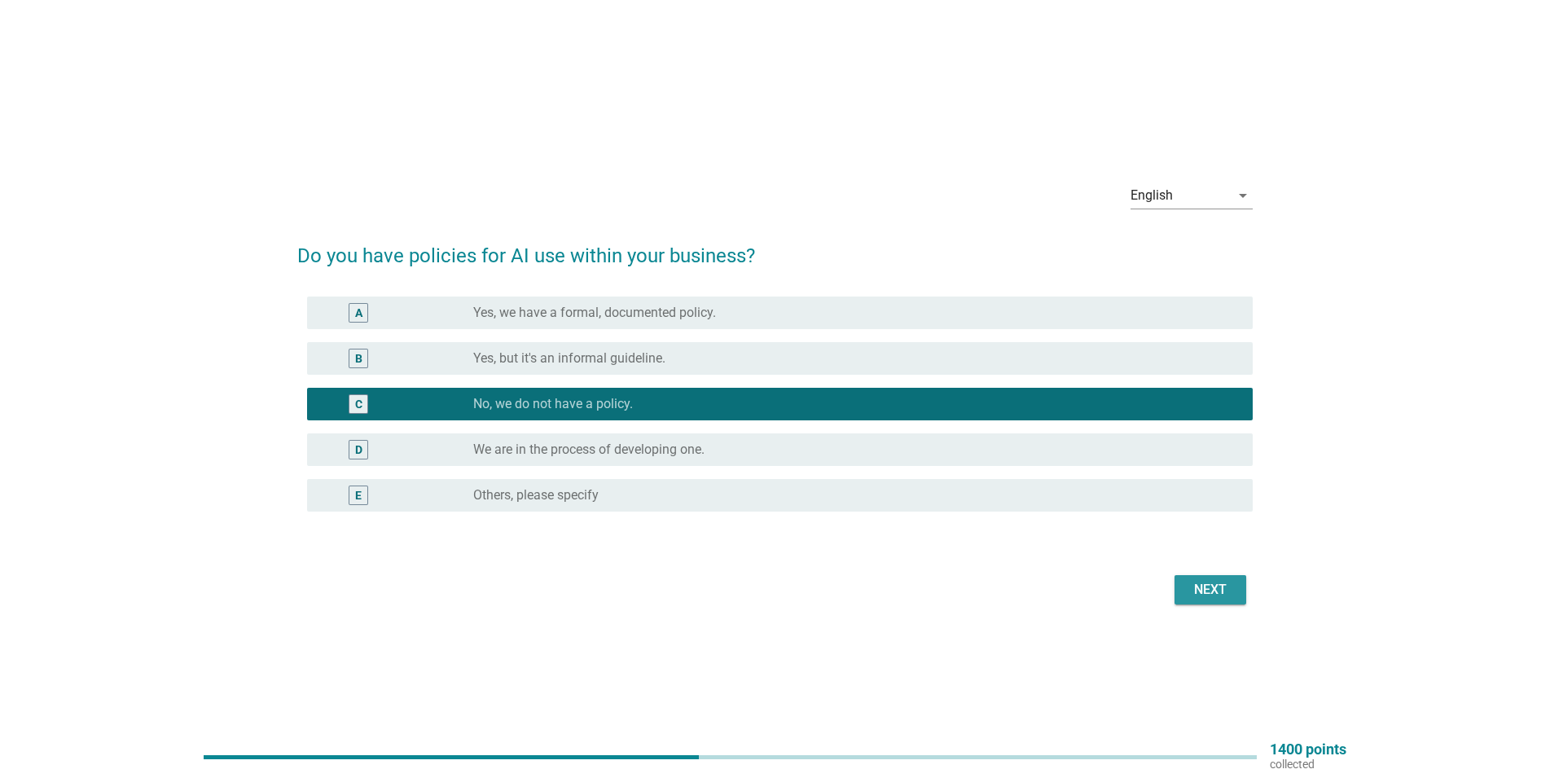
click at [1216, 593] on div "Next" at bounding box center [1211, 590] width 46 height 20
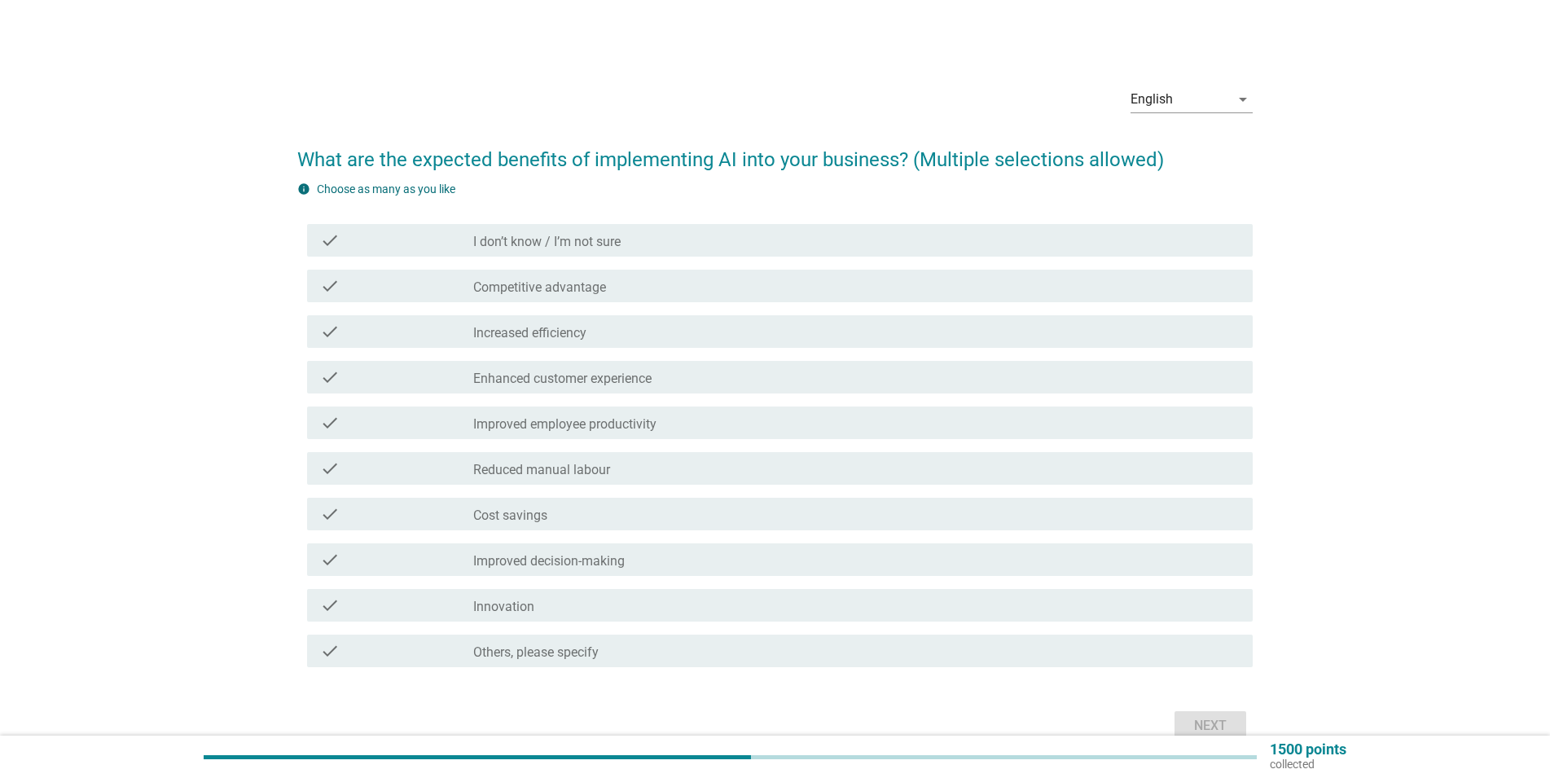
click at [648, 331] on div "check_box_outline_blank Increased efficiency" at bounding box center [856, 332] width 766 height 20
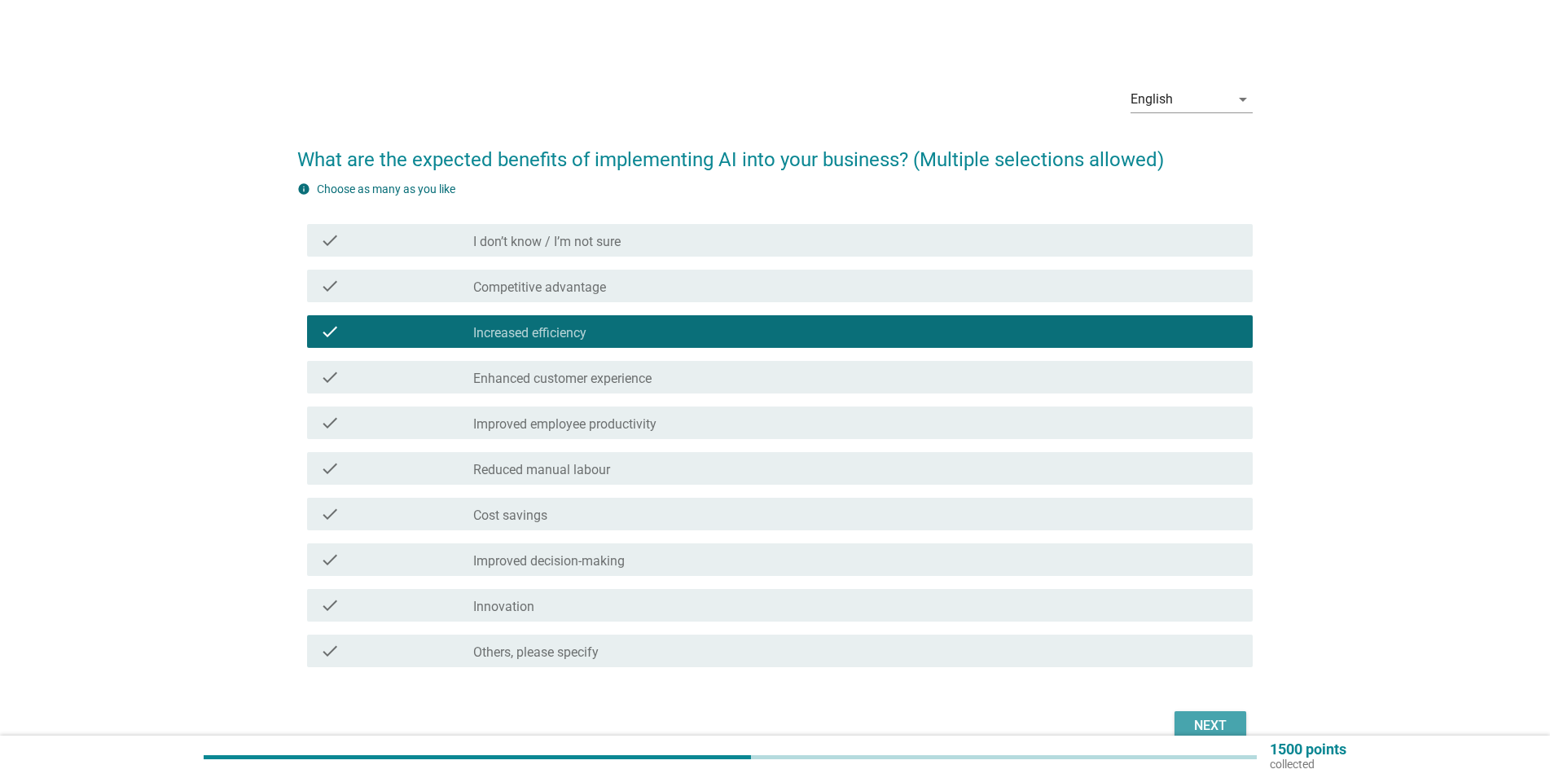
click at [1186, 720] on button "Next" at bounding box center [1211, 725] width 72 height 29
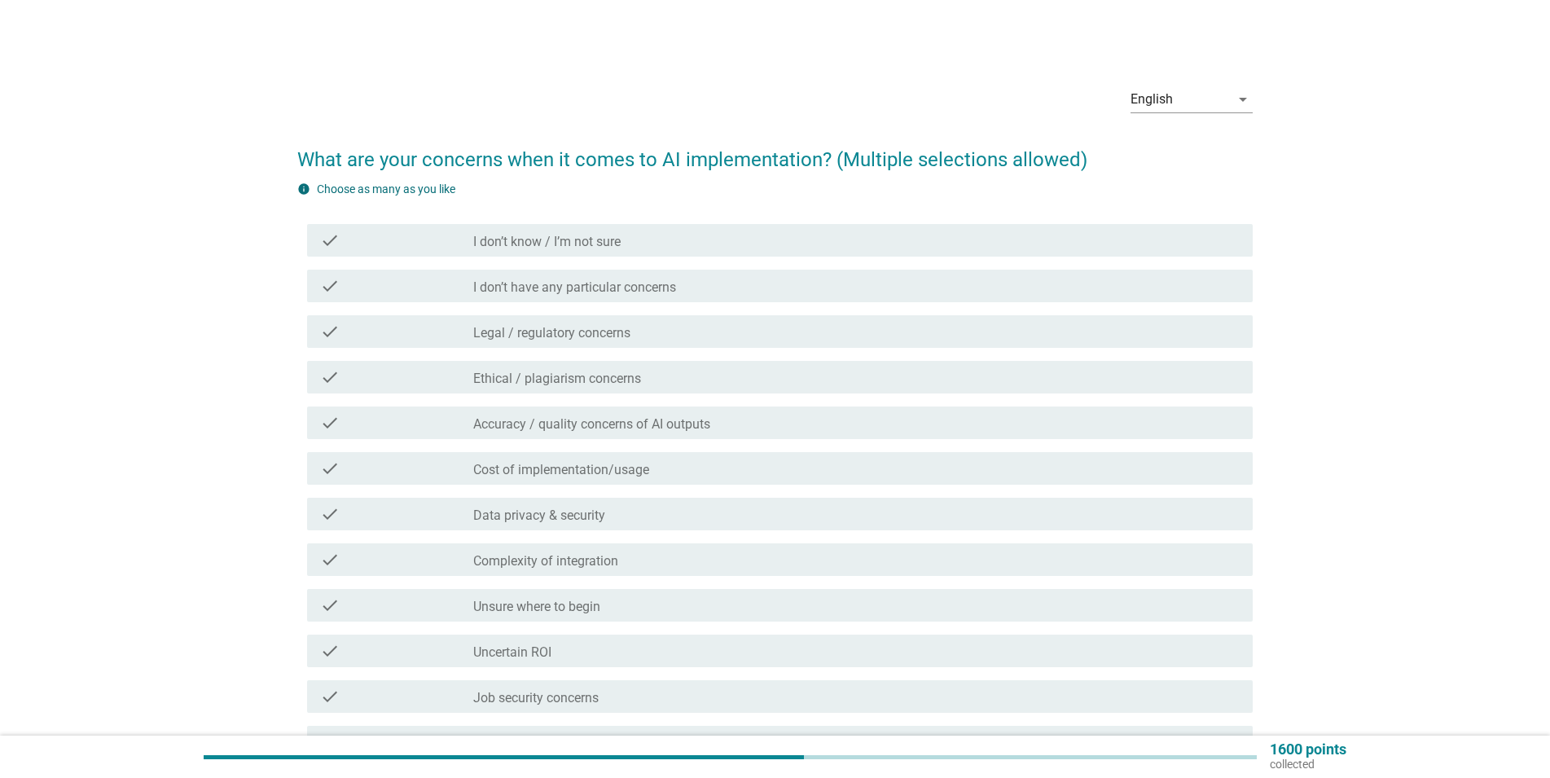
click at [617, 332] on label "Legal / regulatory concerns" at bounding box center [551, 333] width 157 height 16
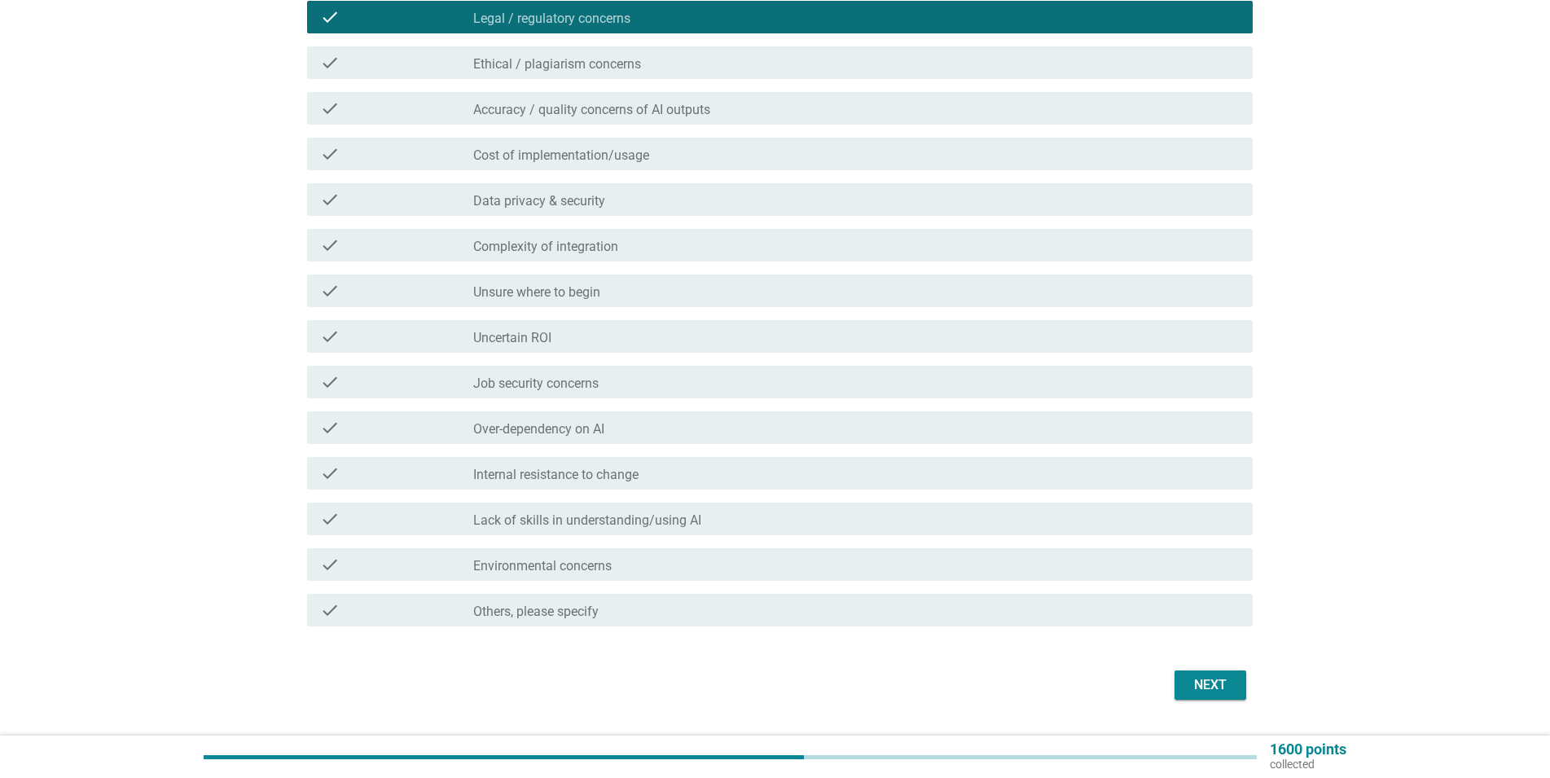
scroll to position [357, 0]
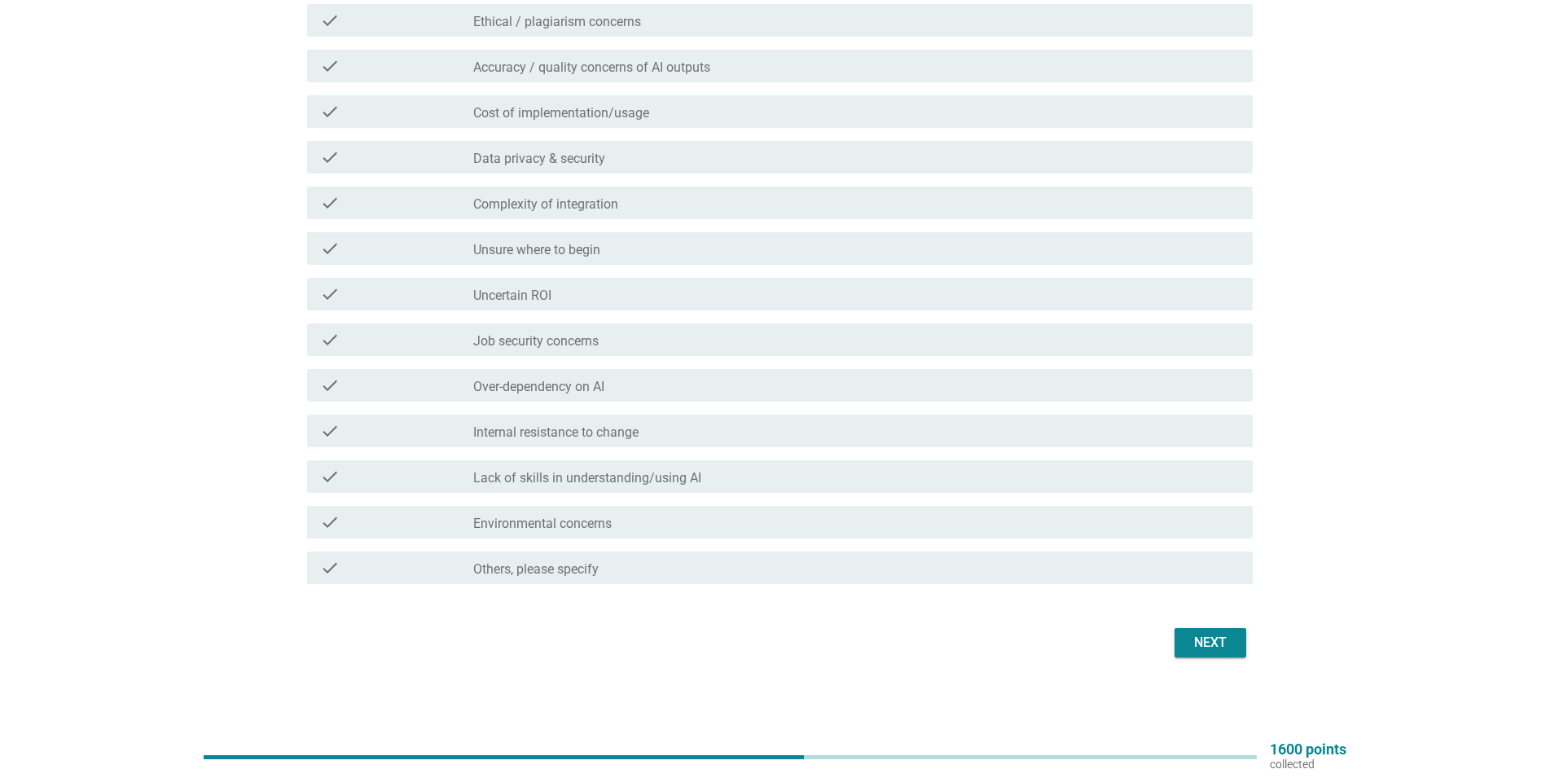
click at [1214, 642] on div "Next" at bounding box center [1211, 643] width 46 height 20
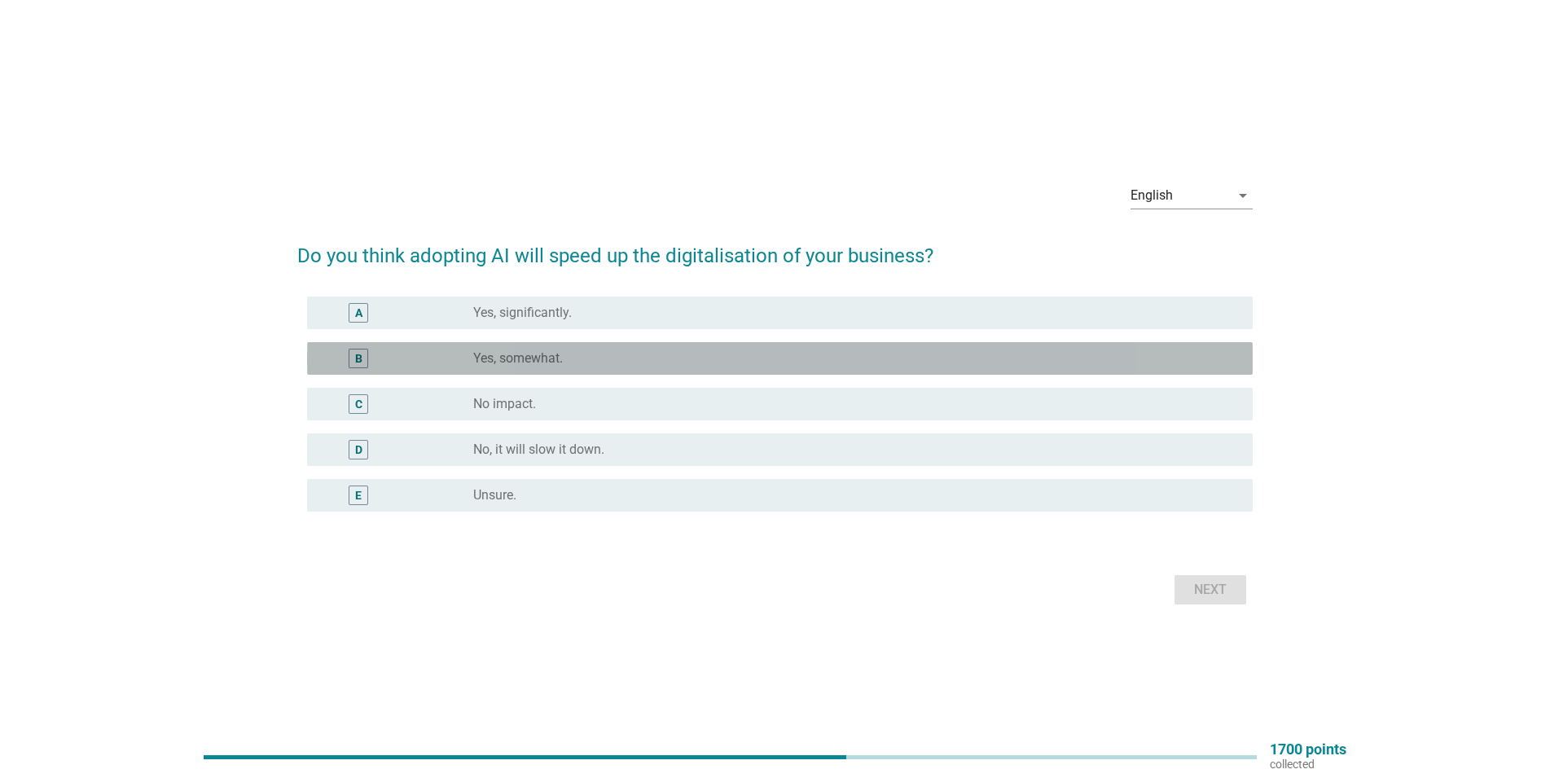
click at [545, 358] on label "Yes, somewhat." at bounding box center [518, 358] width 90 height 16
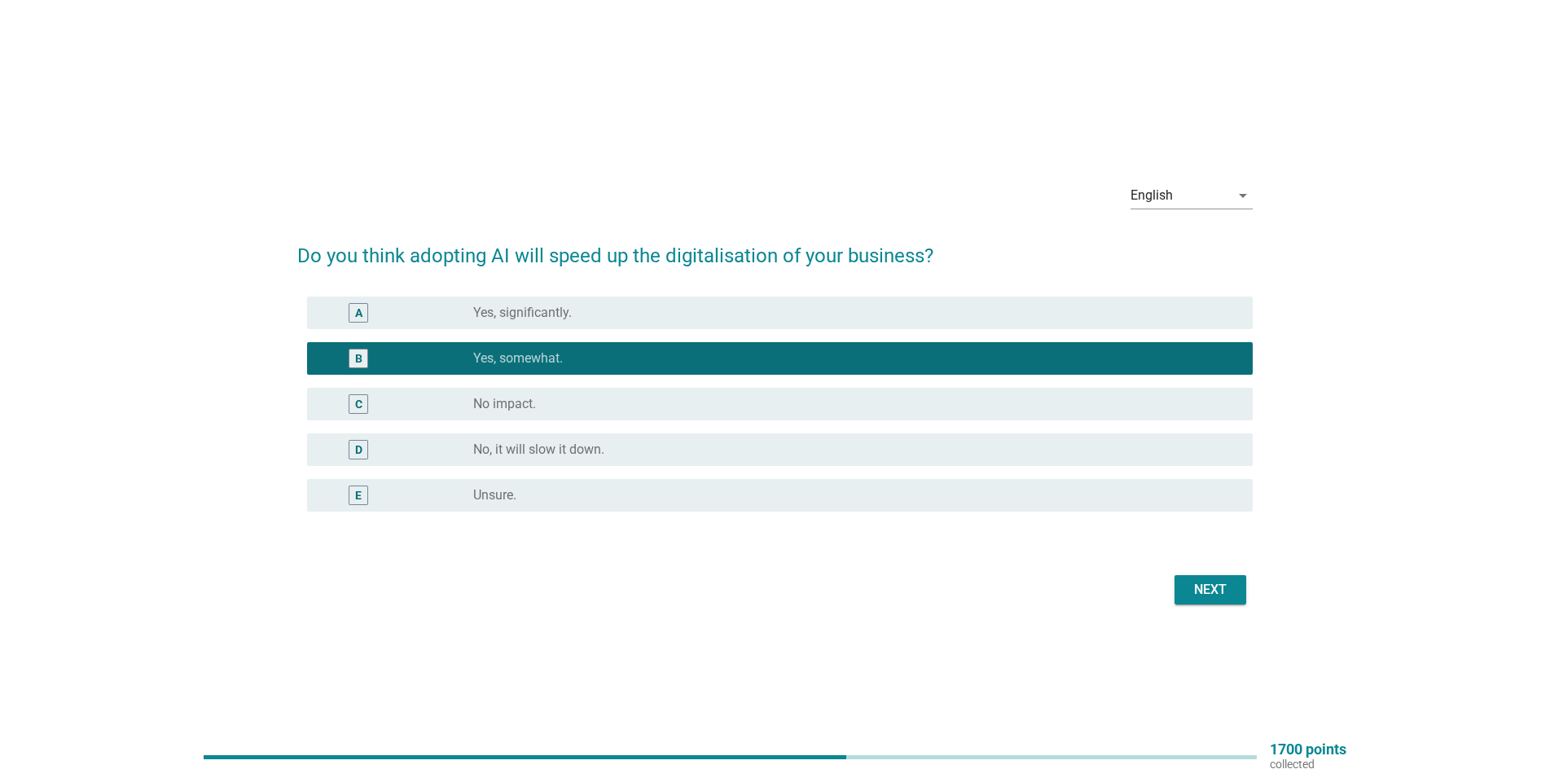
click at [1224, 586] on div "Next" at bounding box center [1211, 590] width 46 height 20
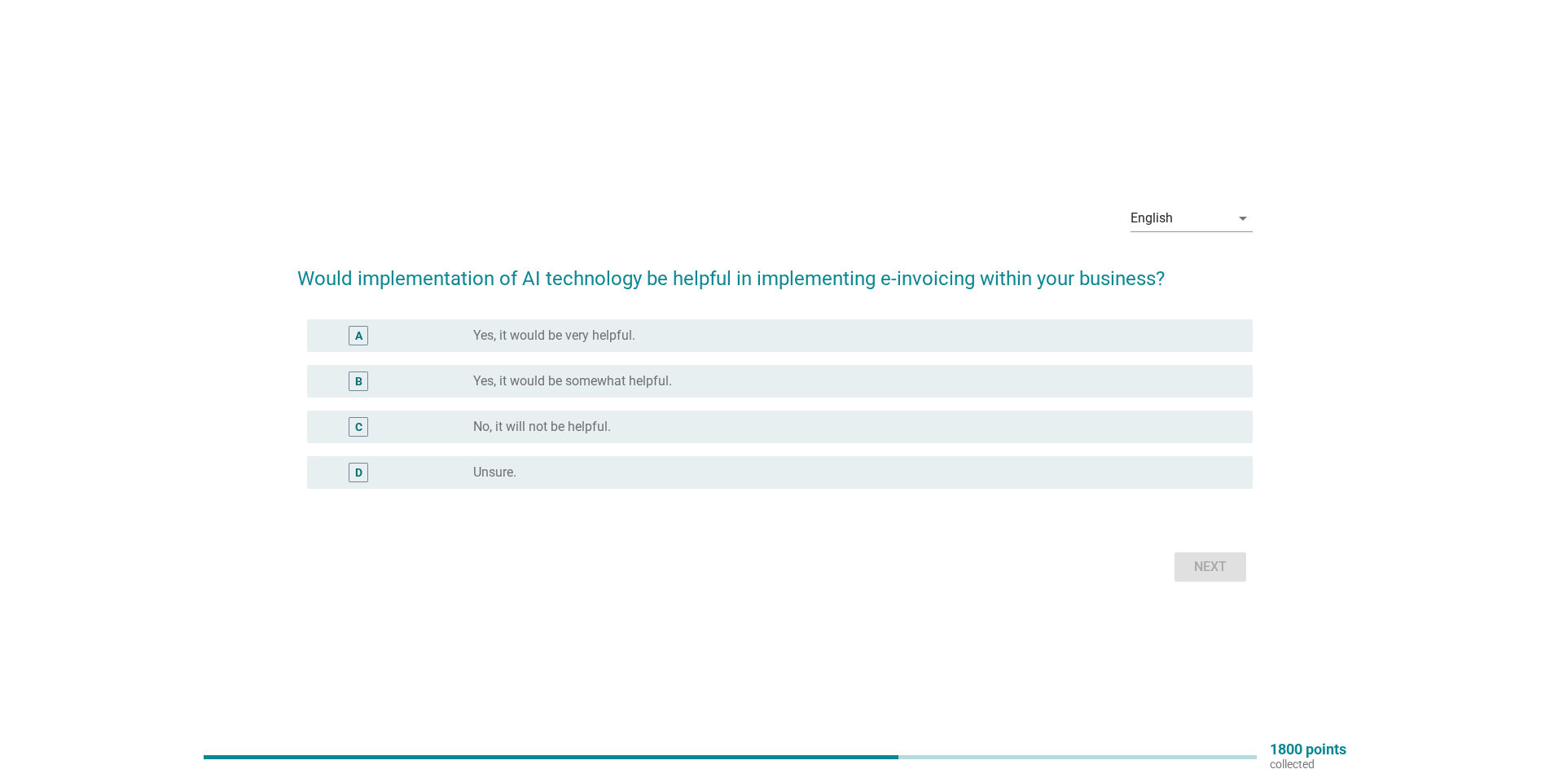
click at [670, 376] on label "Yes, it would be somewhat helpful." at bounding box center [572, 381] width 199 height 16
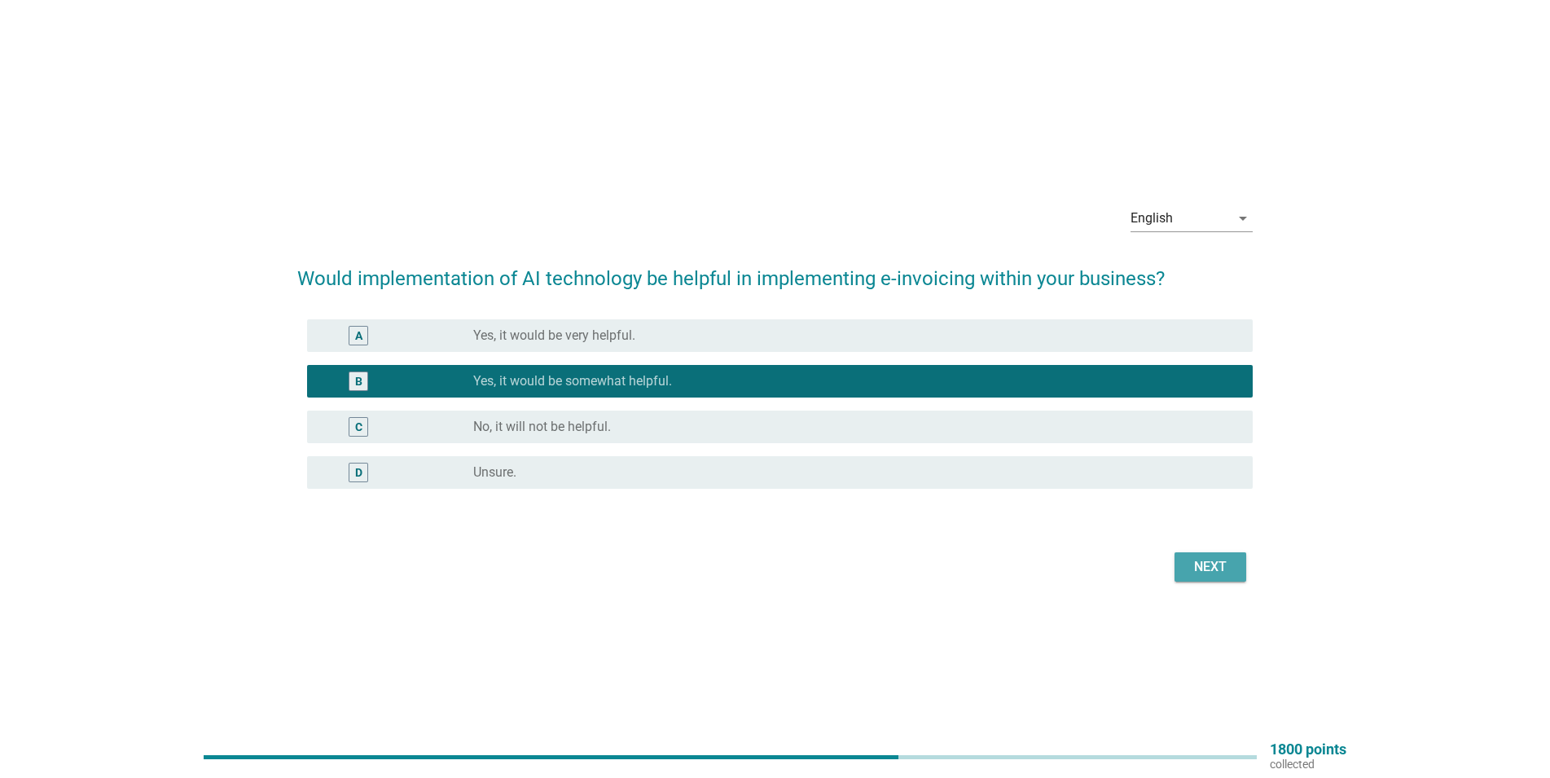
click at [1179, 552] on button "Next" at bounding box center [1211, 566] width 72 height 29
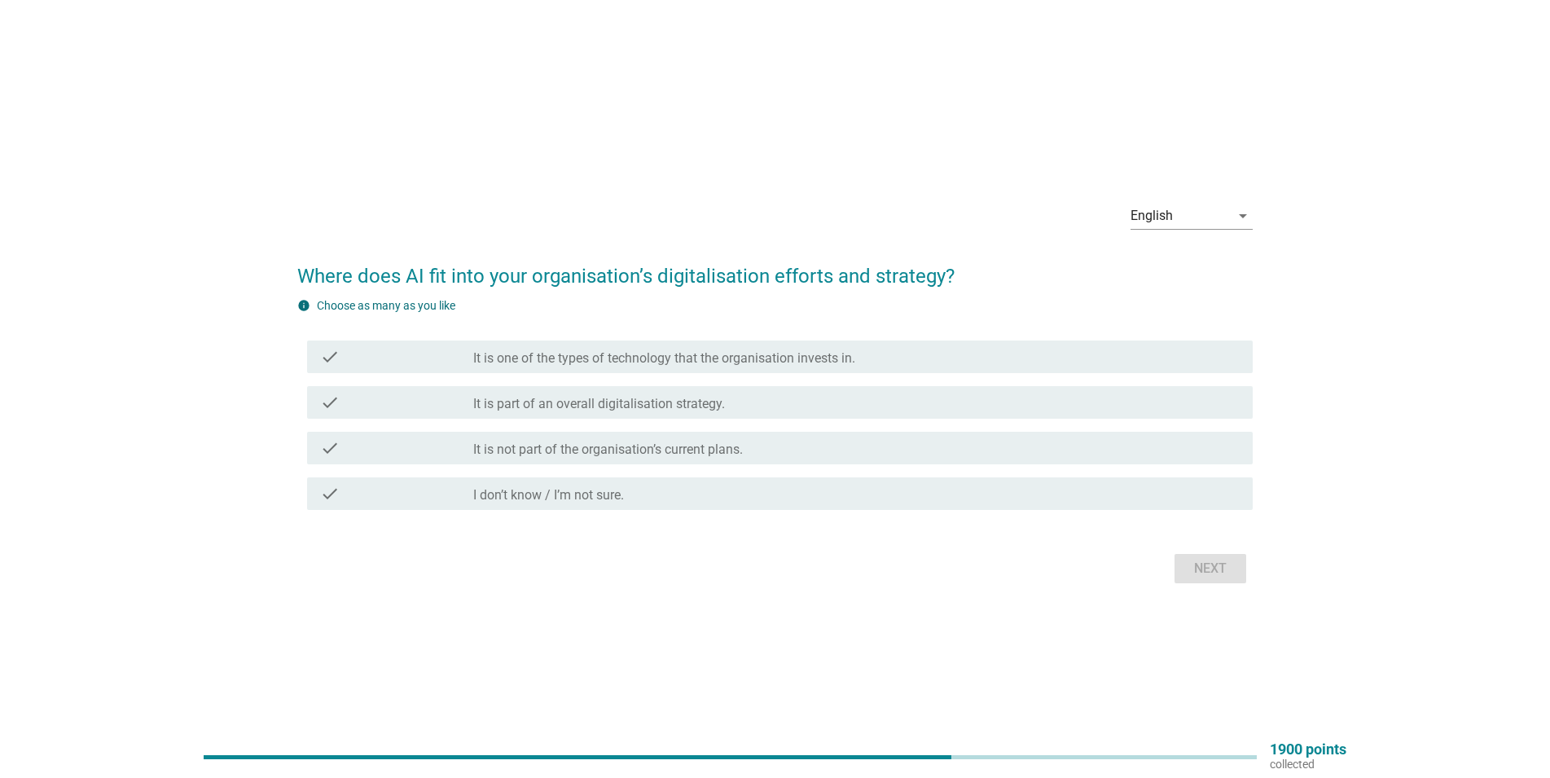
click at [697, 410] on label "It is part of an overall digitalisation strategy." at bounding box center [599, 404] width 252 height 16
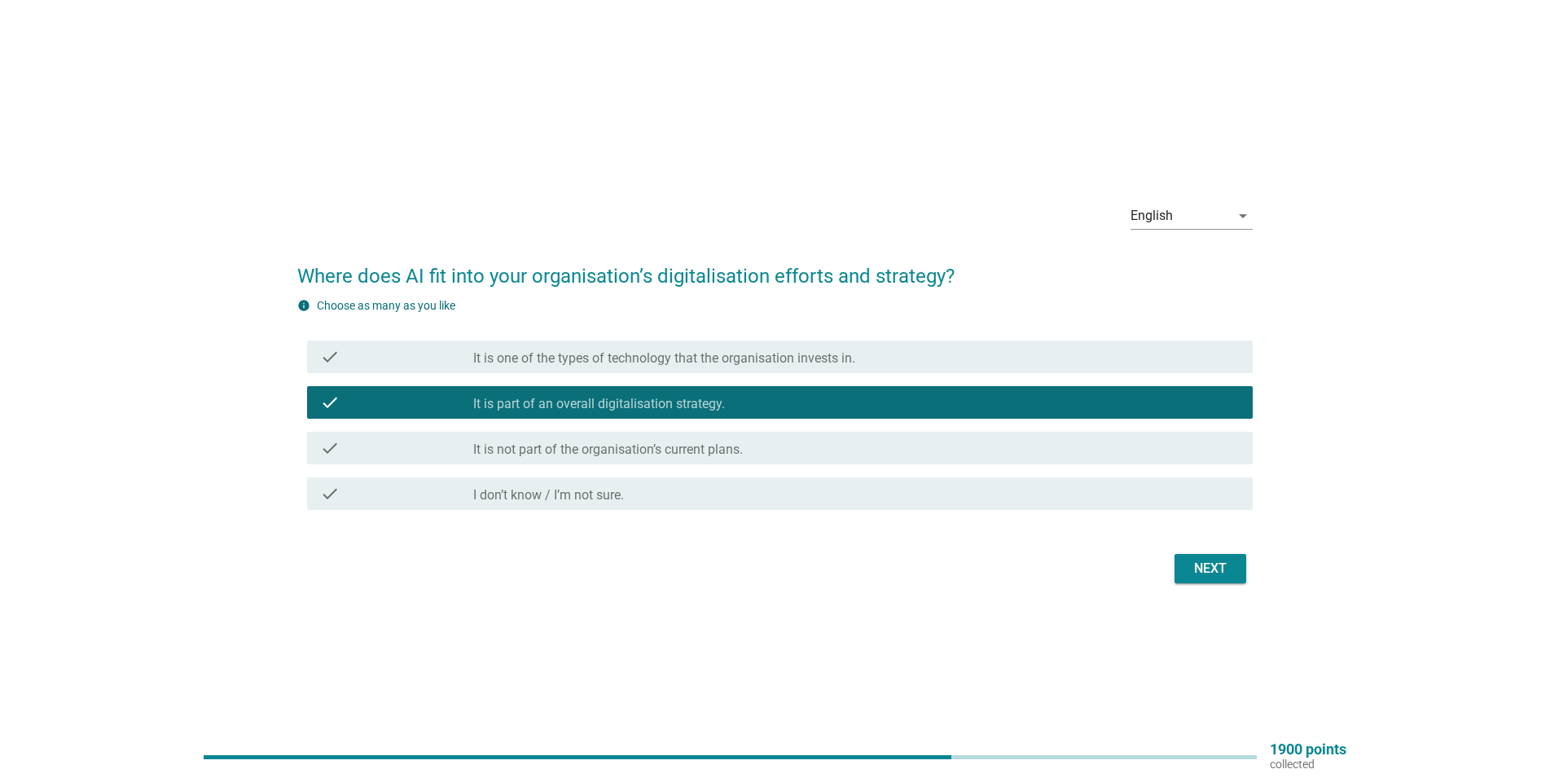
click at [1226, 566] on div "Next" at bounding box center [1211, 569] width 46 height 20
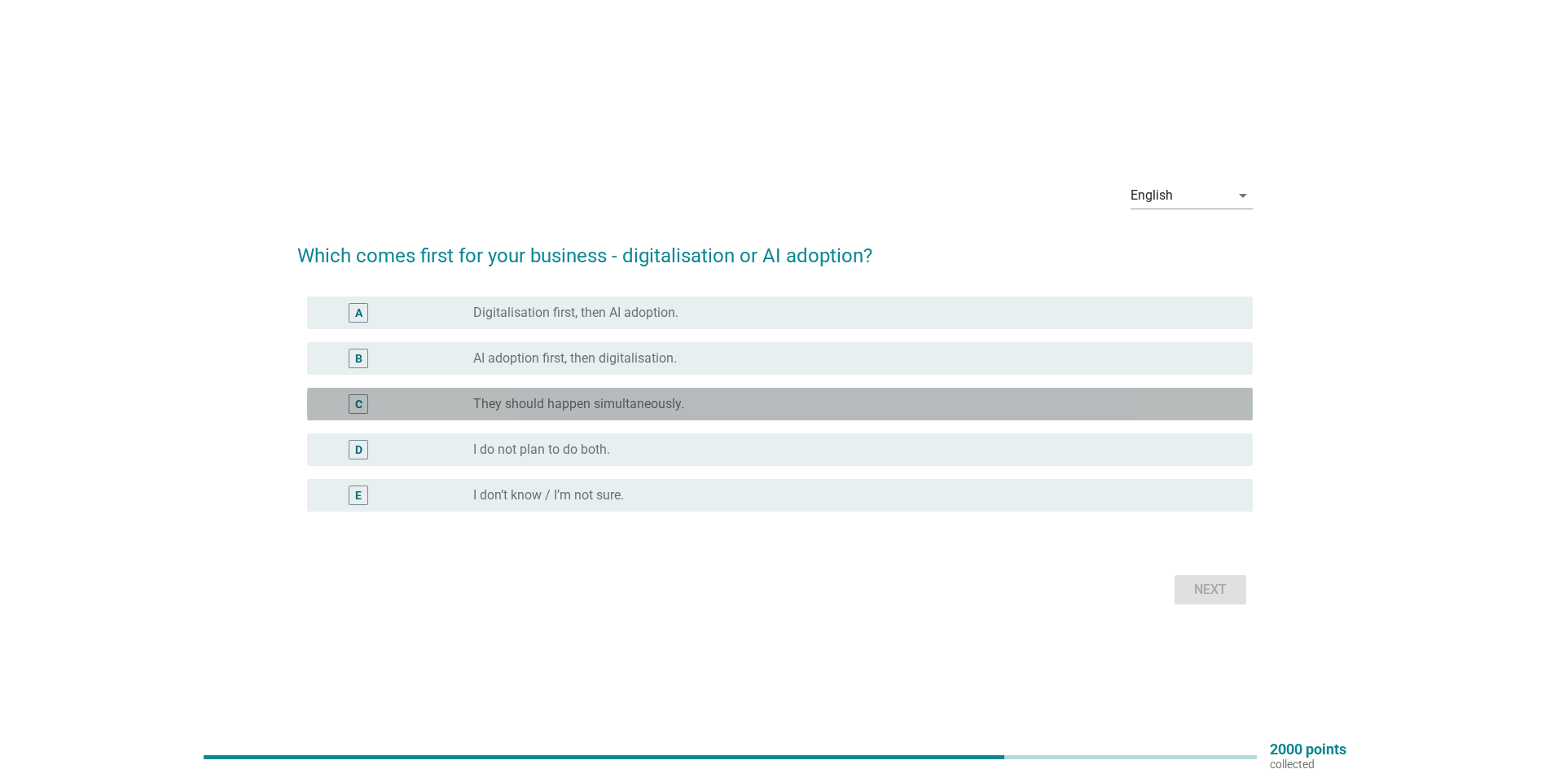
click at [664, 409] on label "They should happen simultaneously." at bounding box center [578, 404] width 211 height 16
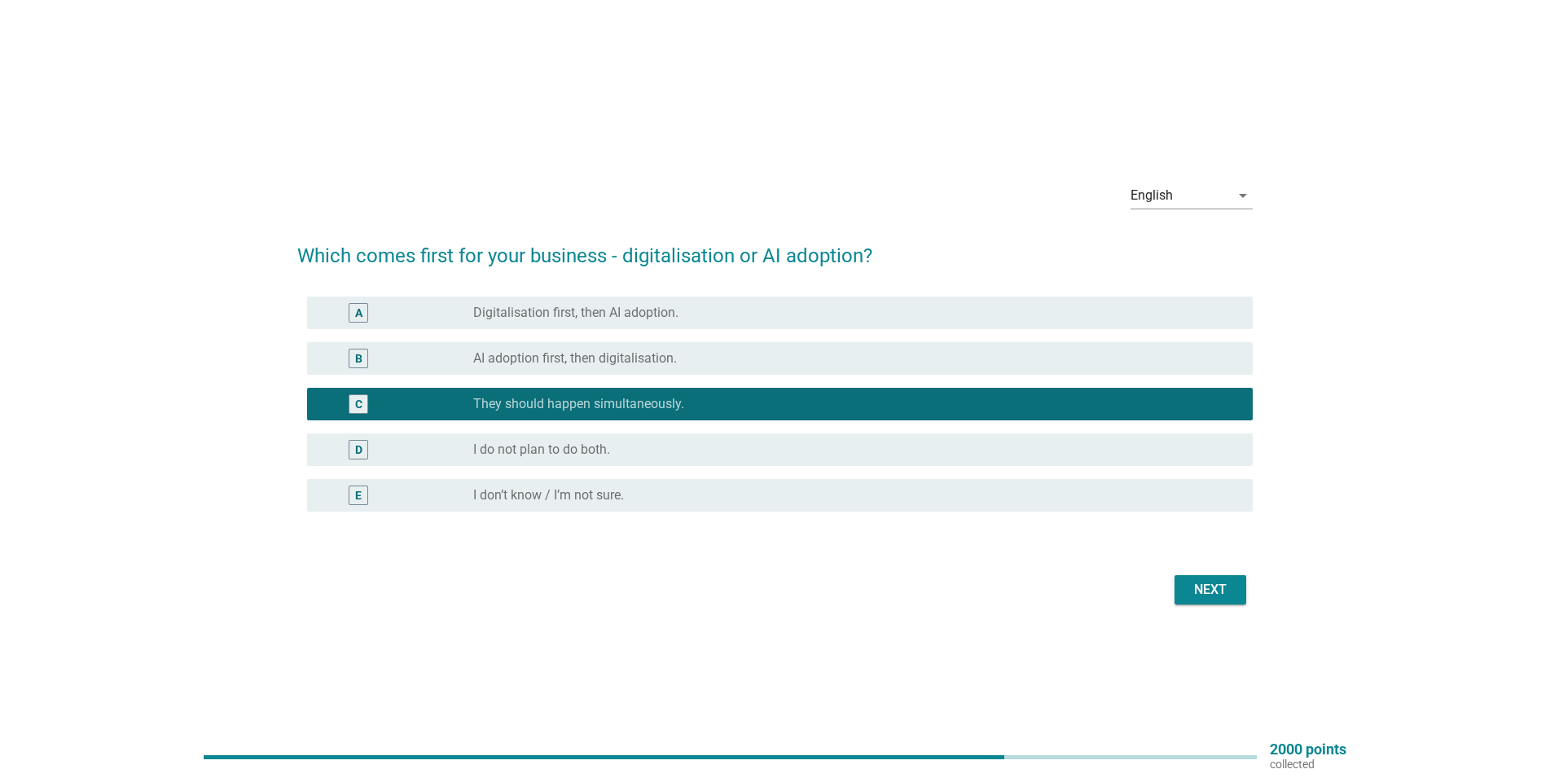
click at [1228, 586] on div "Next" at bounding box center [1211, 590] width 46 height 20
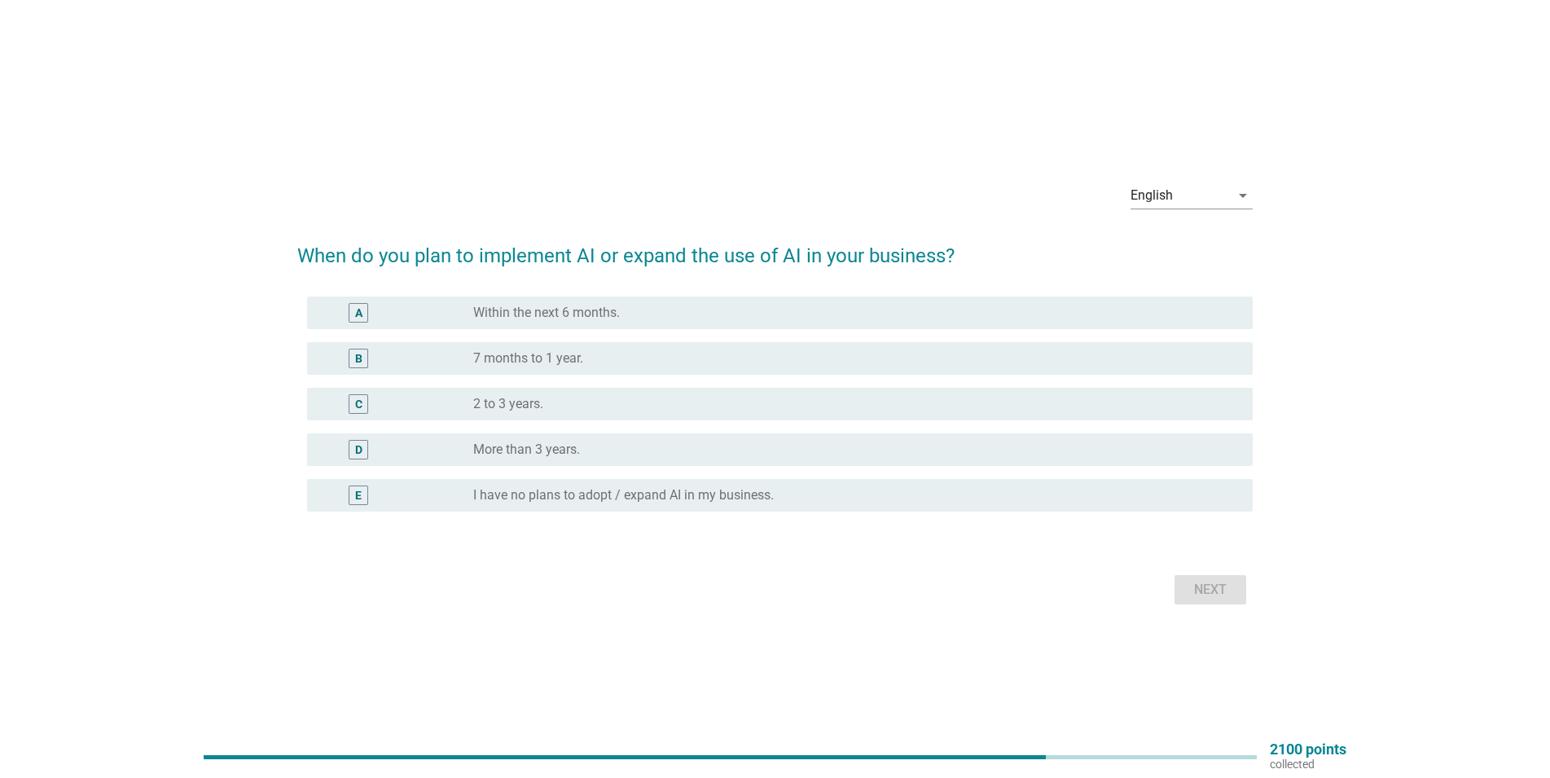
click at [633, 424] on div "C radio_button_unchecked 2 to 3 years." at bounding box center [774, 404] width 955 height 46
click at [634, 399] on div "radio_button_unchecked 2 to 3 years." at bounding box center [849, 404] width 753 height 16
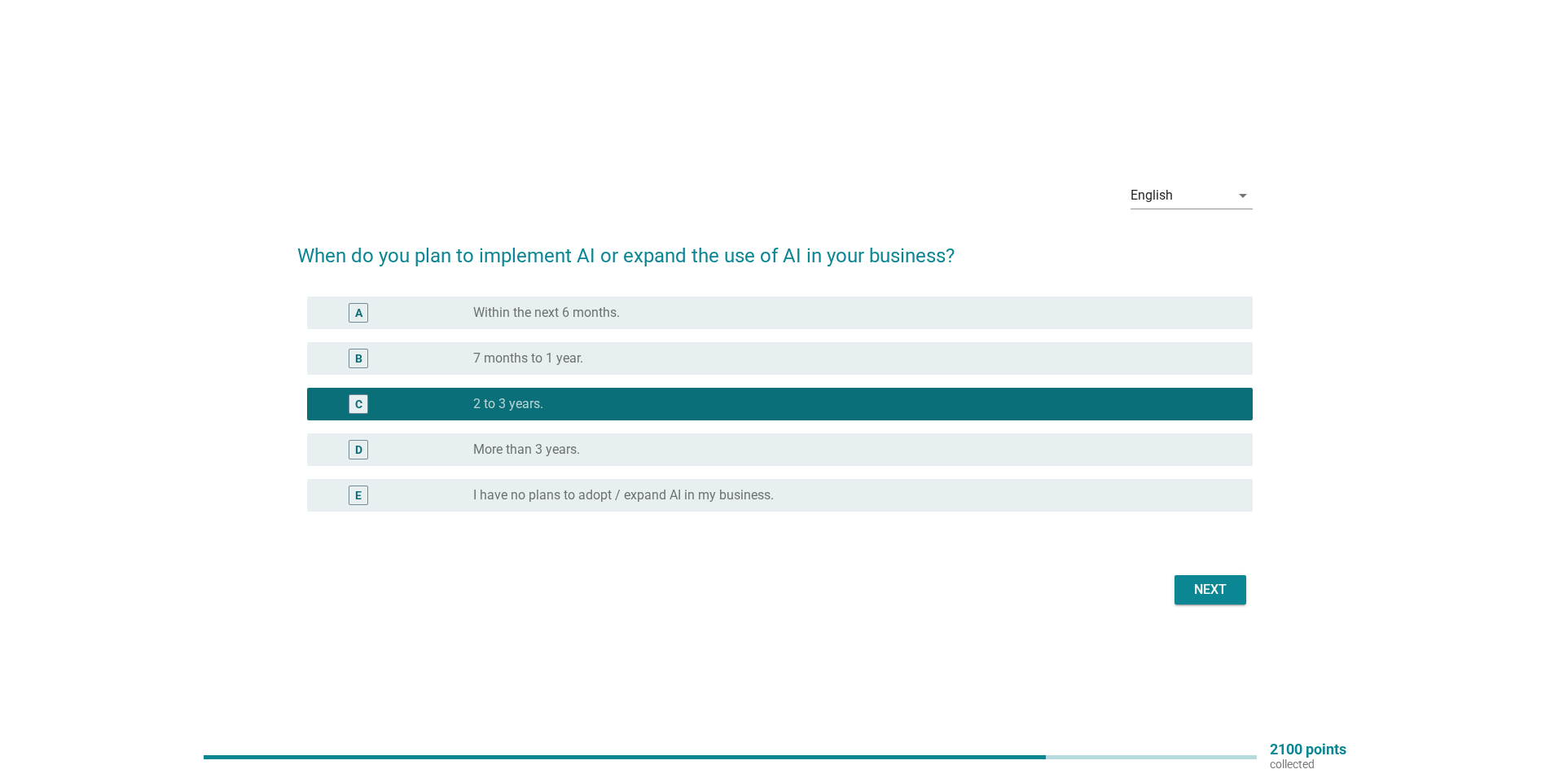
click at [1229, 594] on div "Next" at bounding box center [1211, 590] width 46 height 20
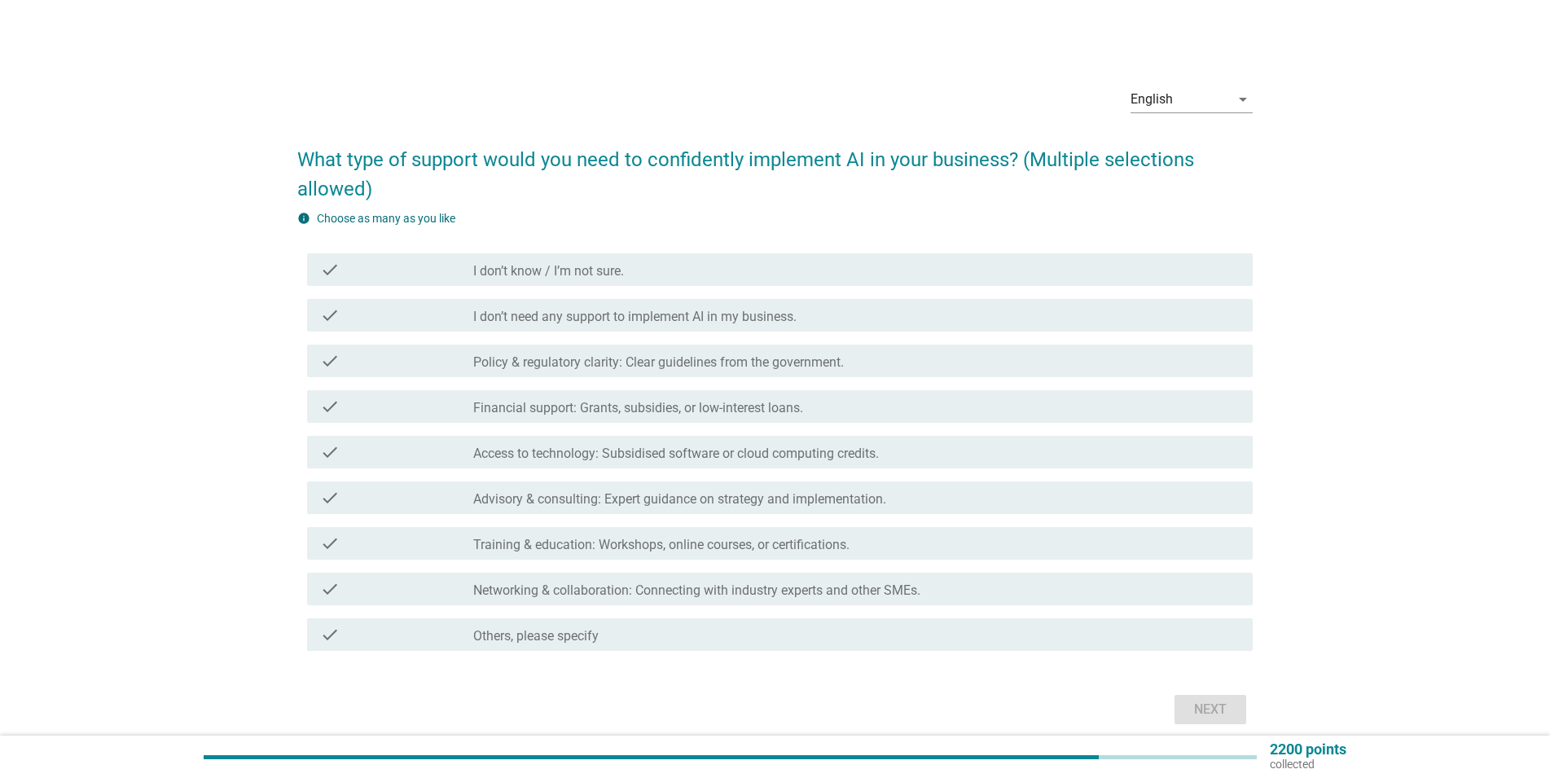
click at [605, 323] on label "I don’t need any support to implement AI in my business." at bounding box center [634, 317] width 323 height 16
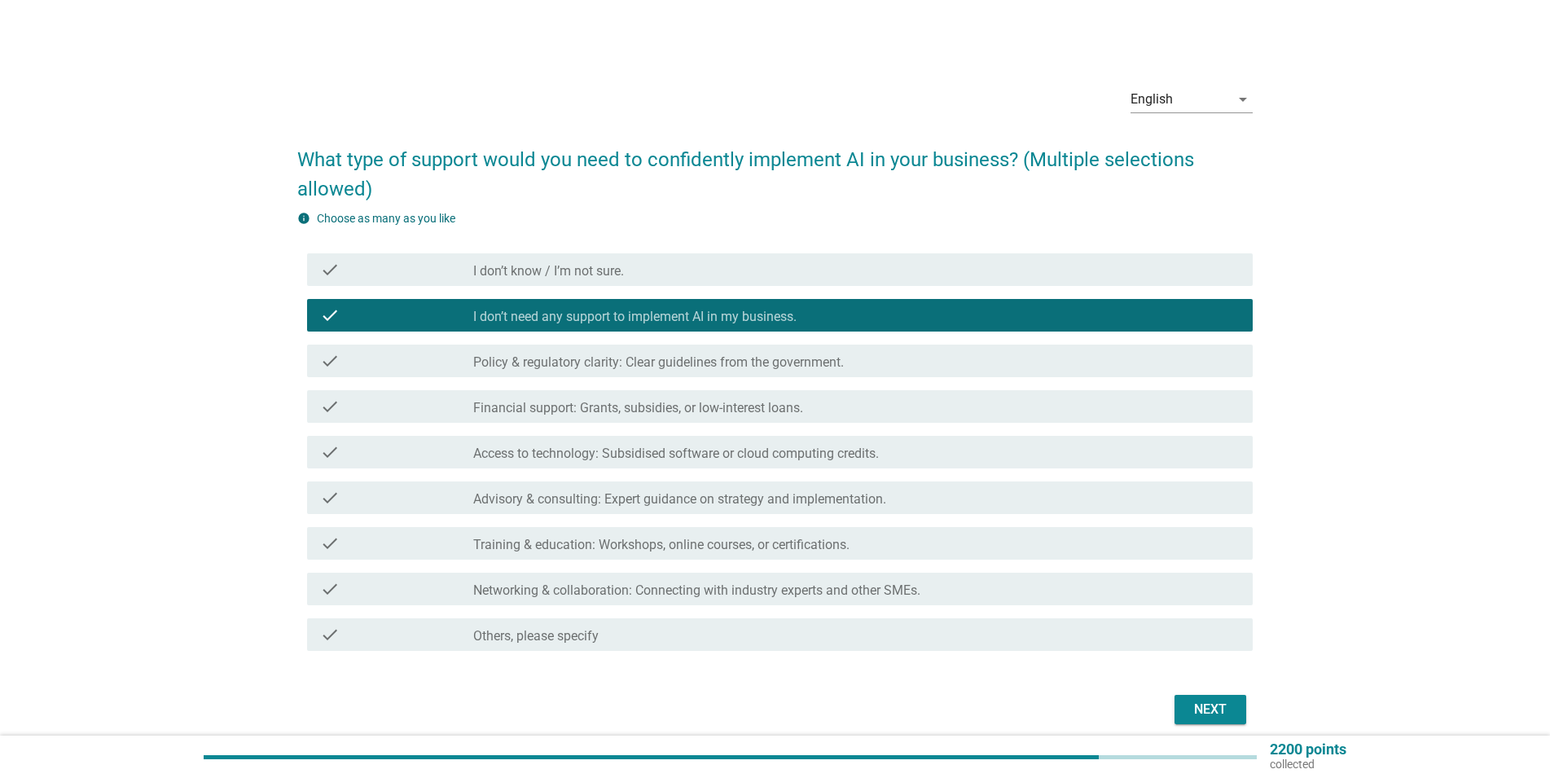
click at [1208, 710] on div "Next" at bounding box center [1211, 710] width 46 height 20
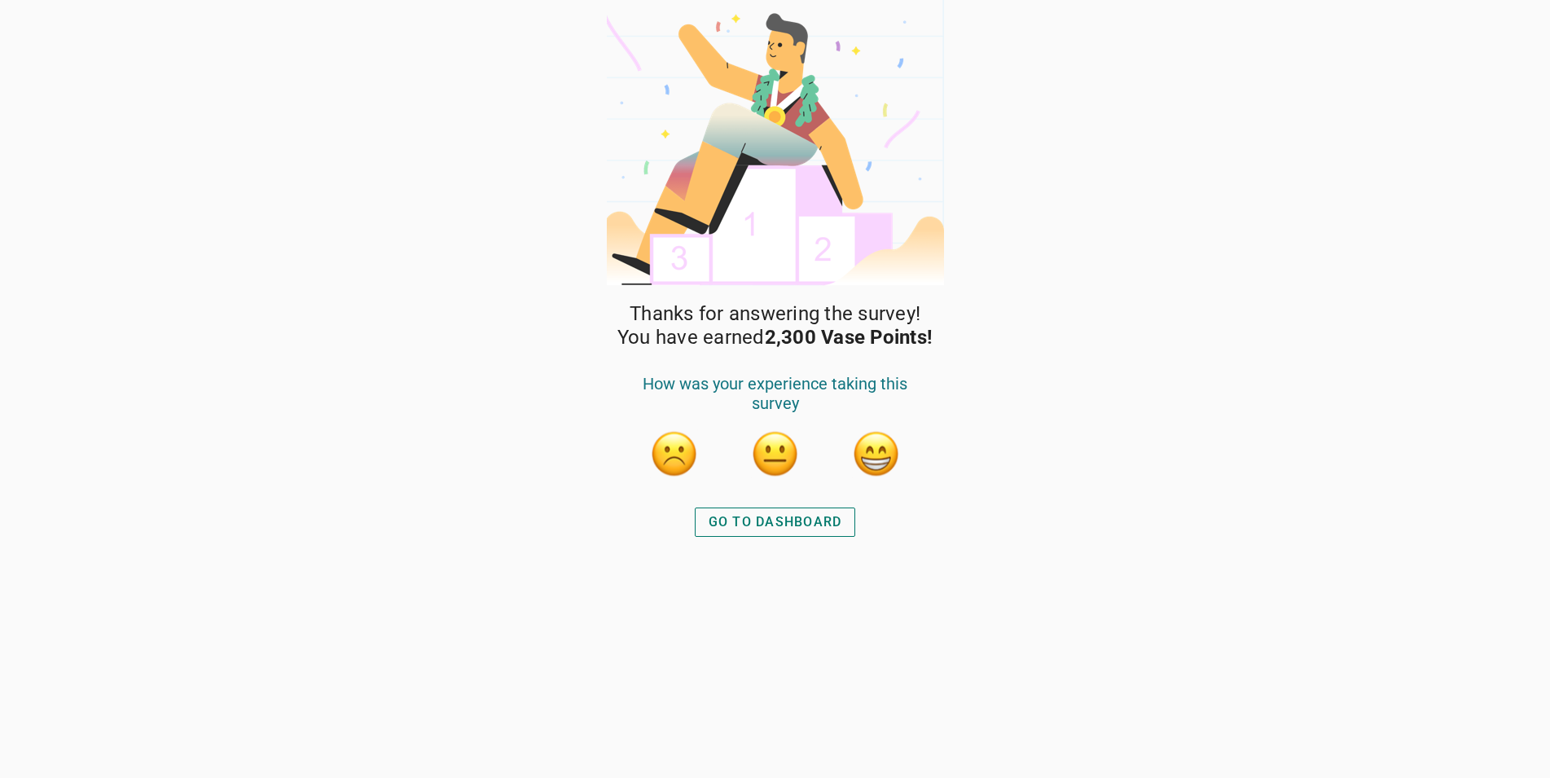
click at [753, 525] on div "GO TO DASHBOARD" at bounding box center [776, 522] width 134 height 20
